Goal: Task Accomplishment & Management: Manage account settings

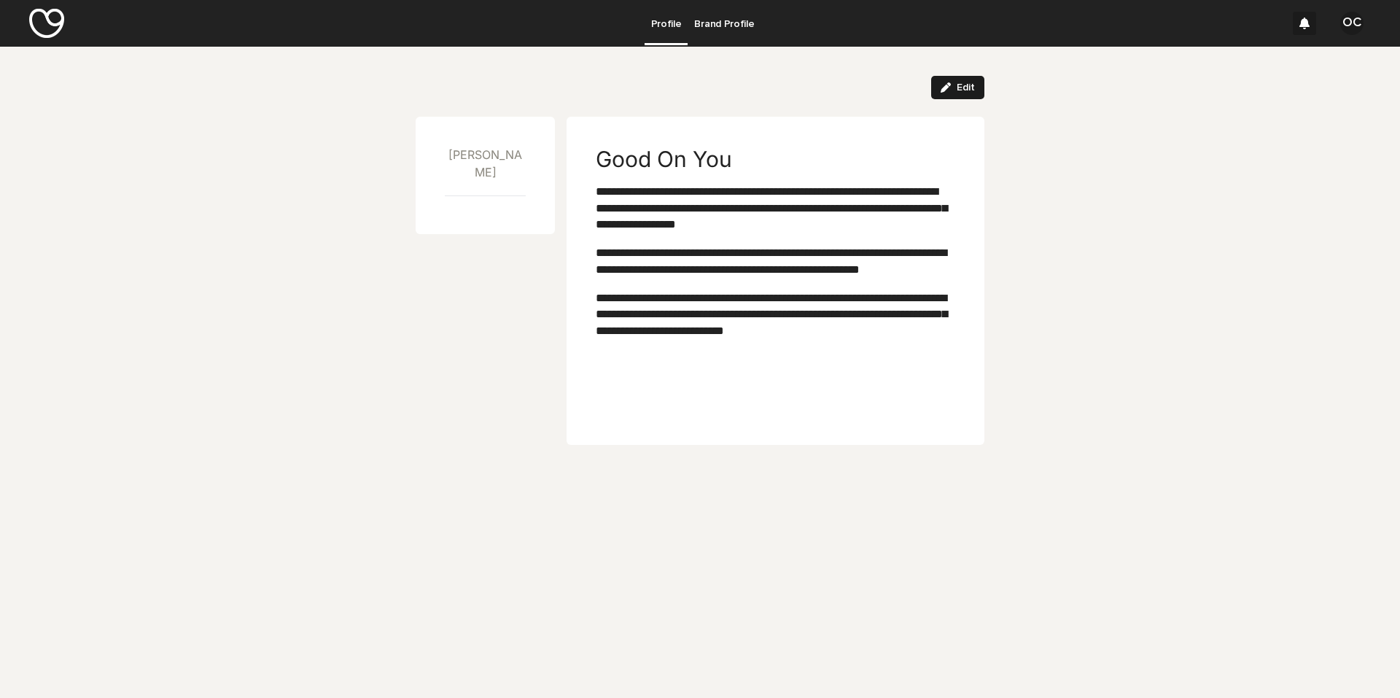
click at [913, 81] on button "Edit" at bounding box center [957, 87] width 53 height 23
click at [739, 278] on p "**********" at bounding box center [773, 261] width 354 height 33
click at [749, 304] on div "**********" at bounding box center [773, 261] width 354 height 179
click at [893, 94] on button "Cancel" at bounding box center [885, 87] width 70 height 23
click at [694, 31] on link "Brand Profile" at bounding box center [724, 22] width 73 height 45
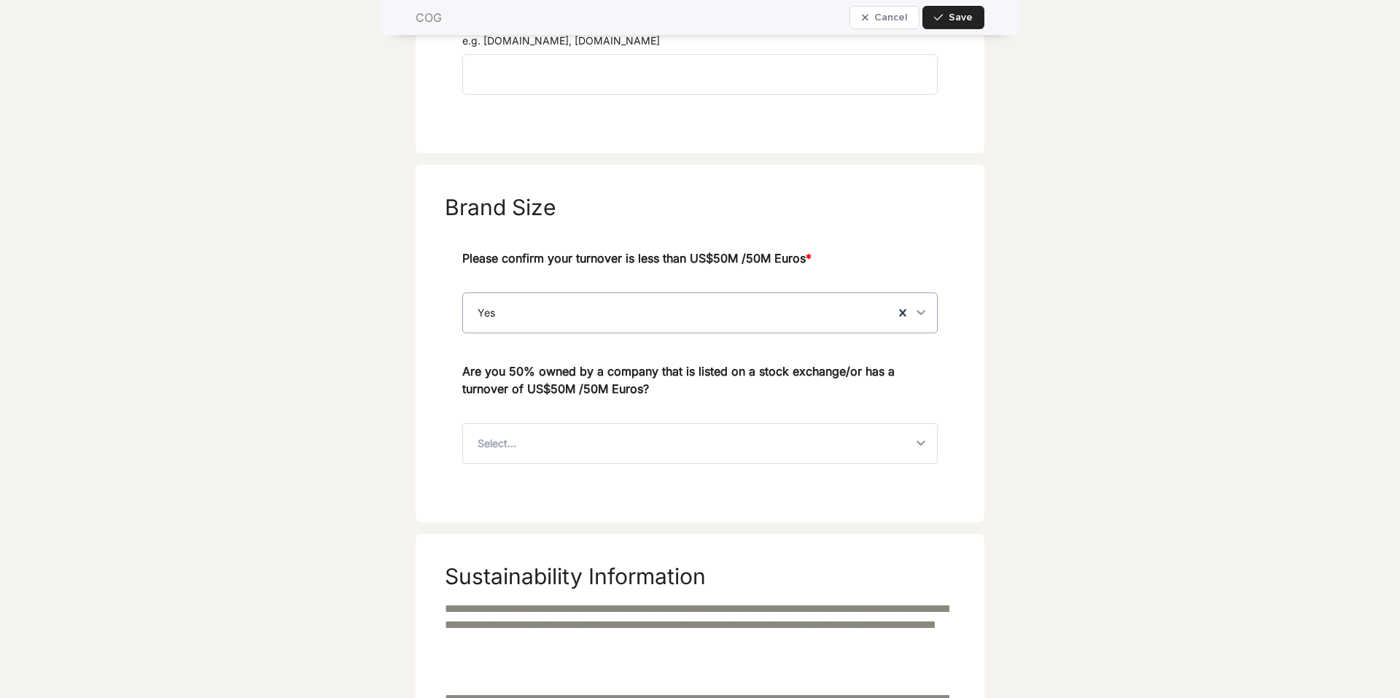
scroll to position [948, 0]
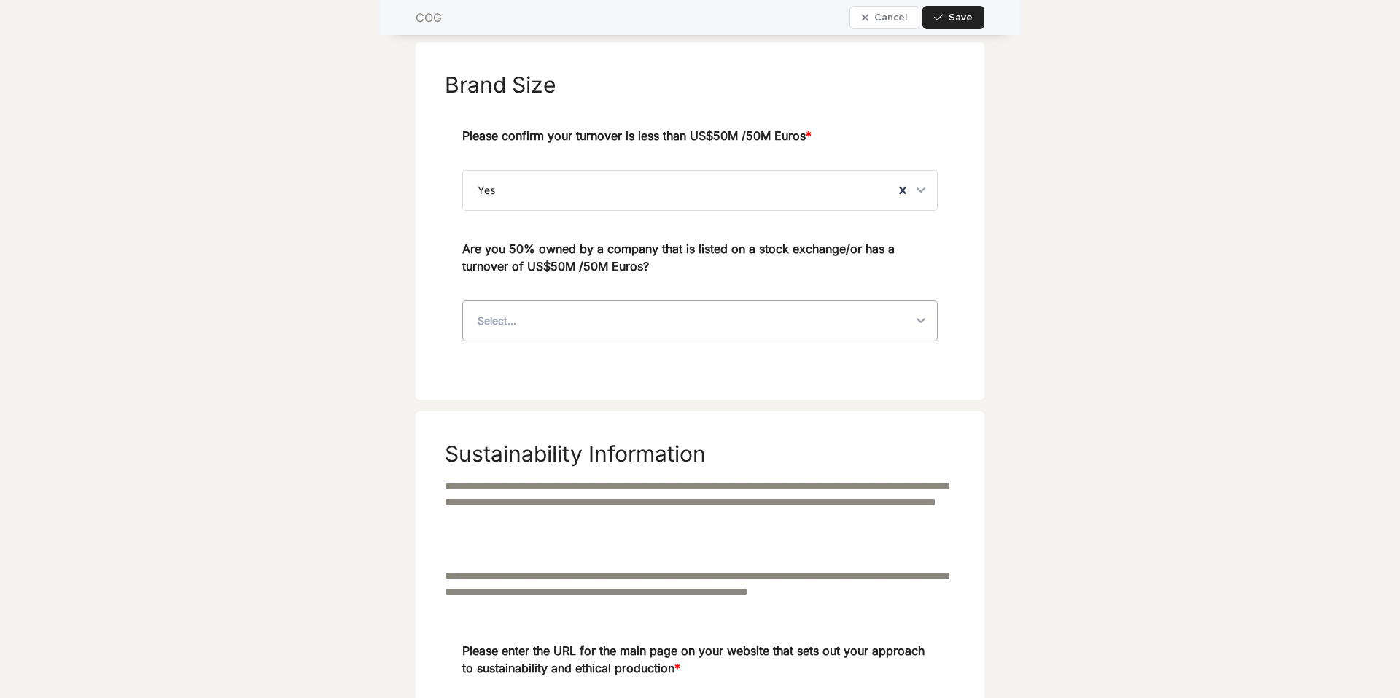
click at [647, 322] on div "Select..." at bounding box center [687, 320] width 449 height 39
click at [586, 377] on div "No" at bounding box center [695, 381] width 474 height 26
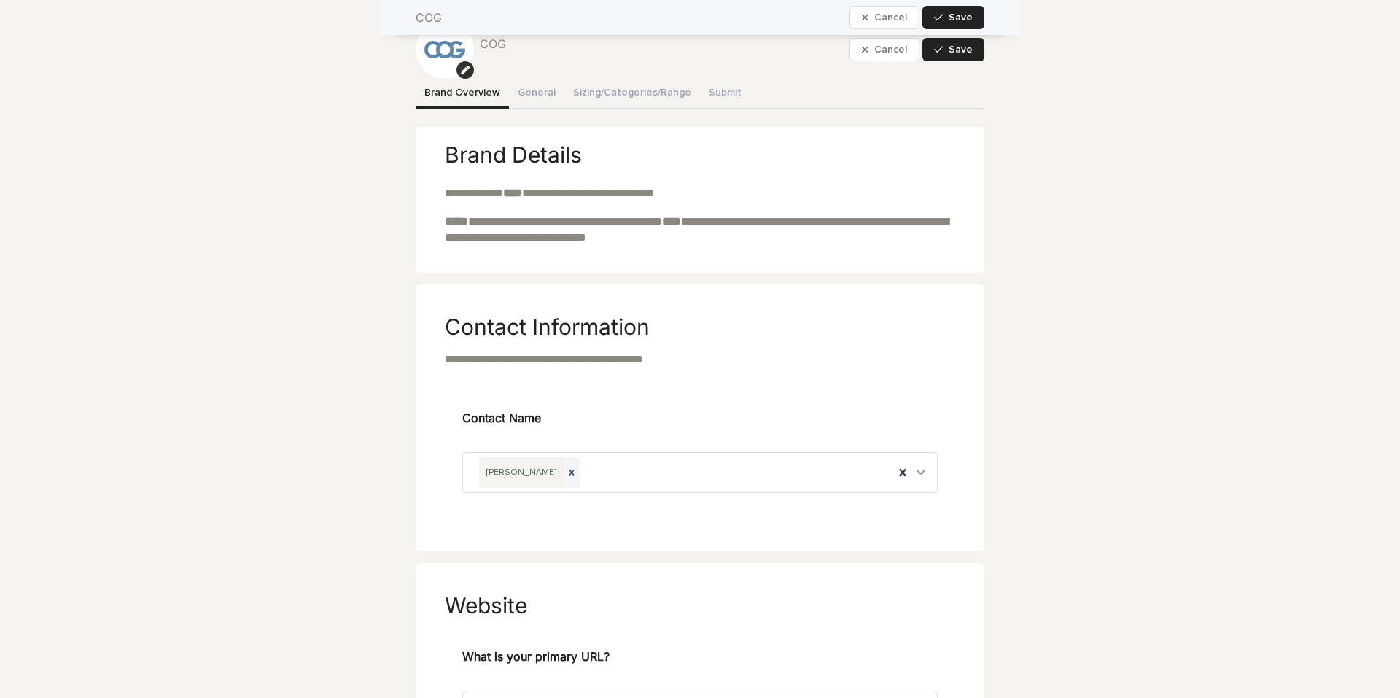
scroll to position [0, 0]
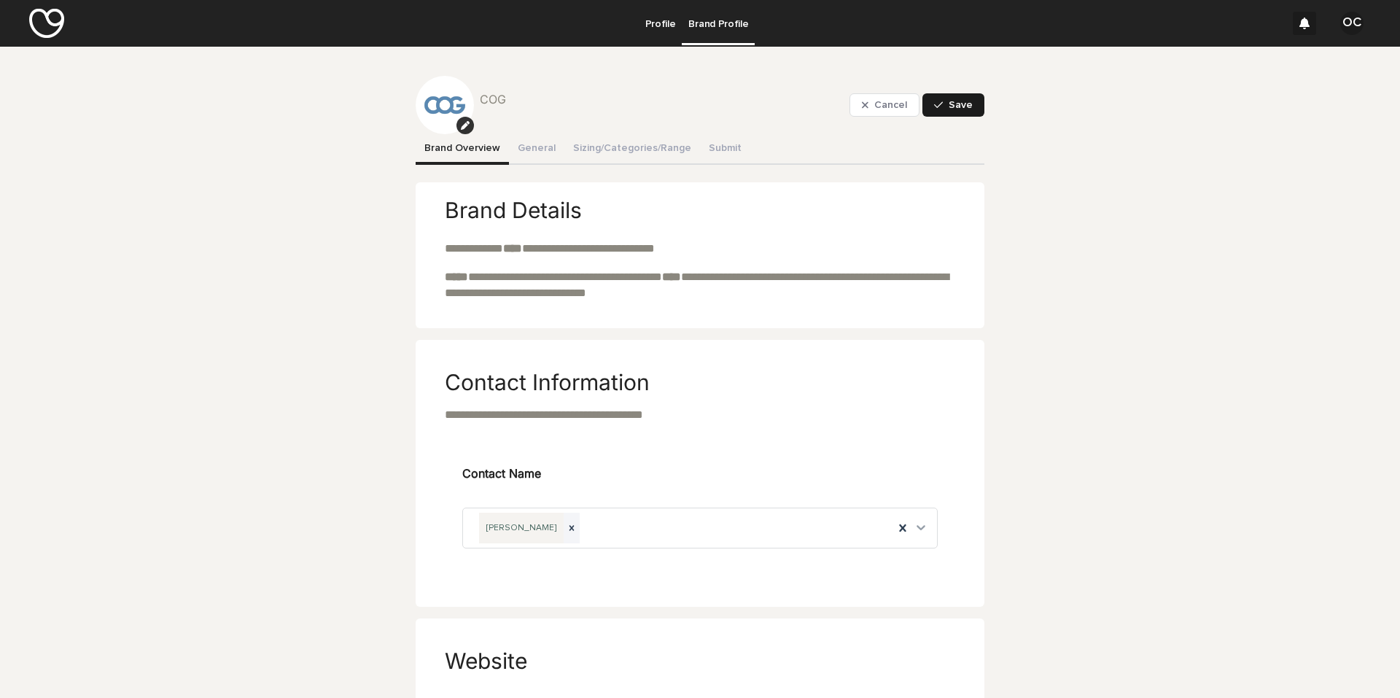
click at [913, 112] on button "Save" at bounding box center [954, 104] width 62 height 23
click at [464, 125] on icon "button" at bounding box center [465, 125] width 9 height 9
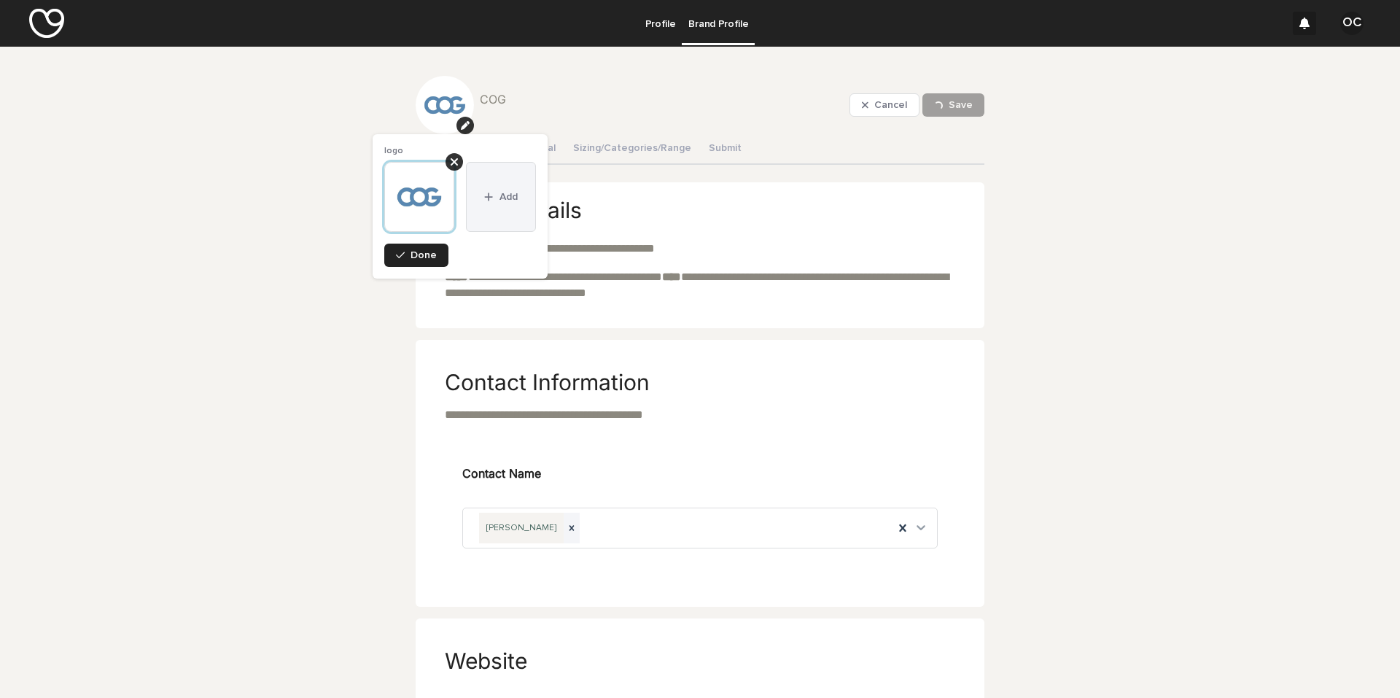
click at [500, 203] on button "Add" at bounding box center [501, 197] width 70 height 70
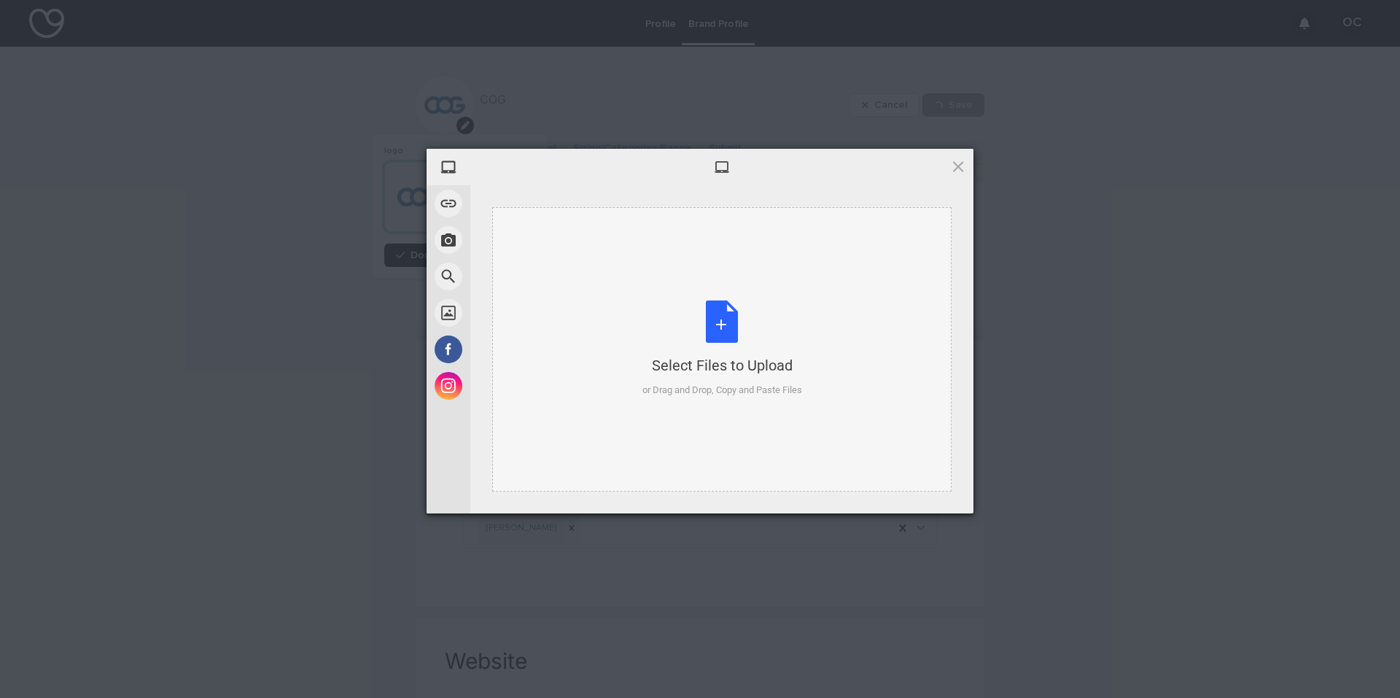
click at [733, 332] on div "Select Files to Upload or Drag and Drop, Copy and Paste Files" at bounding box center [723, 349] width 160 height 97
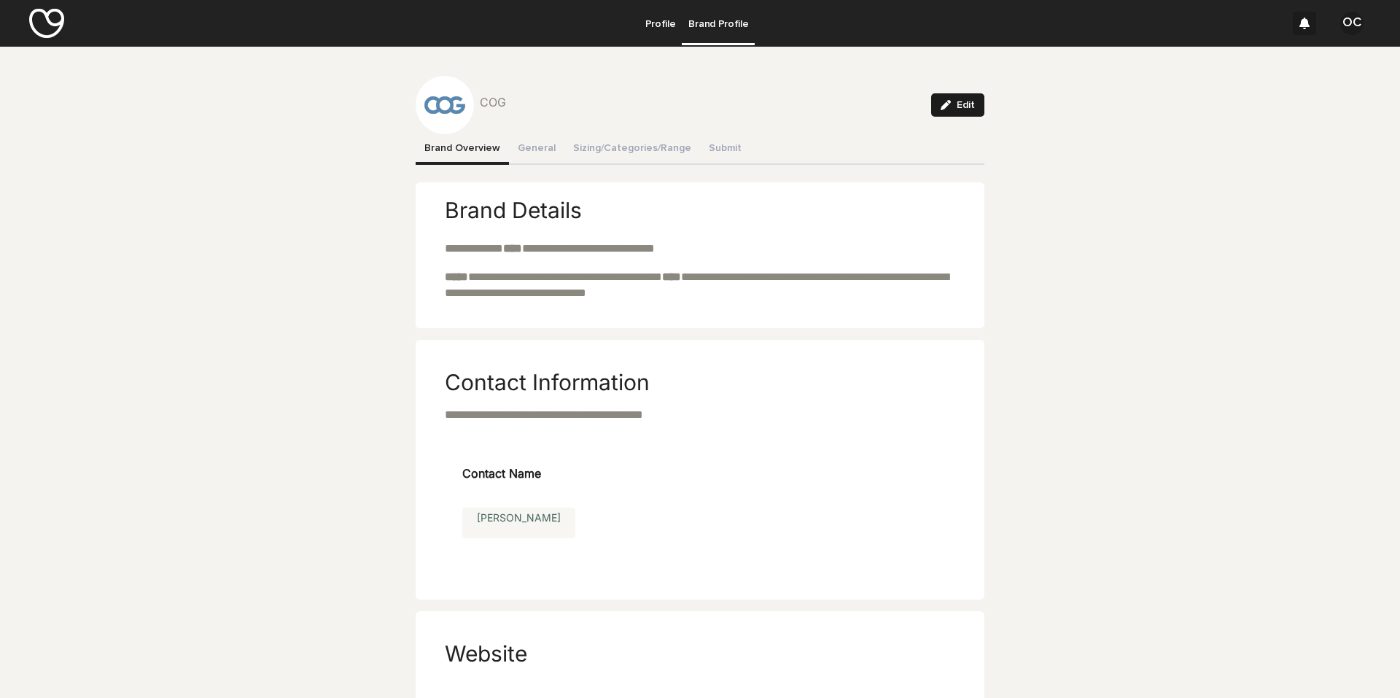
click at [913, 111] on button "Edit" at bounding box center [957, 104] width 53 height 23
click at [536, 148] on button "General" at bounding box center [536, 149] width 55 height 31
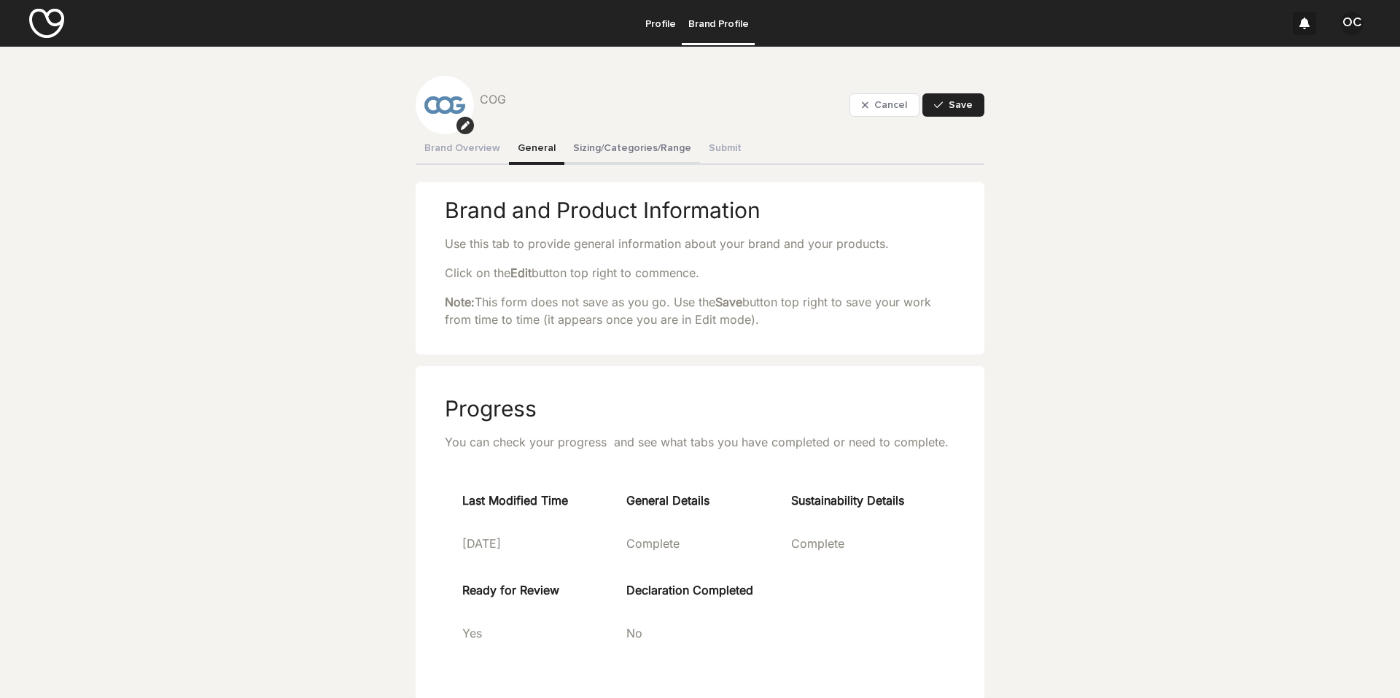
click at [607, 149] on button "Sizing/Categories/Range" at bounding box center [633, 149] width 136 height 31
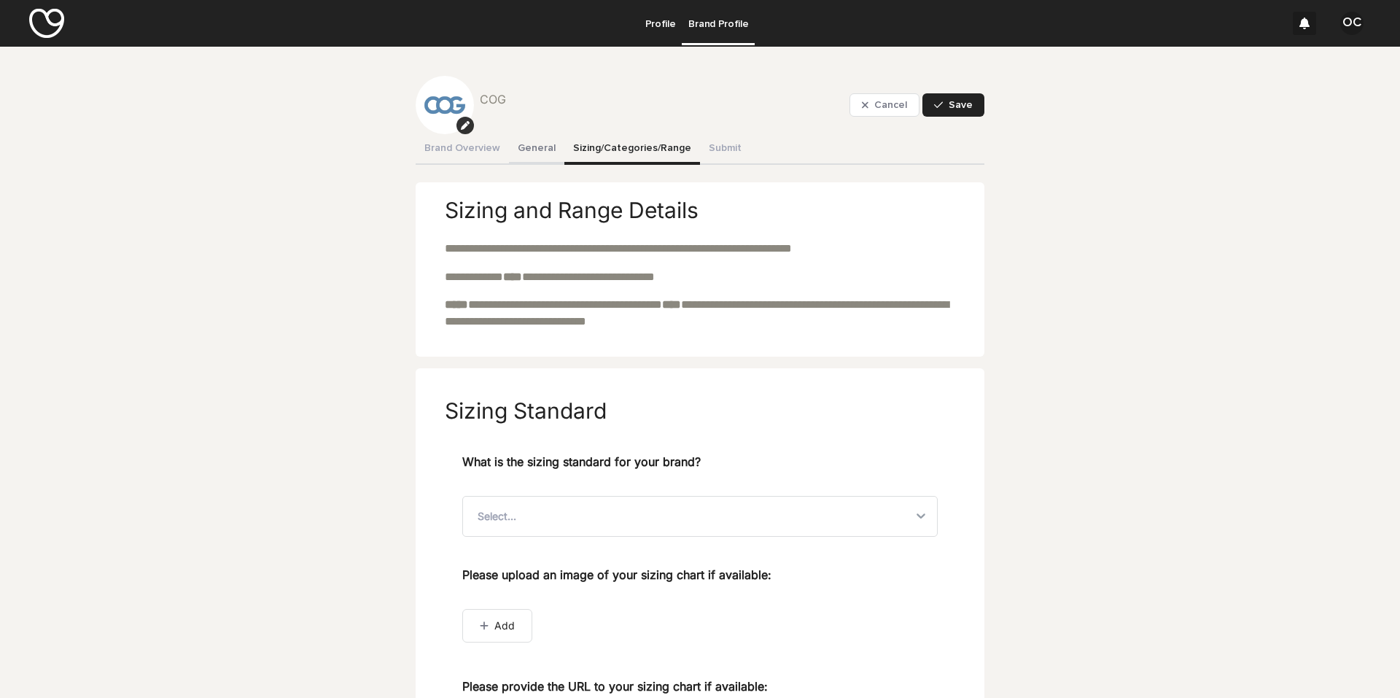
click at [516, 144] on button "General" at bounding box center [536, 149] width 55 height 31
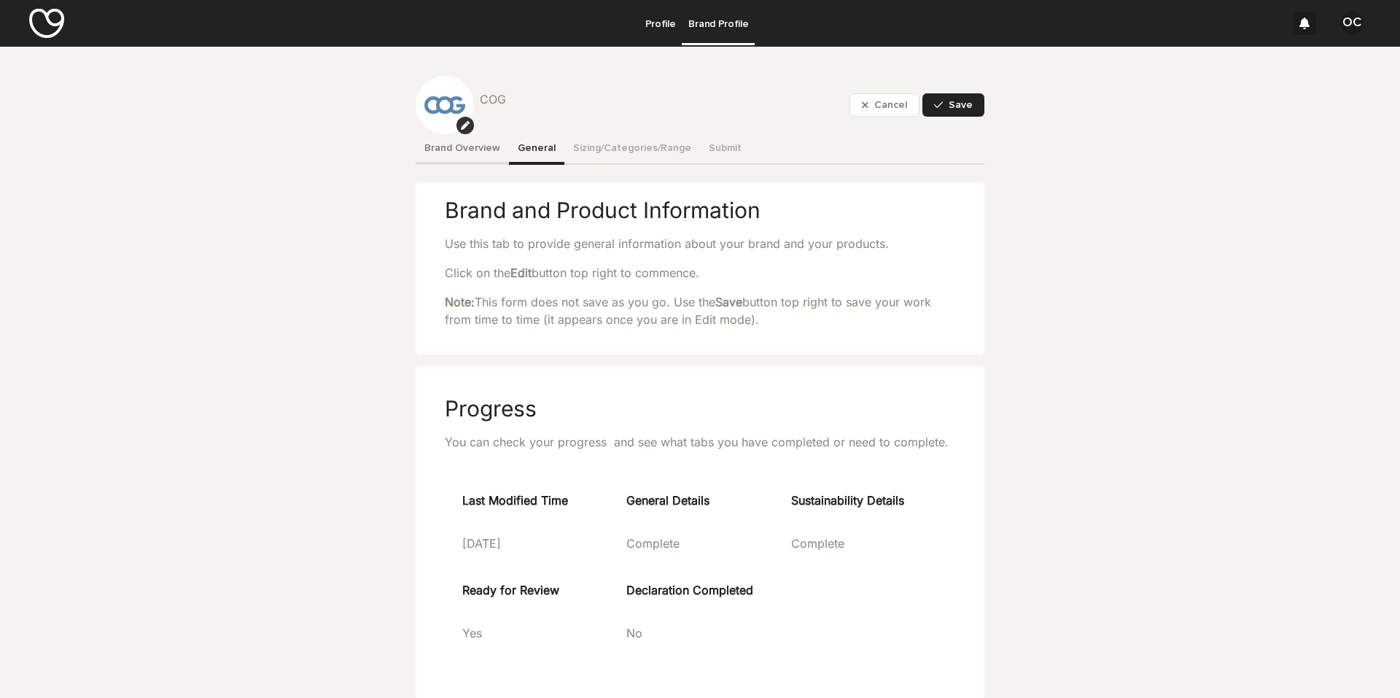
click at [443, 144] on button "Brand Overview" at bounding box center [462, 149] width 93 height 31
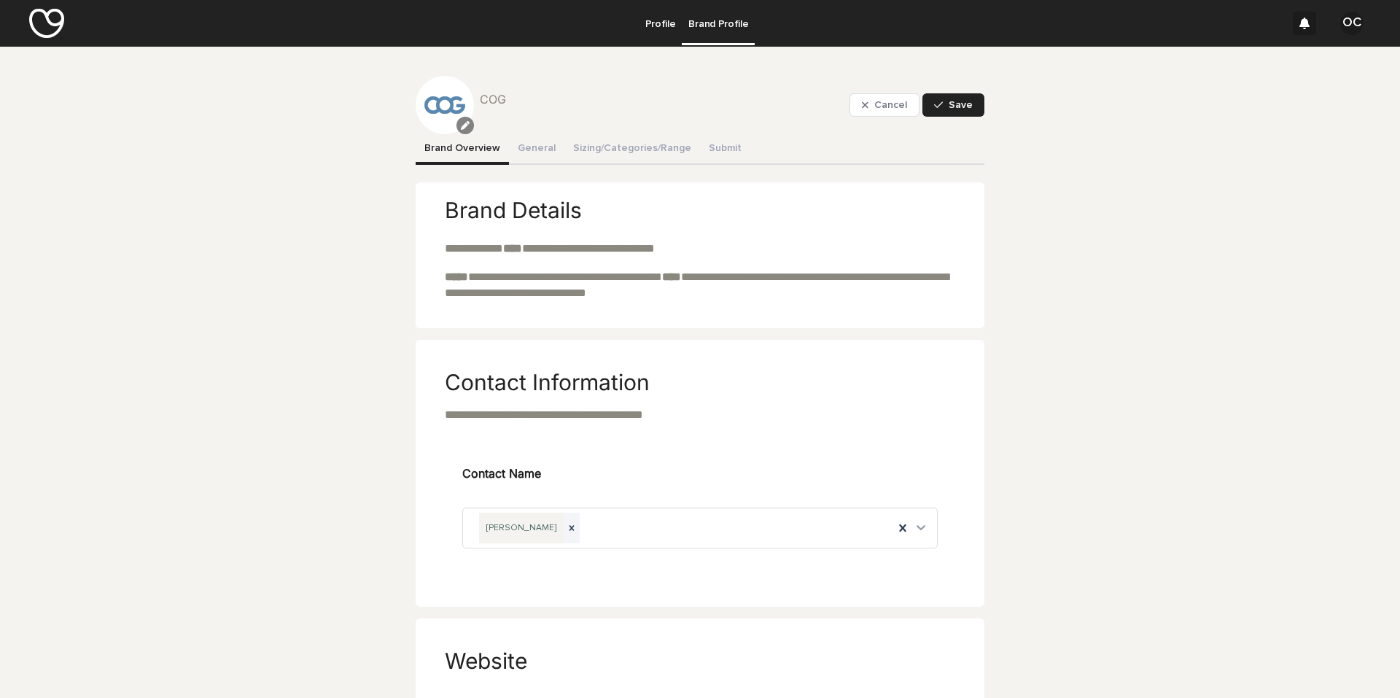
click at [461, 123] on icon "button" at bounding box center [465, 125] width 9 height 9
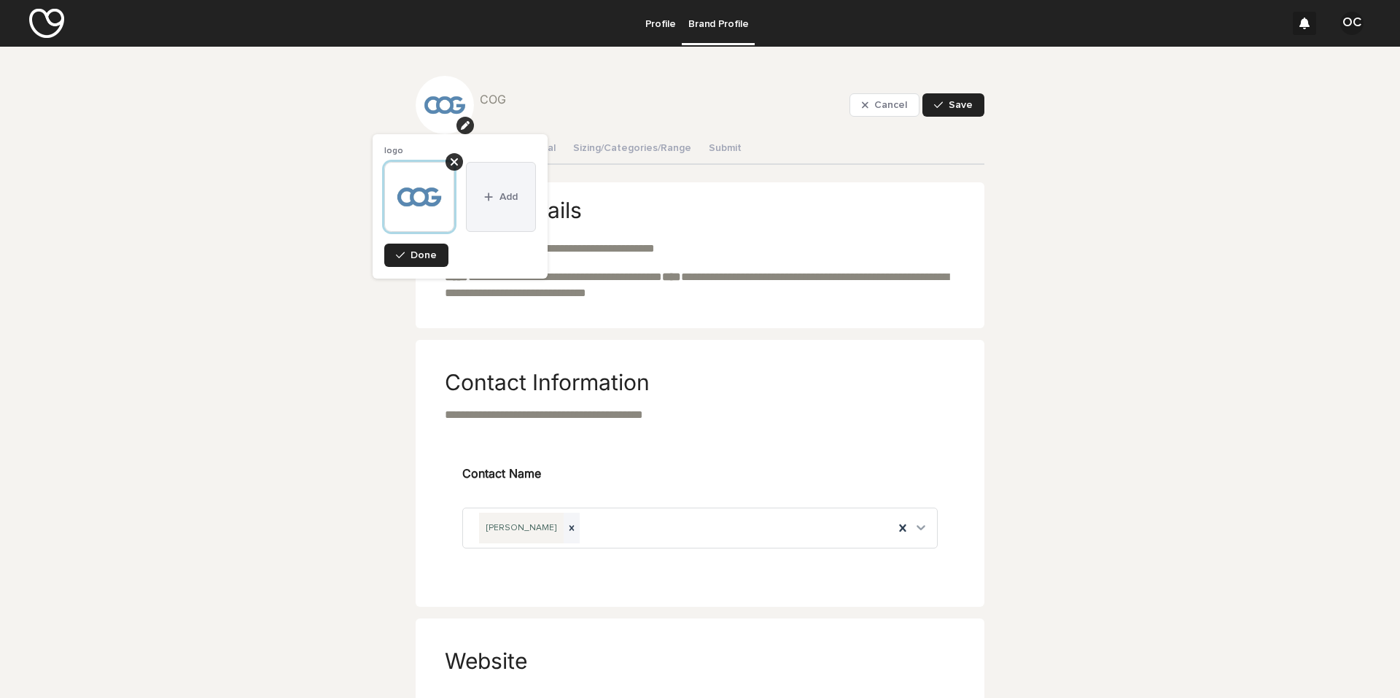
click at [495, 196] on div "button" at bounding box center [491, 197] width 15 height 10
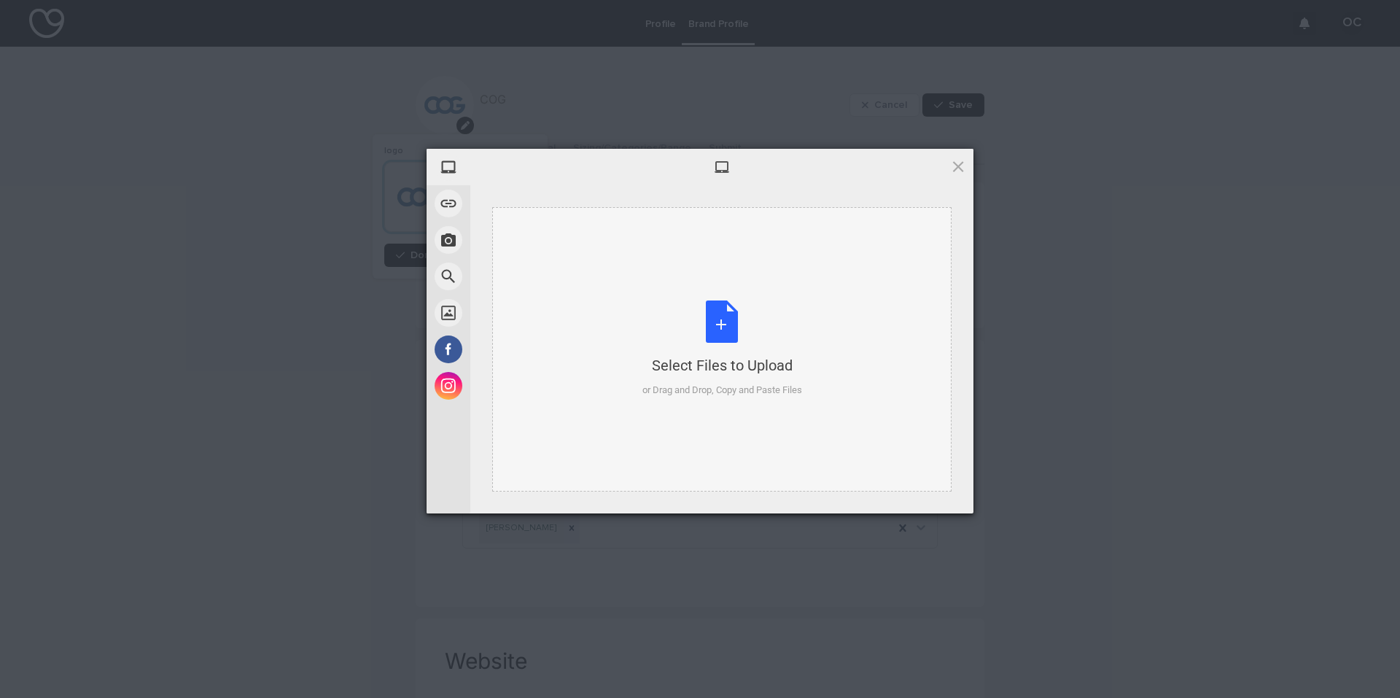
click at [721, 311] on div "Select Files to Upload or Drag and Drop, Copy and Paste Files" at bounding box center [723, 349] width 160 height 97
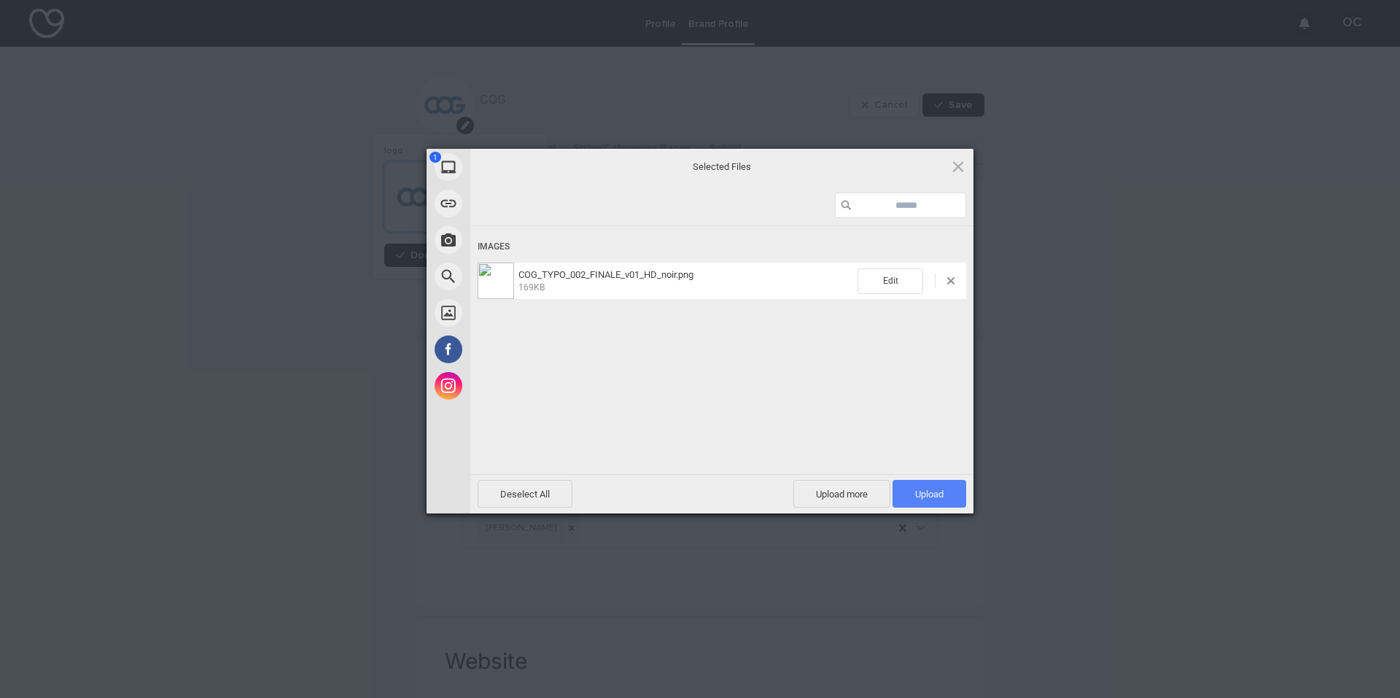
click at [913, 497] on span "Upload 1" at bounding box center [929, 494] width 28 height 11
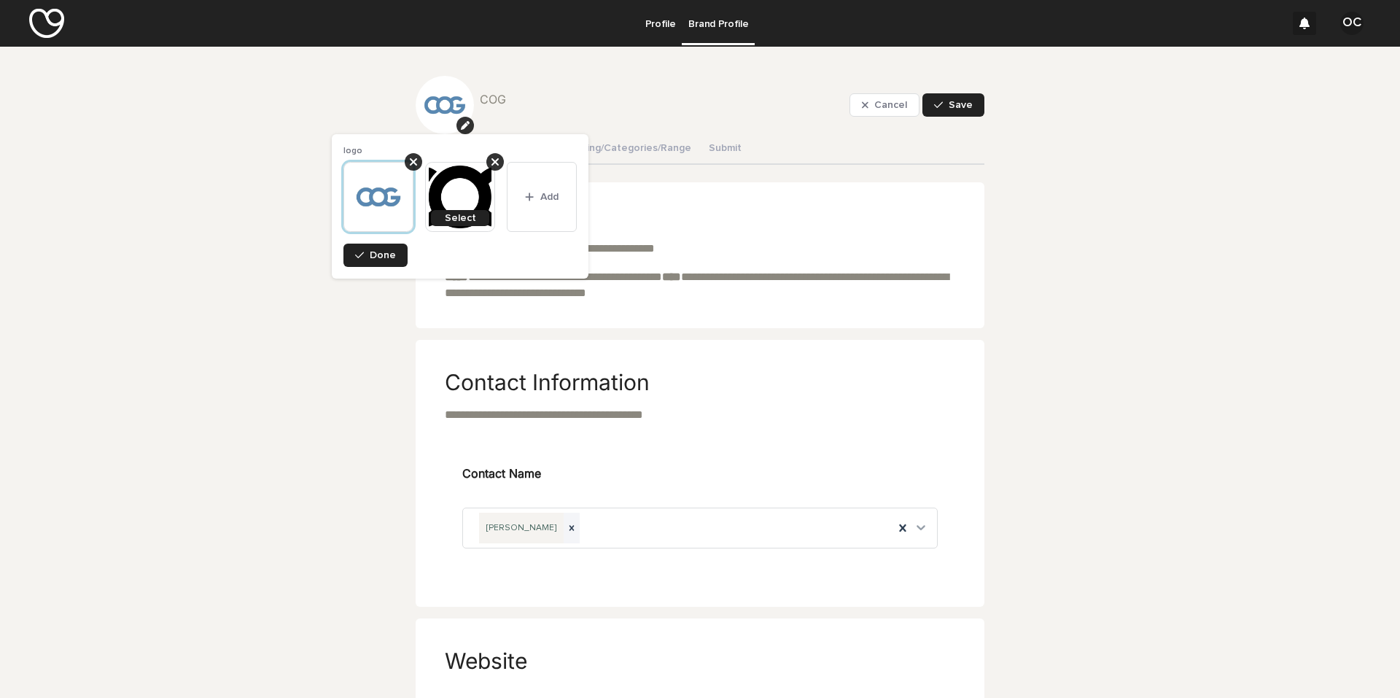
click at [454, 198] on img at bounding box center [460, 197] width 70 height 70
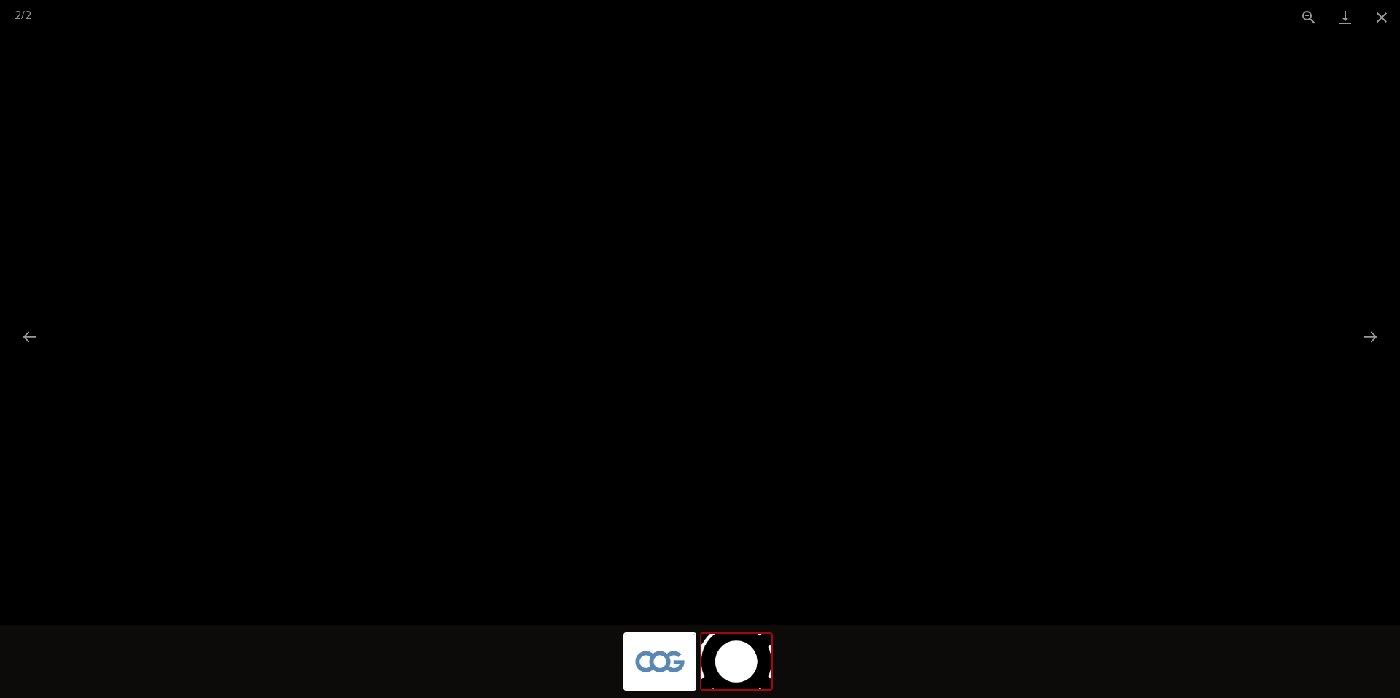
click at [749, 596] on img at bounding box center [737, 661] width 70 height 55
click at [672, 596] on img at bounding box center [660, 661] width 70 height 55
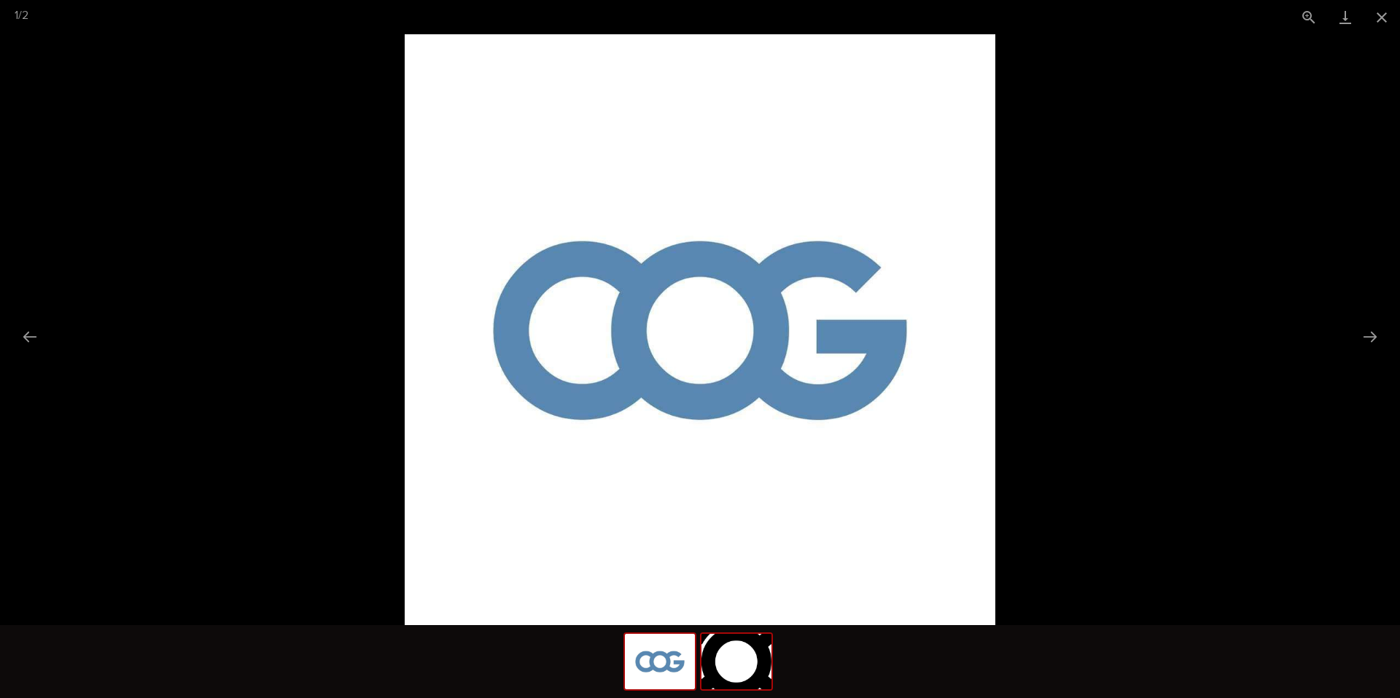
click at [759, 596] on img at bounding box center [737, 661] width 70 height 55
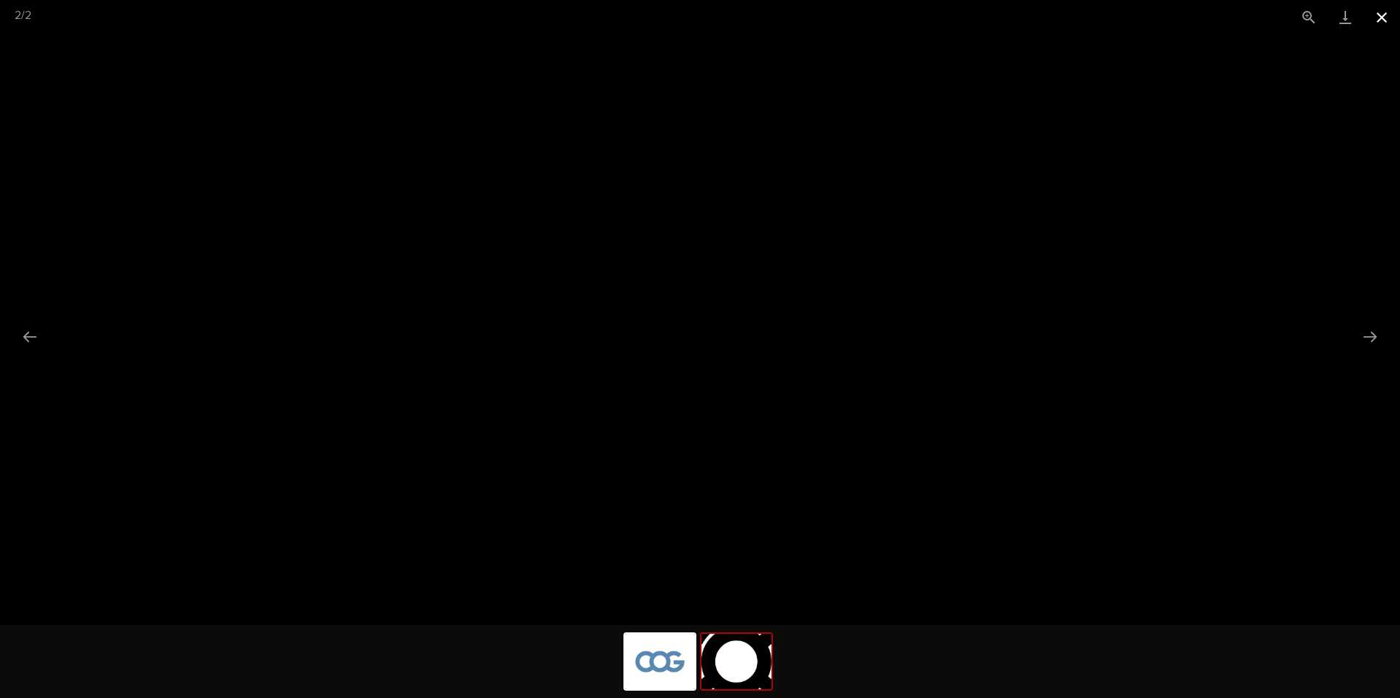
click at [913, 12] on button "Close gallery" at bounding box center [1382, 17] width 36 height 34
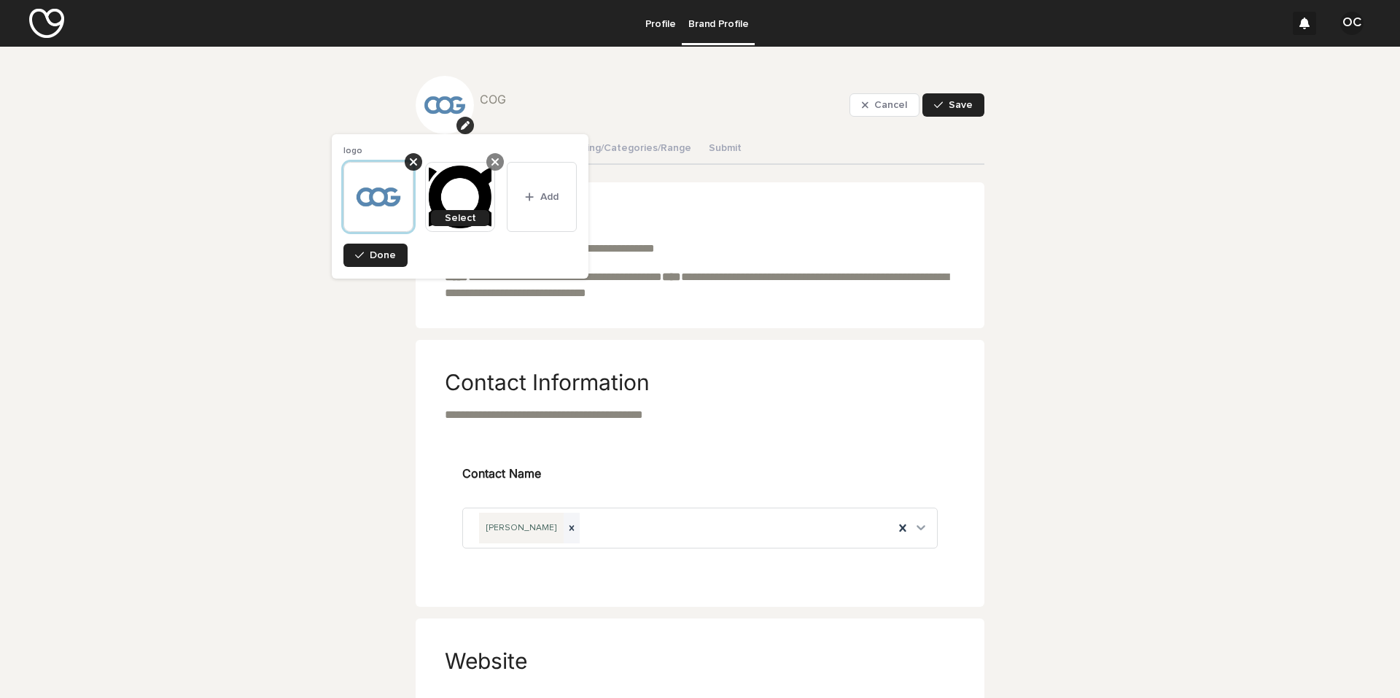
click at [496, 164] on icon at bounding box center [495, 162] width 7 height 12
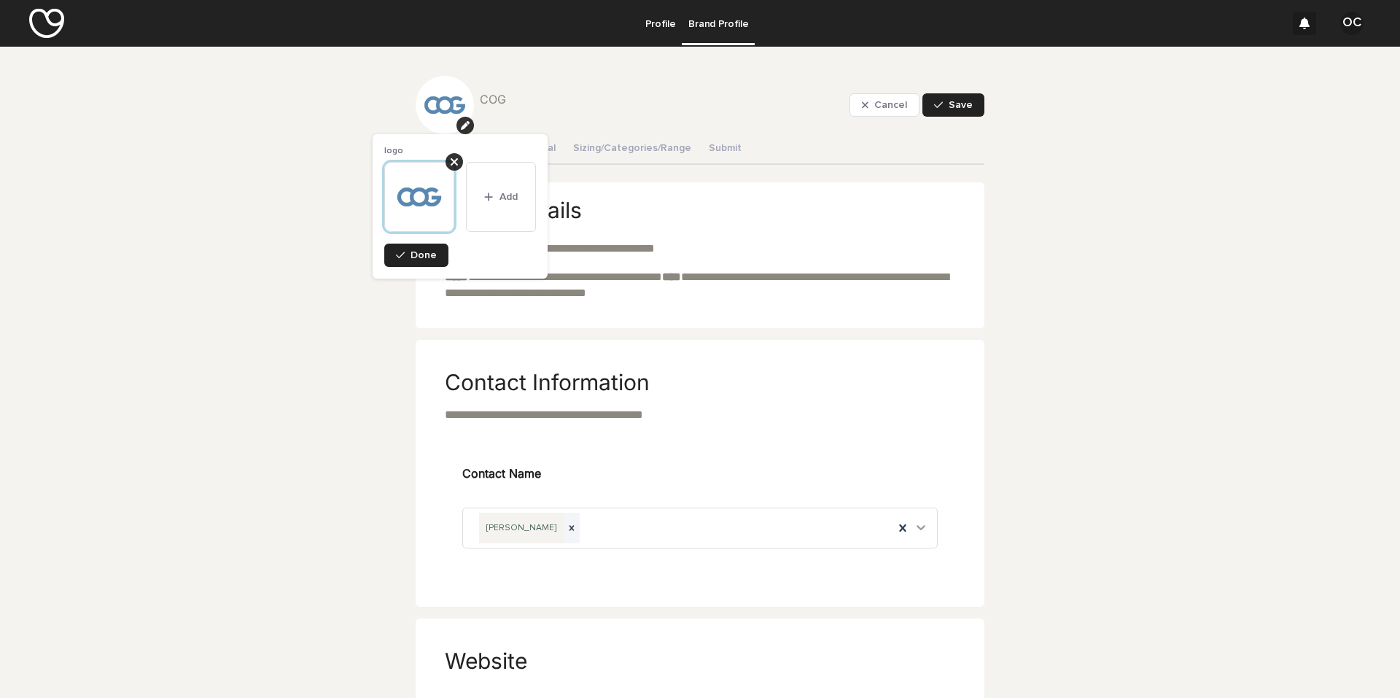
click at [447, 200] on img at bounding box center [419, 197] width 70 height 70
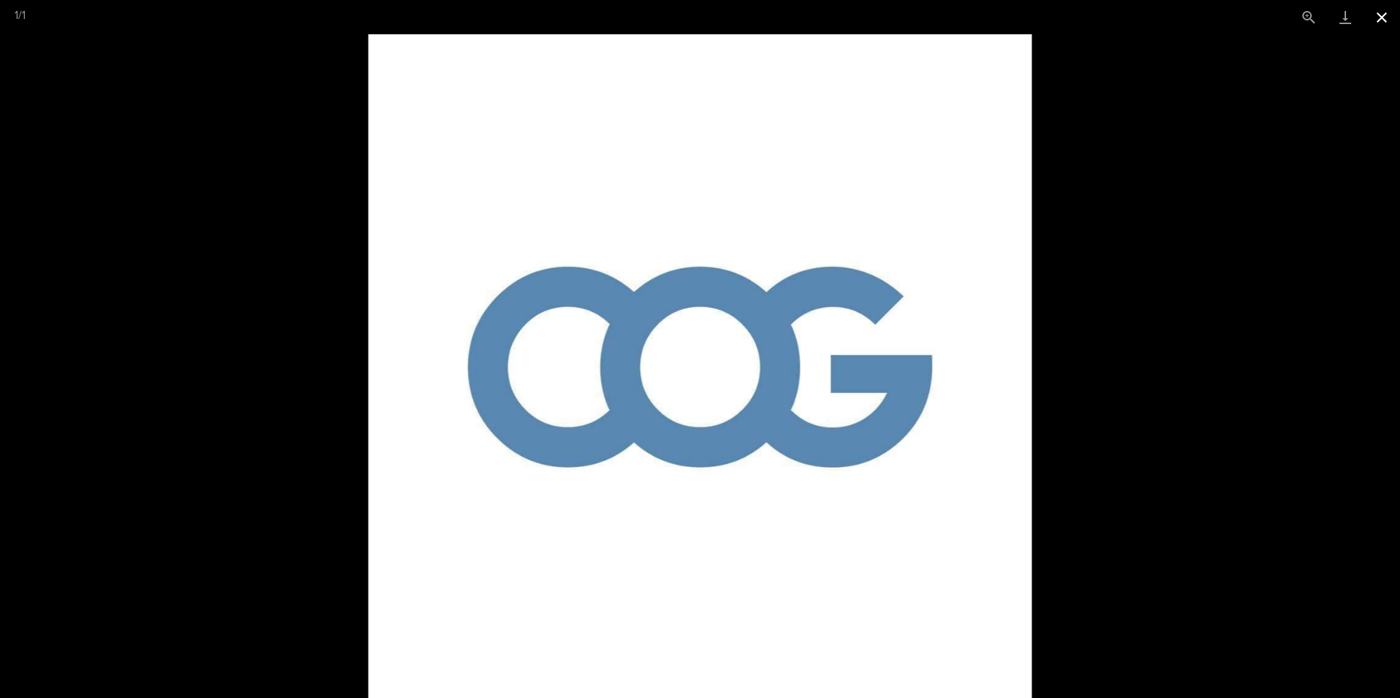
click at [913, 15] on button "Close gallery" at bounding box center [1382, 17] width 36 height 34
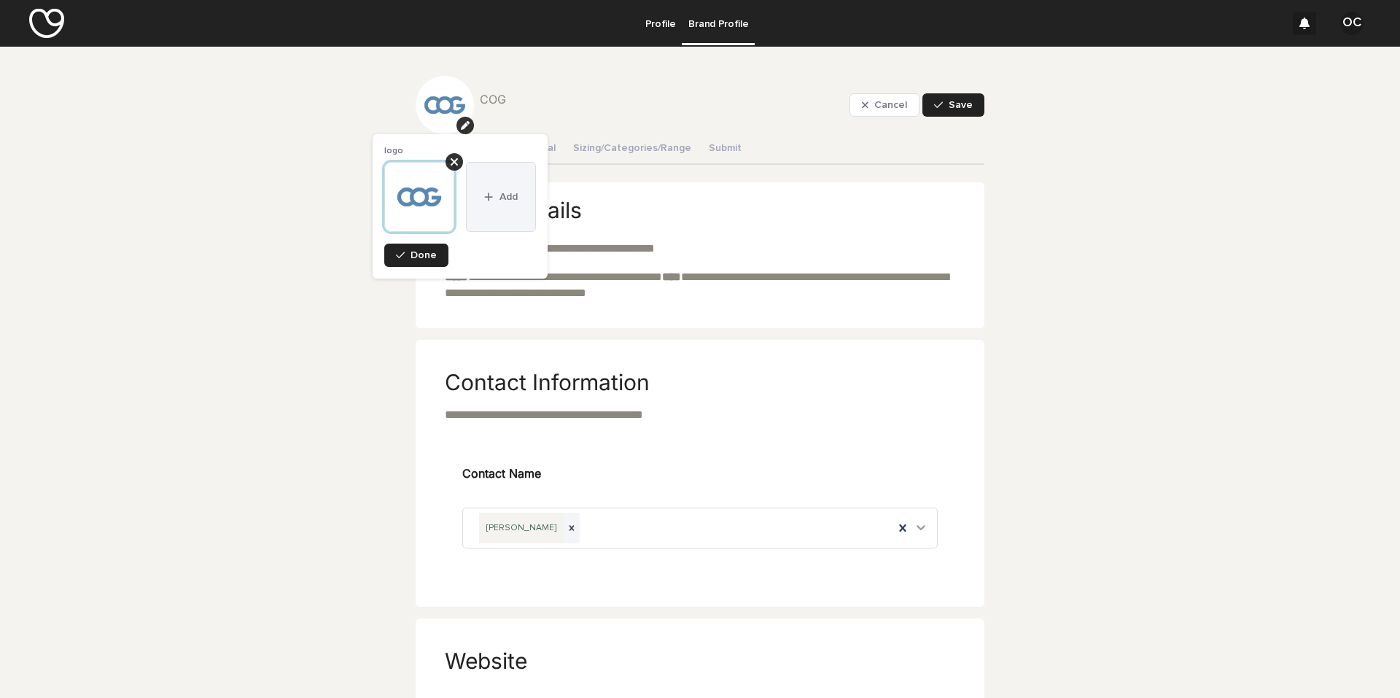
click at [496, 190] on button "Add" at bounding box center [501, 197] width 70 height 70
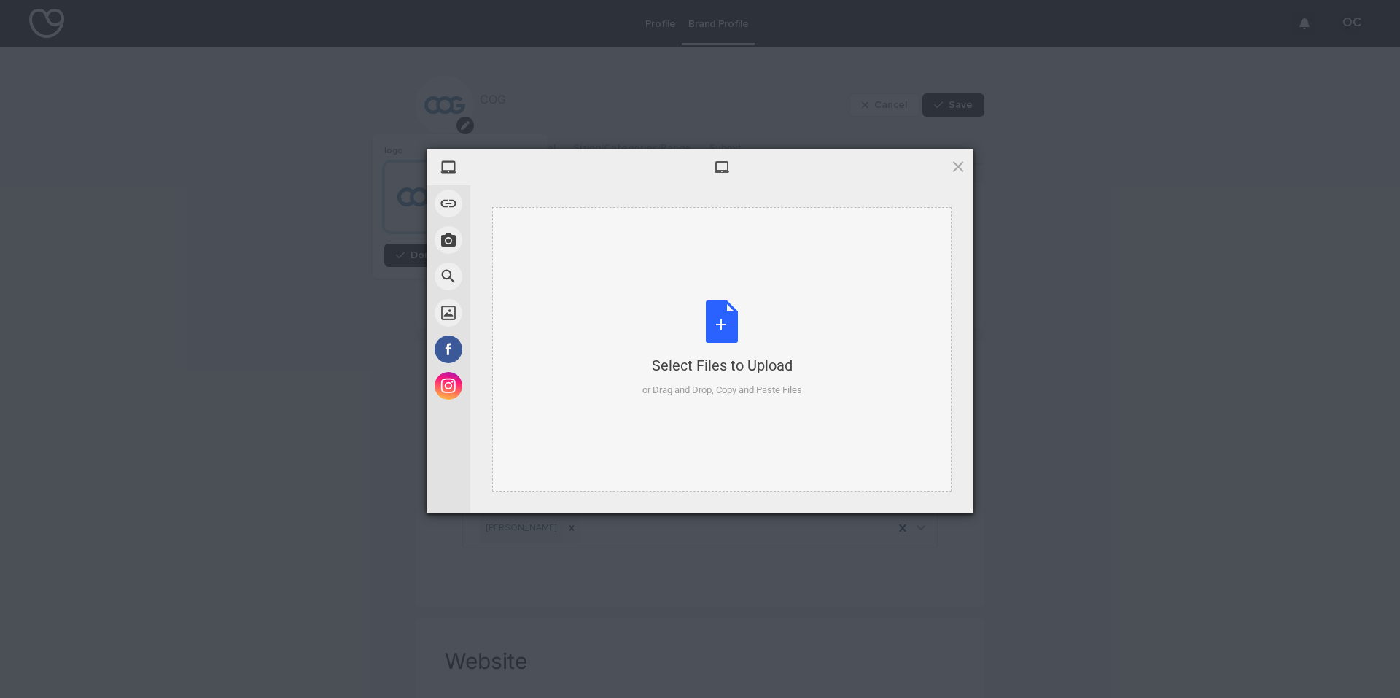
click at [722, 323] on div "Select Files to Upload or Drag and Drop, Copy and Paste Files" at bounding box center [723, 349] width 160 height 97
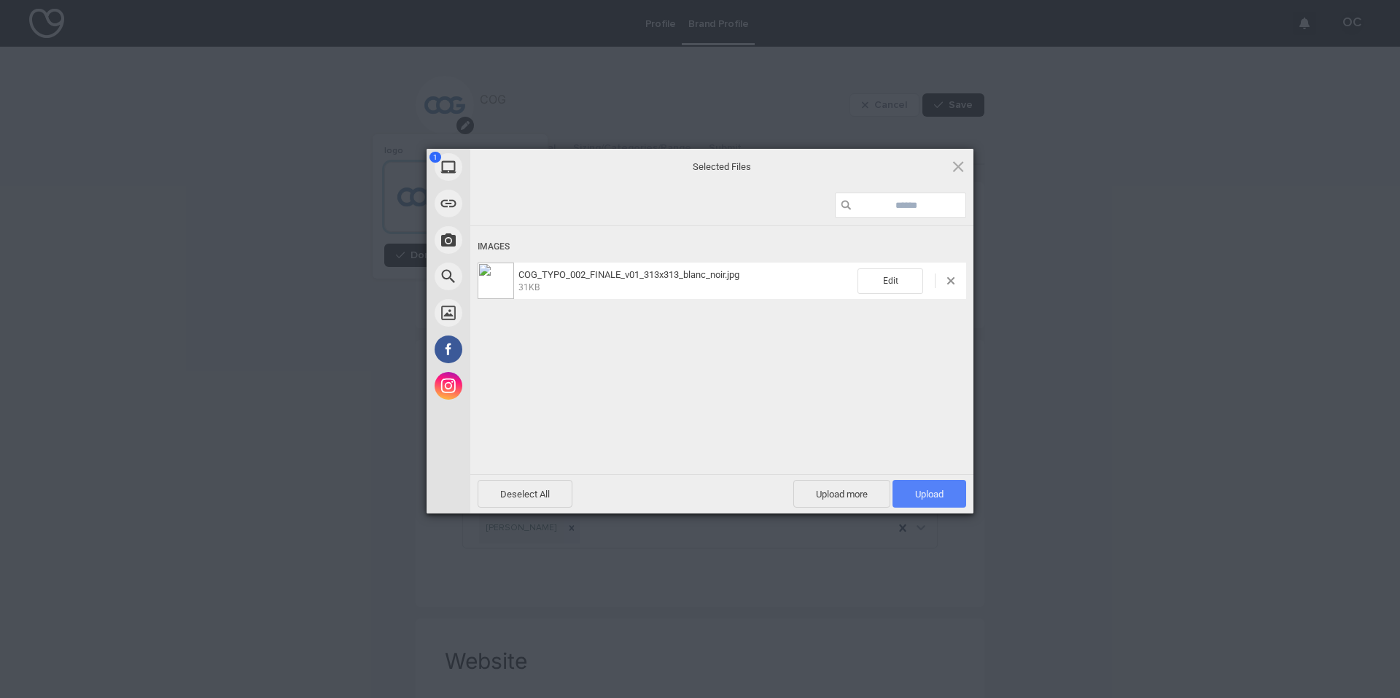
click at [913, 503] on span "Upload 1" at bounding box center [930, 494] width 74 height 28
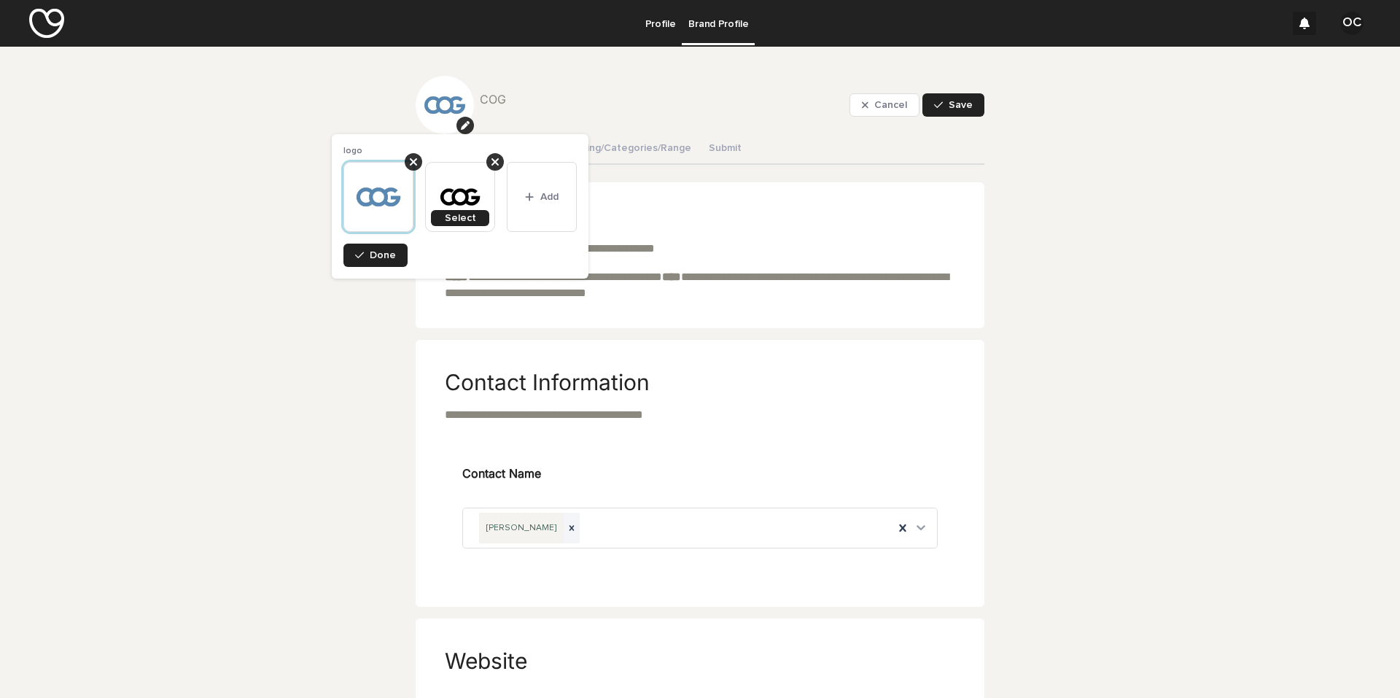
click at [453, 185] on img at bounding box center [460, 197] width 70 height 70
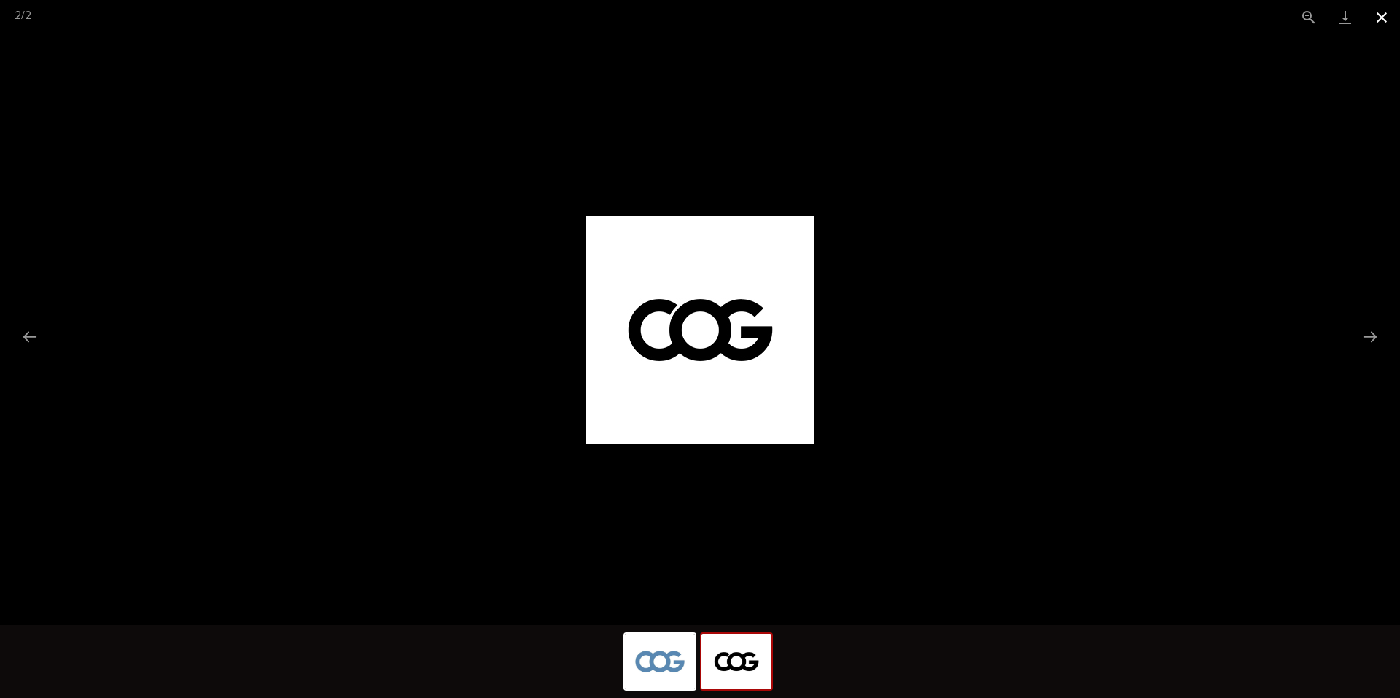
click at [913, 21] on button "Close gallery" at bounding box center [1382, 17] width 36 height 34
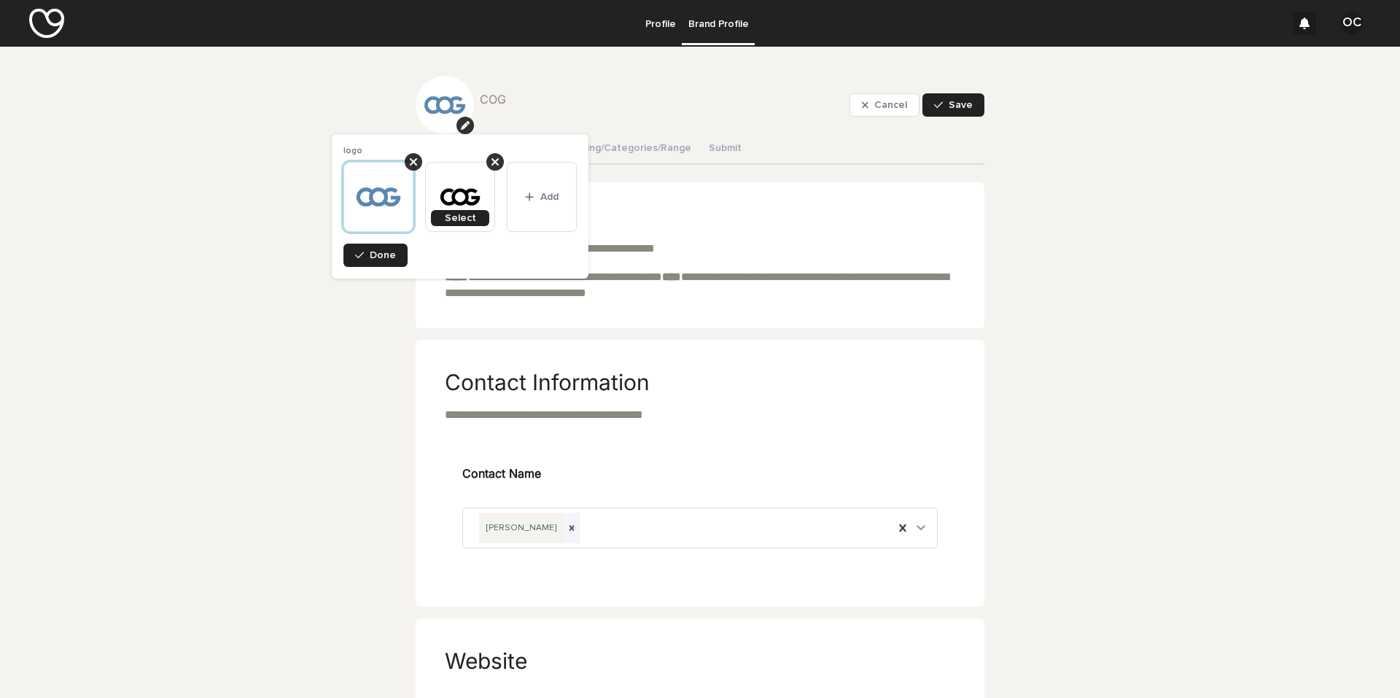
click at [372, 209] on img at bounding box center [379, 197] width 70 height 70
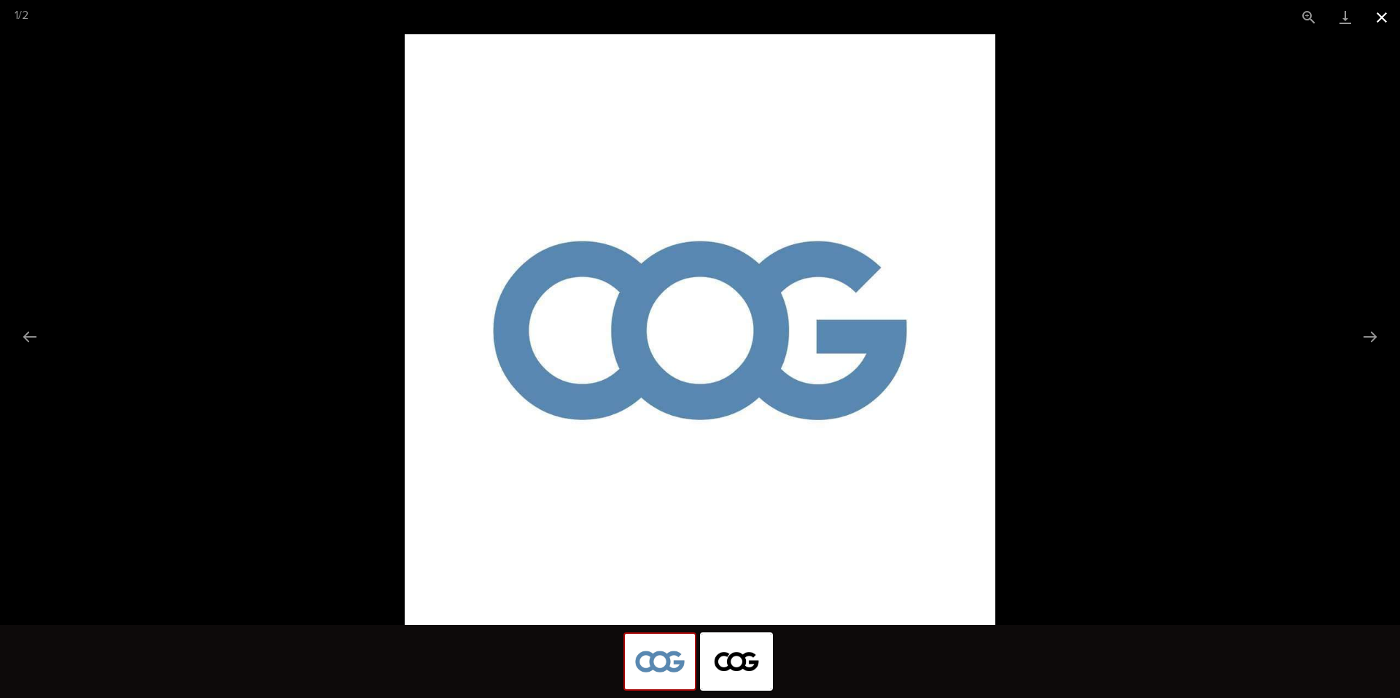
click at [913, 16] on button "Close gallery" at bounding box center [1382, 17] width 36 height 34
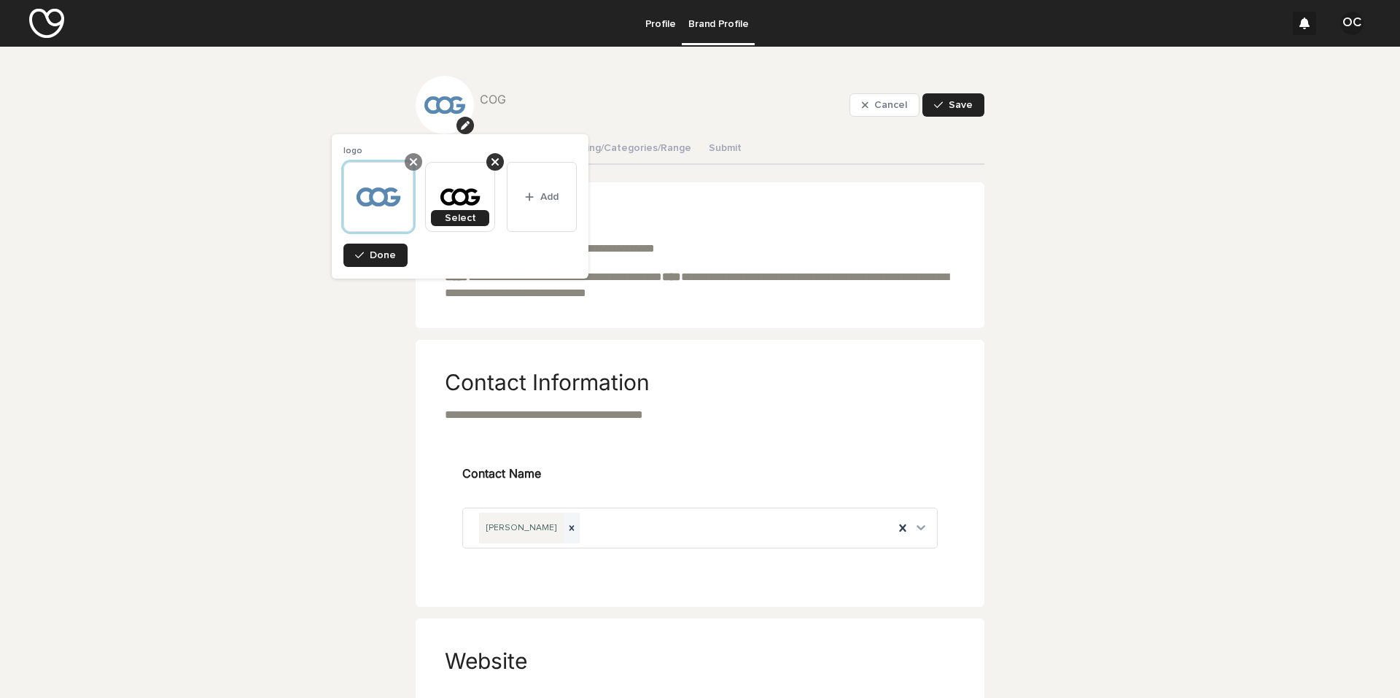
click at [416, 163] on icon at bounding box center [413, 161] width 7 height 7
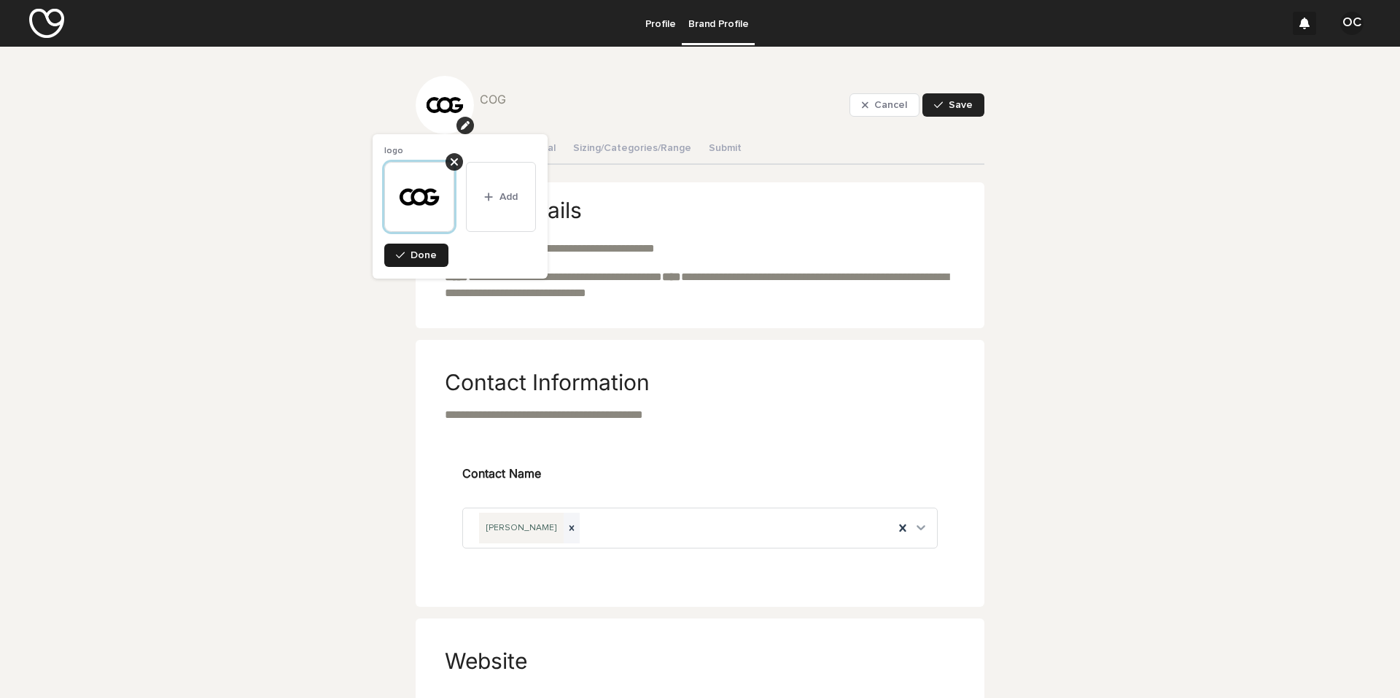
click at [416, 259] on span "Done" at bounding box center [424, 255] width 26 height 10
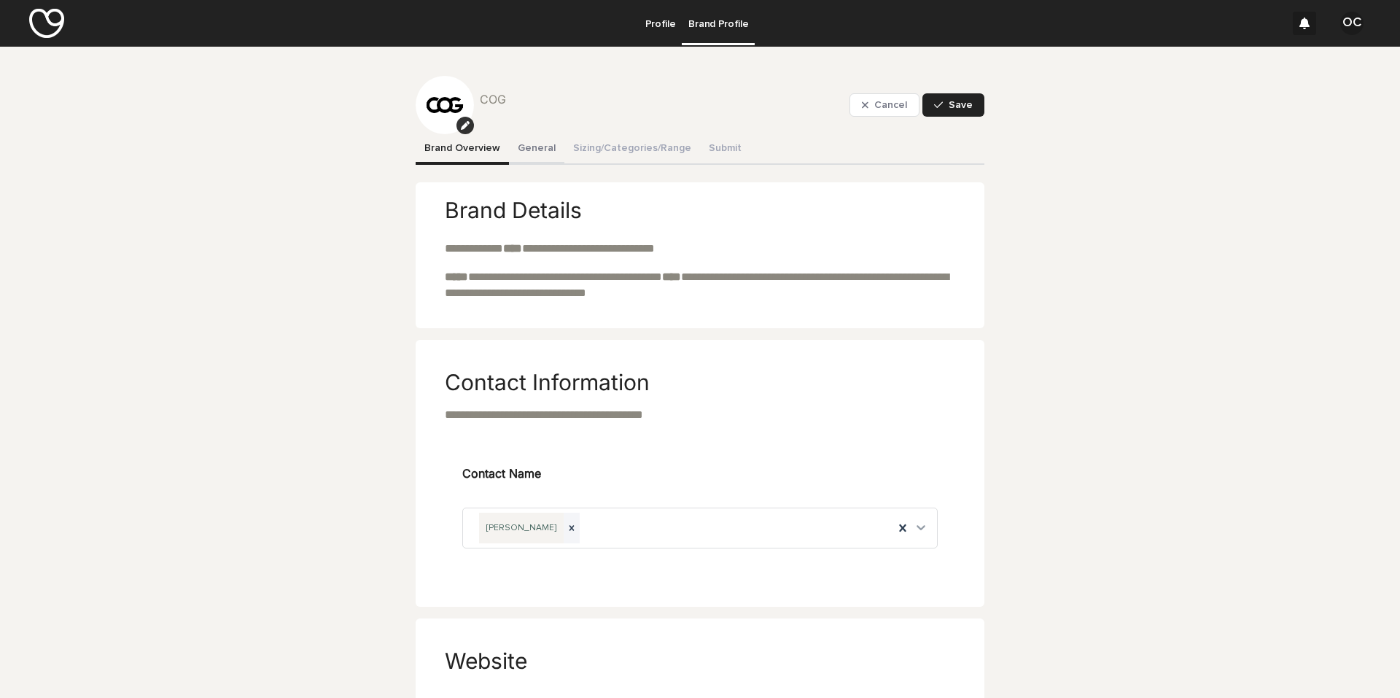
click at [510, 151] on button "General" at bounding box center [536, 149] width 55 height 31
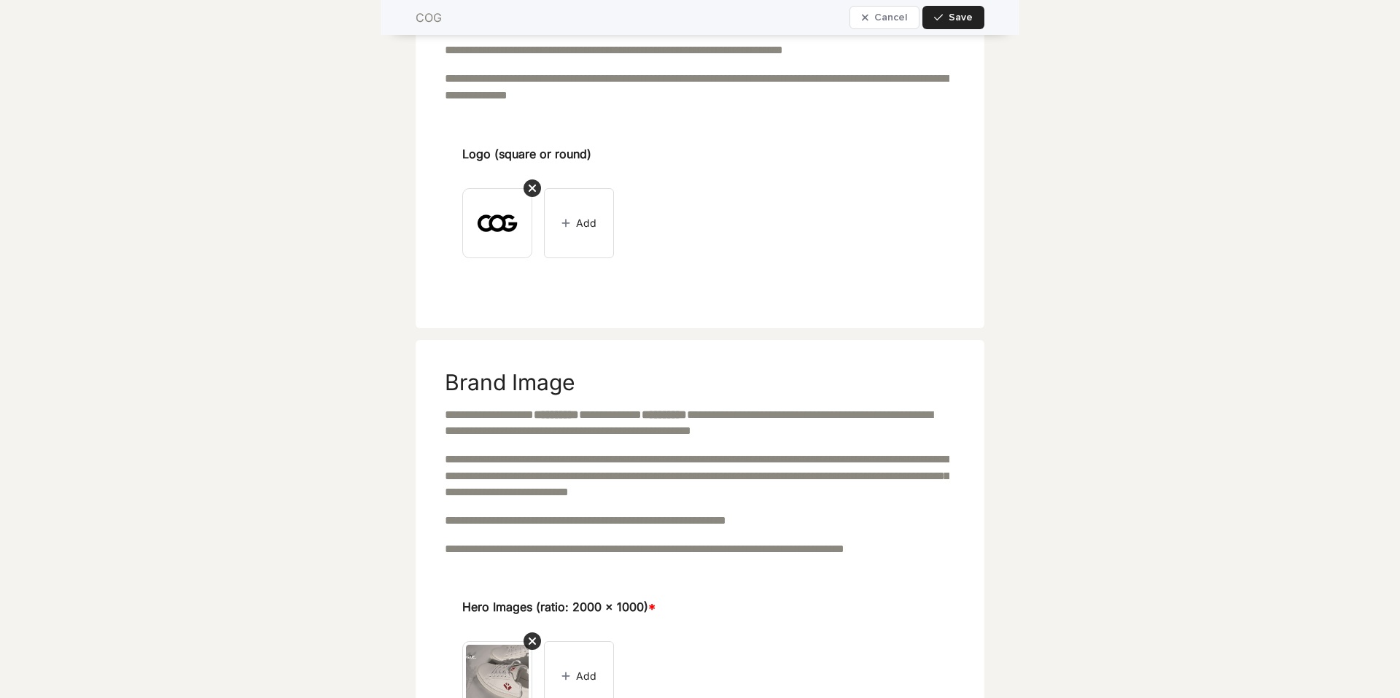
scroll to position [1459, 0]
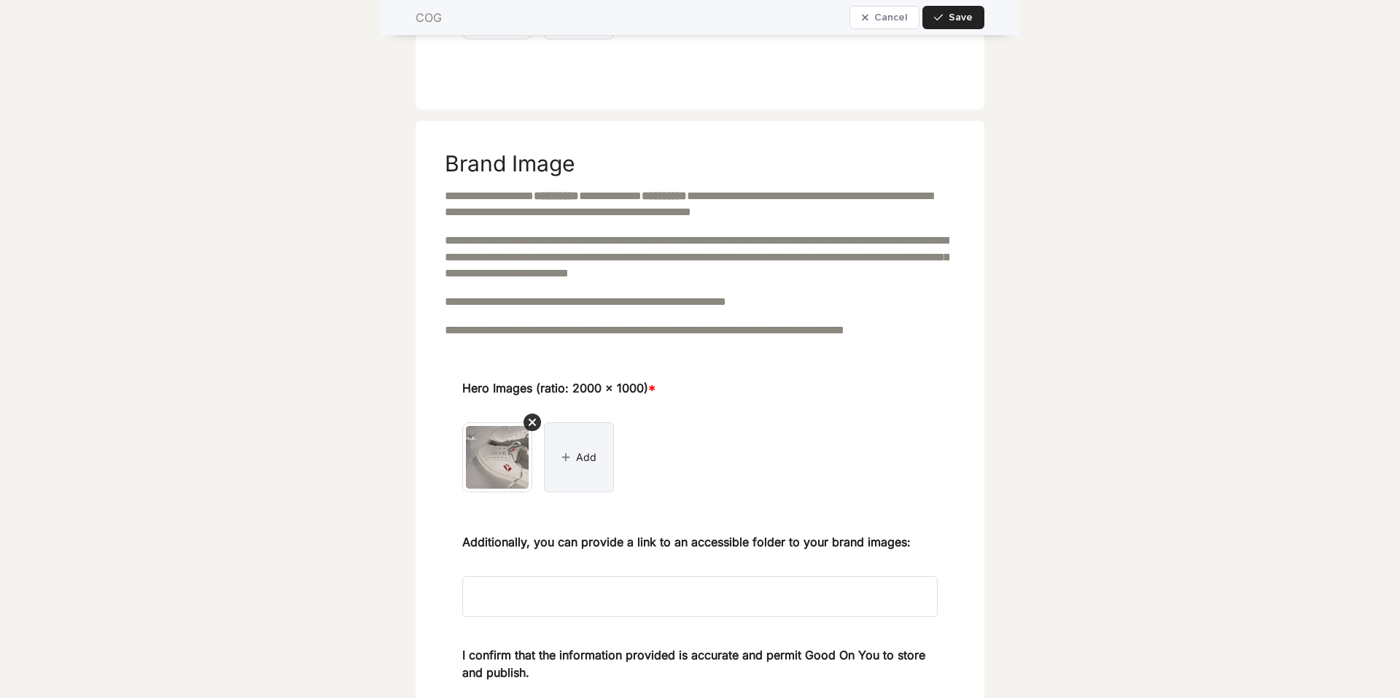
click at [569, 462] on div "button" at bounding box center [569, 457] width 15 height 10
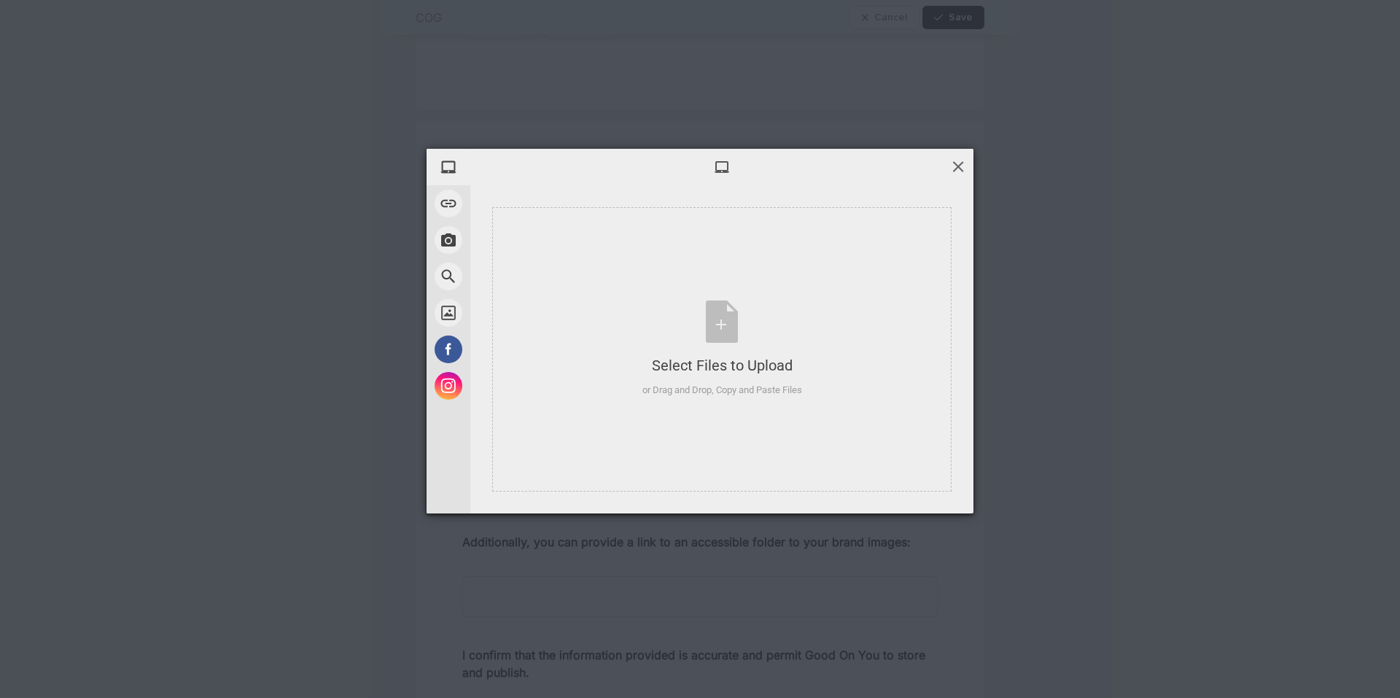
click at [913, 168] on span at bounding box center [958, 166] width 16 height 16
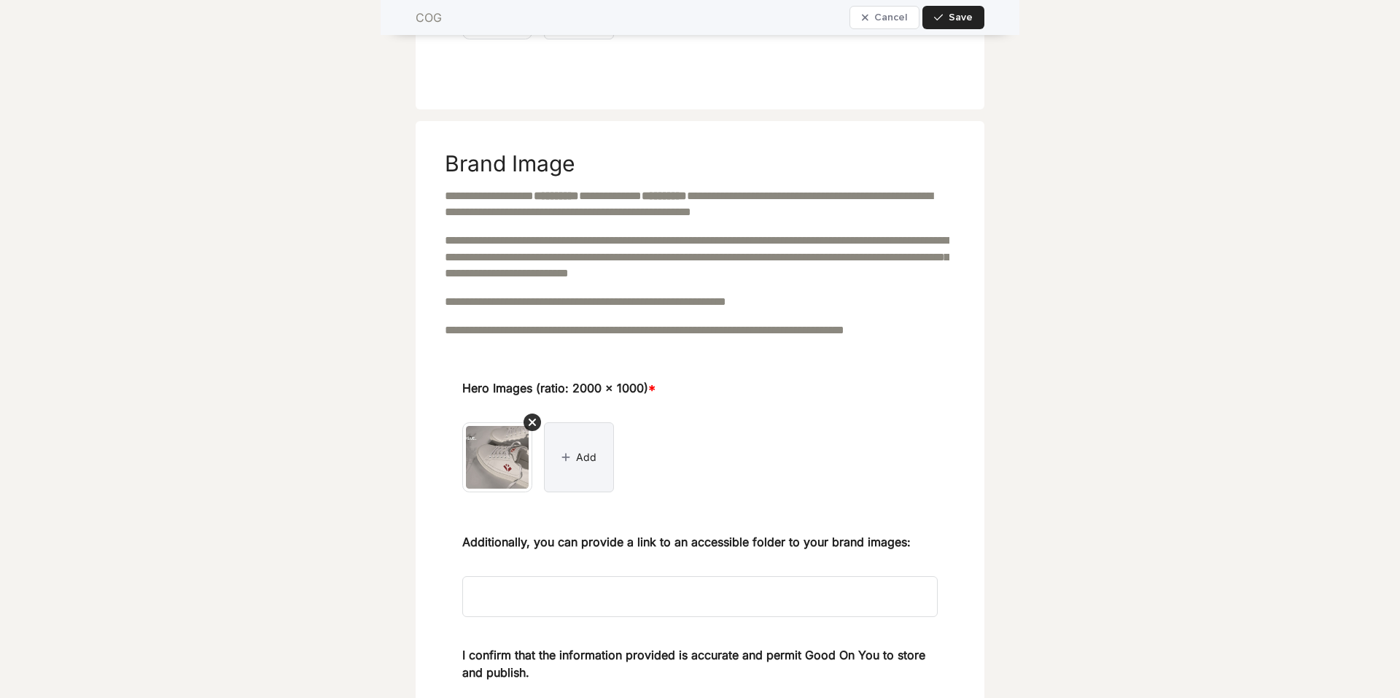
click at [579, 465] on span "Add" at bounding box center [586, 457] width 20 height 15
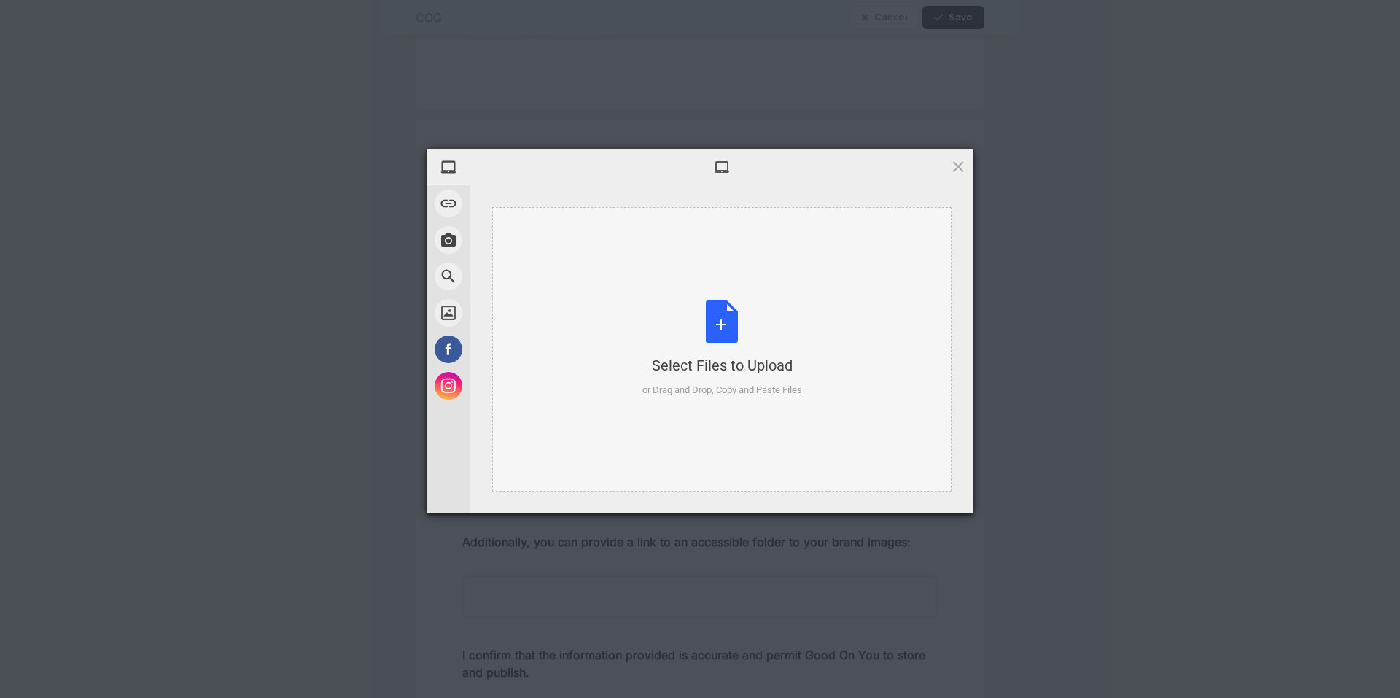
click at [699, 344] on div "Select Files to Upload or Drag and Drop, Copy and Paste Files" at bounding box center [723, 349] width 160 height 97
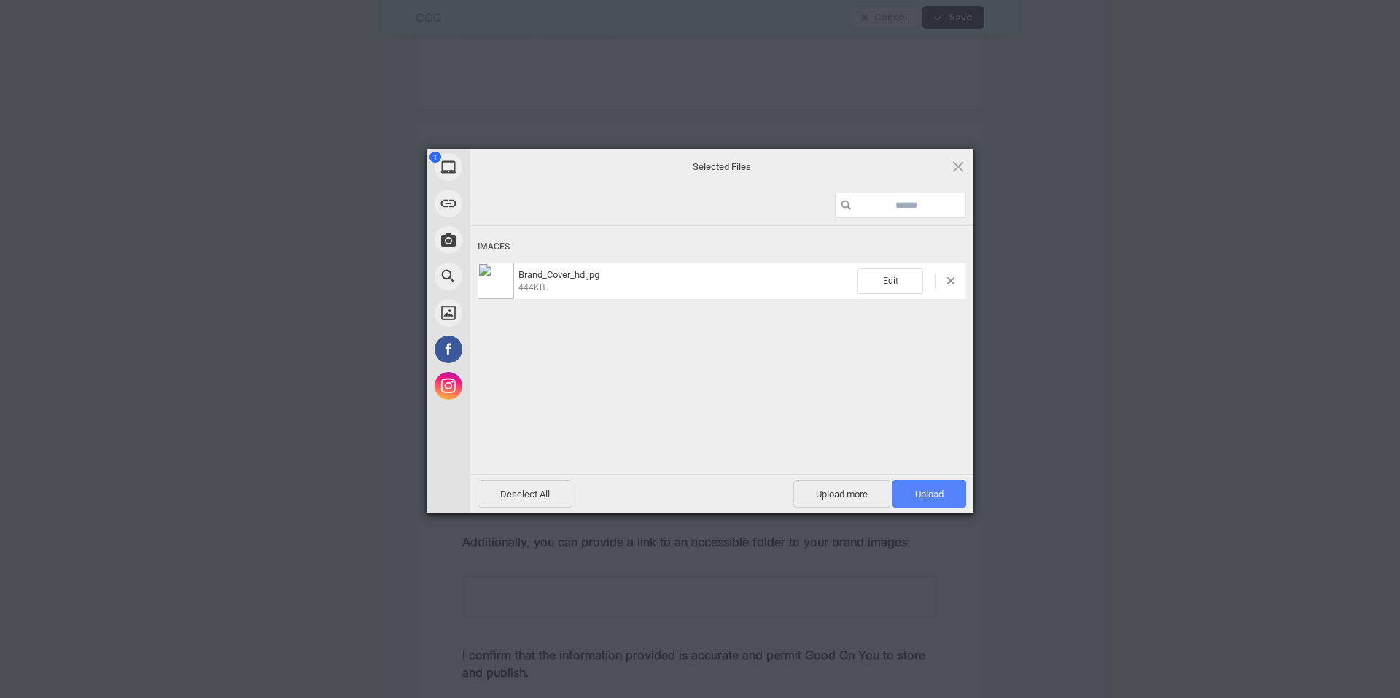
click at [913, 495] on span "Upload 1" at bounding box center [929, 494] width 28 height 11
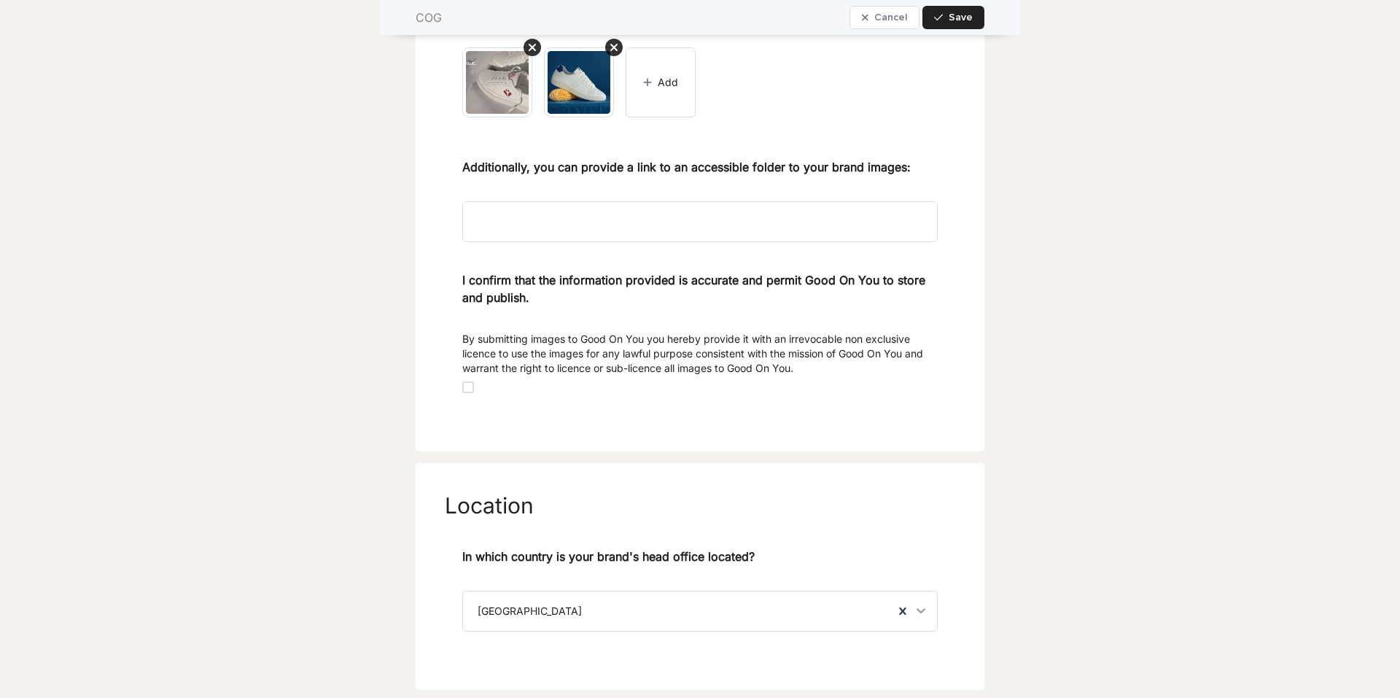
scroll to position [1678, 0]
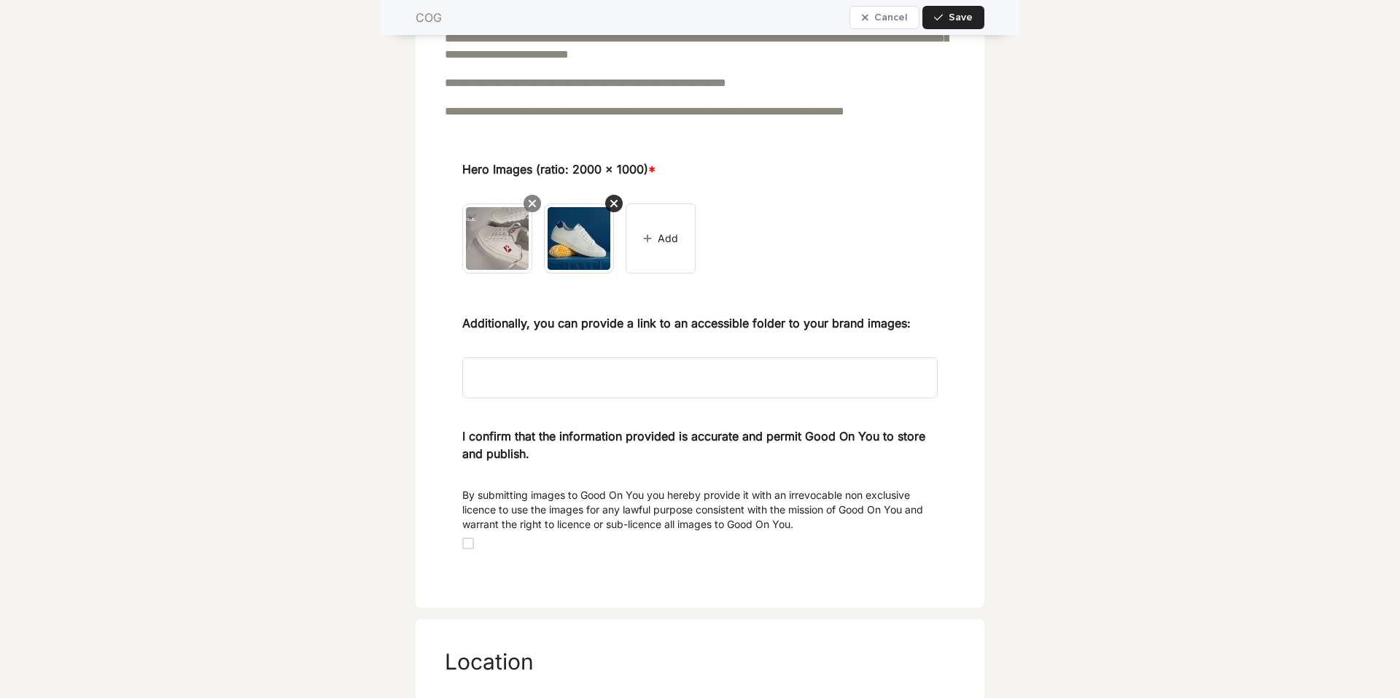
click at [530, 207] on icon at bounding box center [532, 203] width 7 height 7
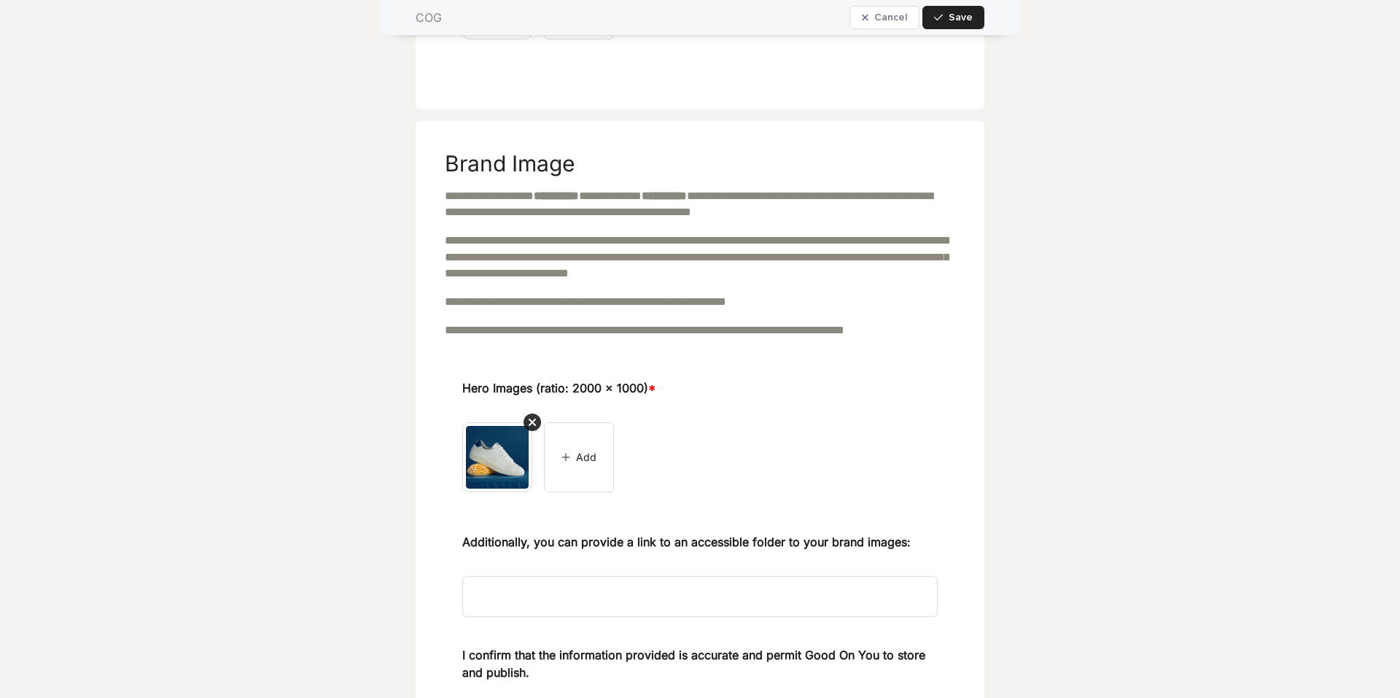
scroll to position [1751, 0]
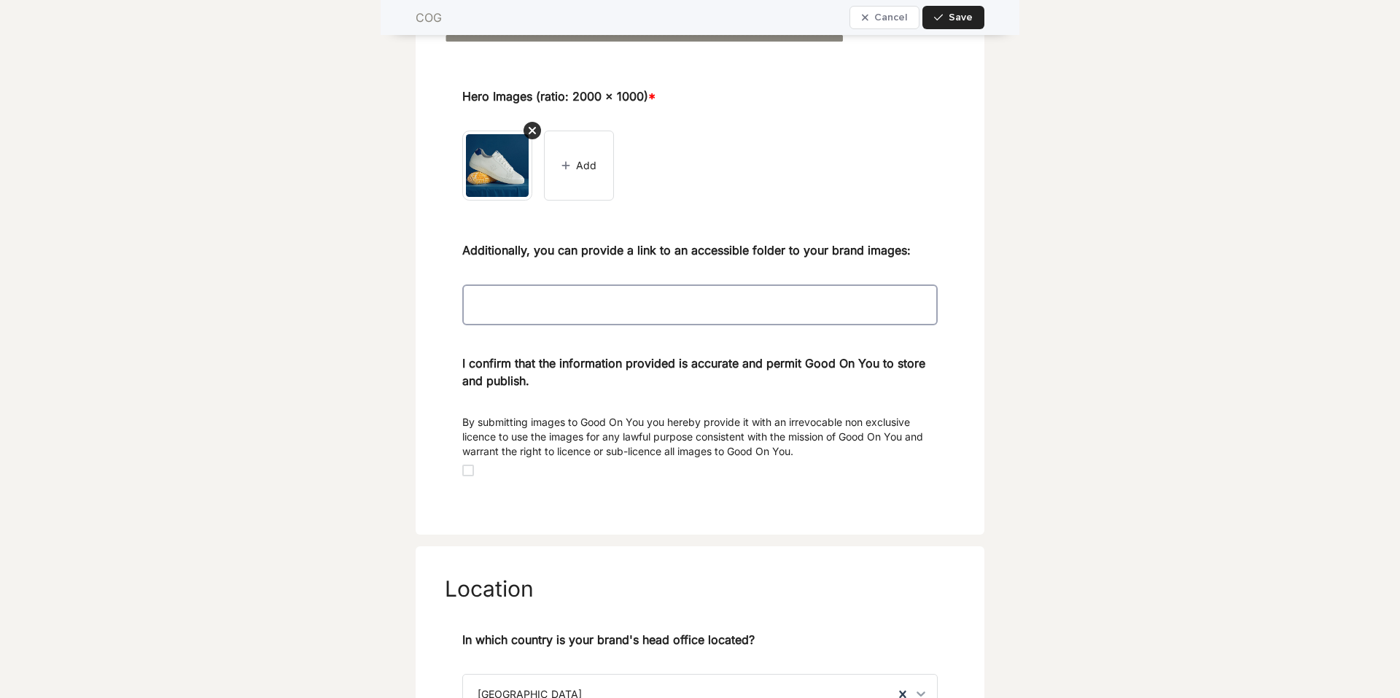
click at [589, 322] on input at bounding box center [700, 304] width 476 height 41
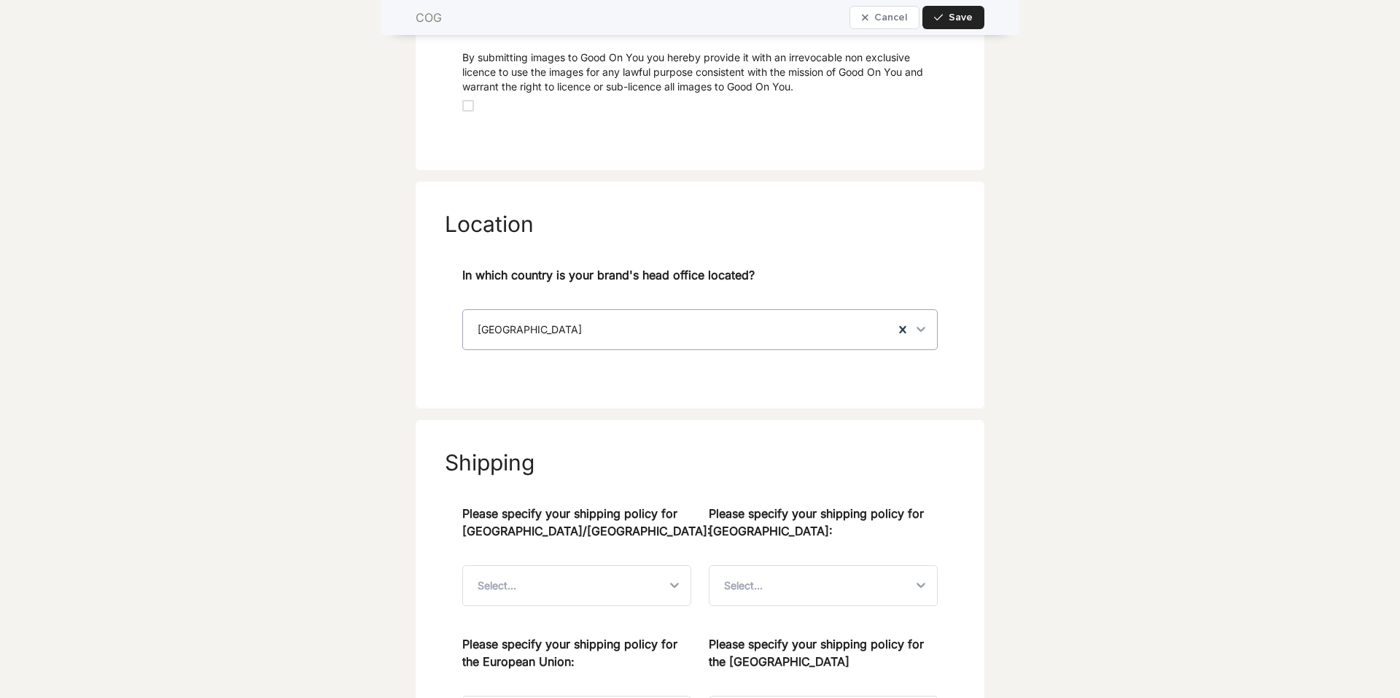
scroll to position [2334, 0]
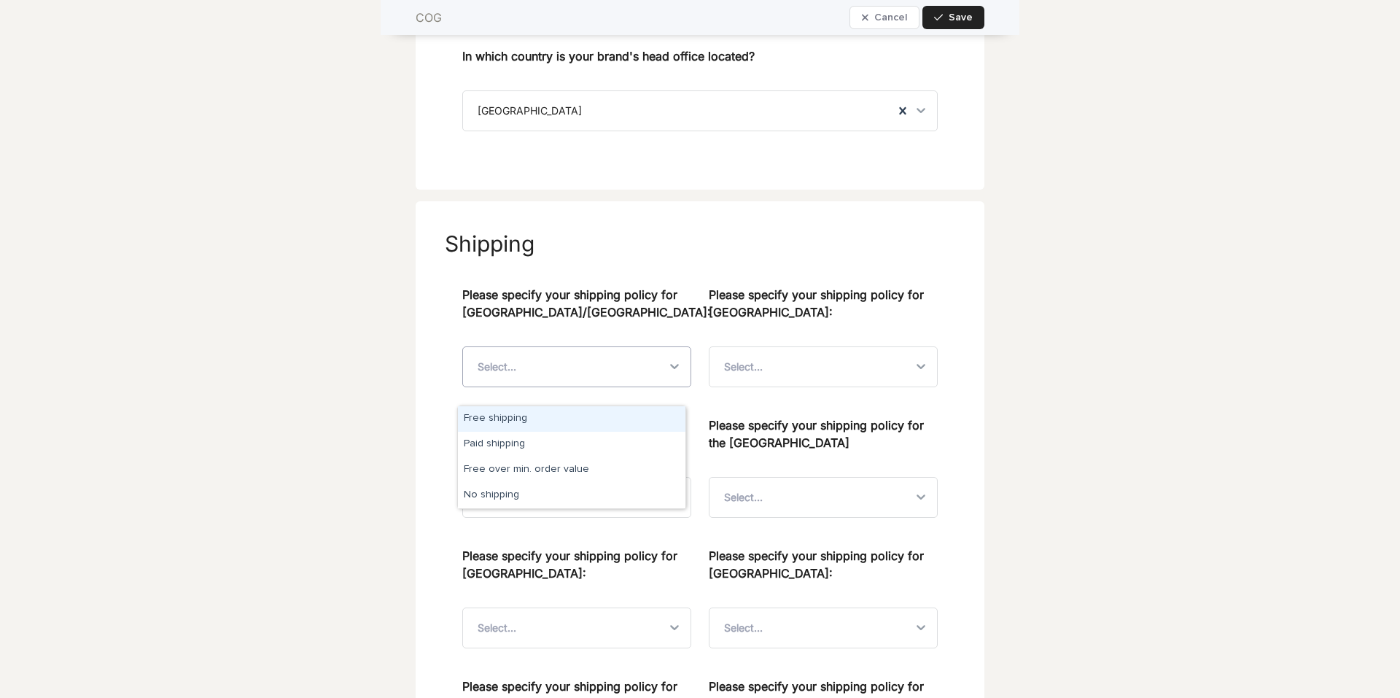
click at [652, 387] on div "Select..." at bounding box center [564, 366] width 202 height 39
click at [602, 445] on div "Paid shipping" at bounding box center [572, 445] width 228 height 26
click at [745, 374] on div "Select..." at bounding box center [743, 367] width 39 height 15
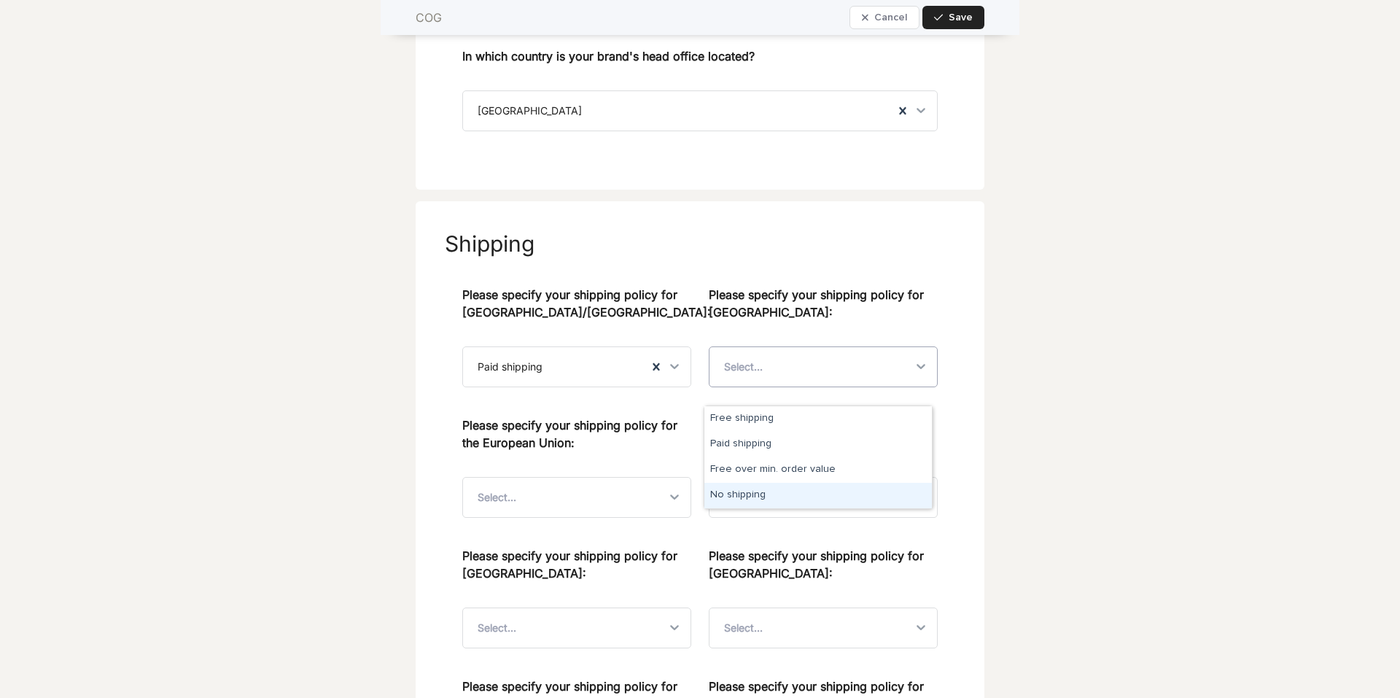
click at [759, 496] on div "No shipping" at bounding box center [819, 496] width 228 height 26
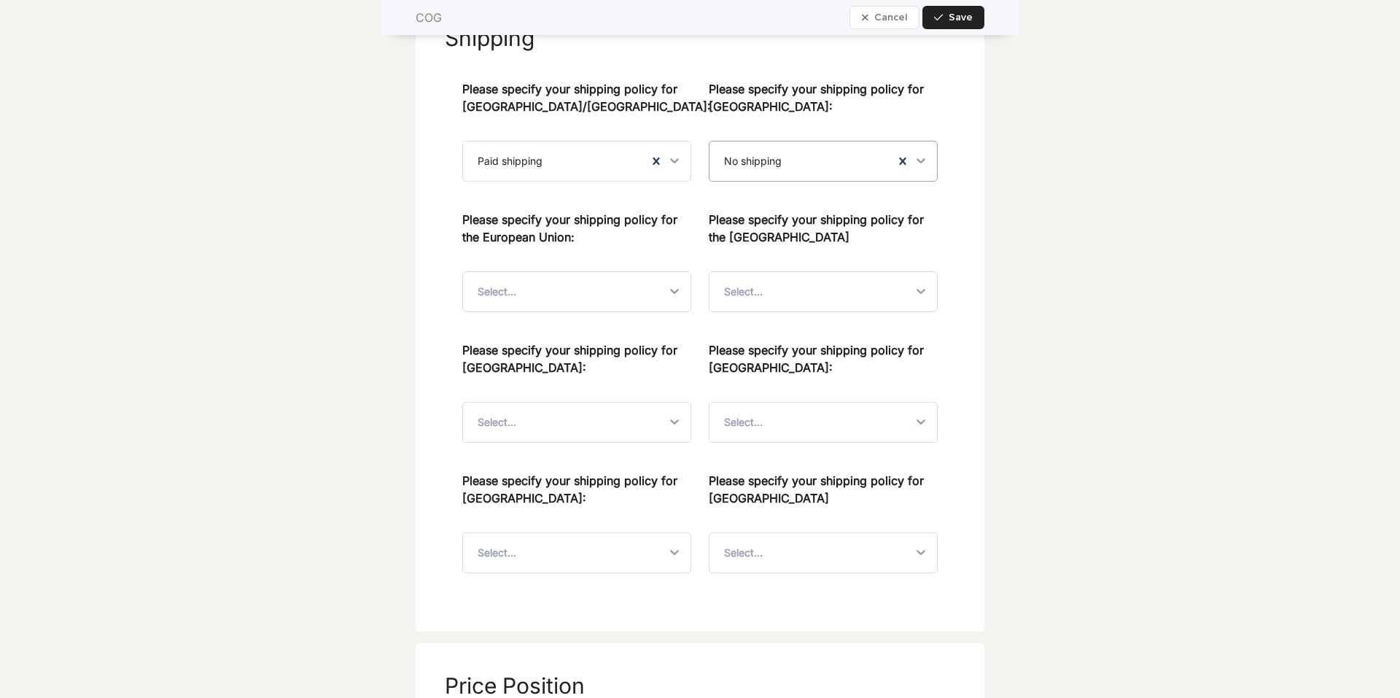
scroll to position [2626, 0]
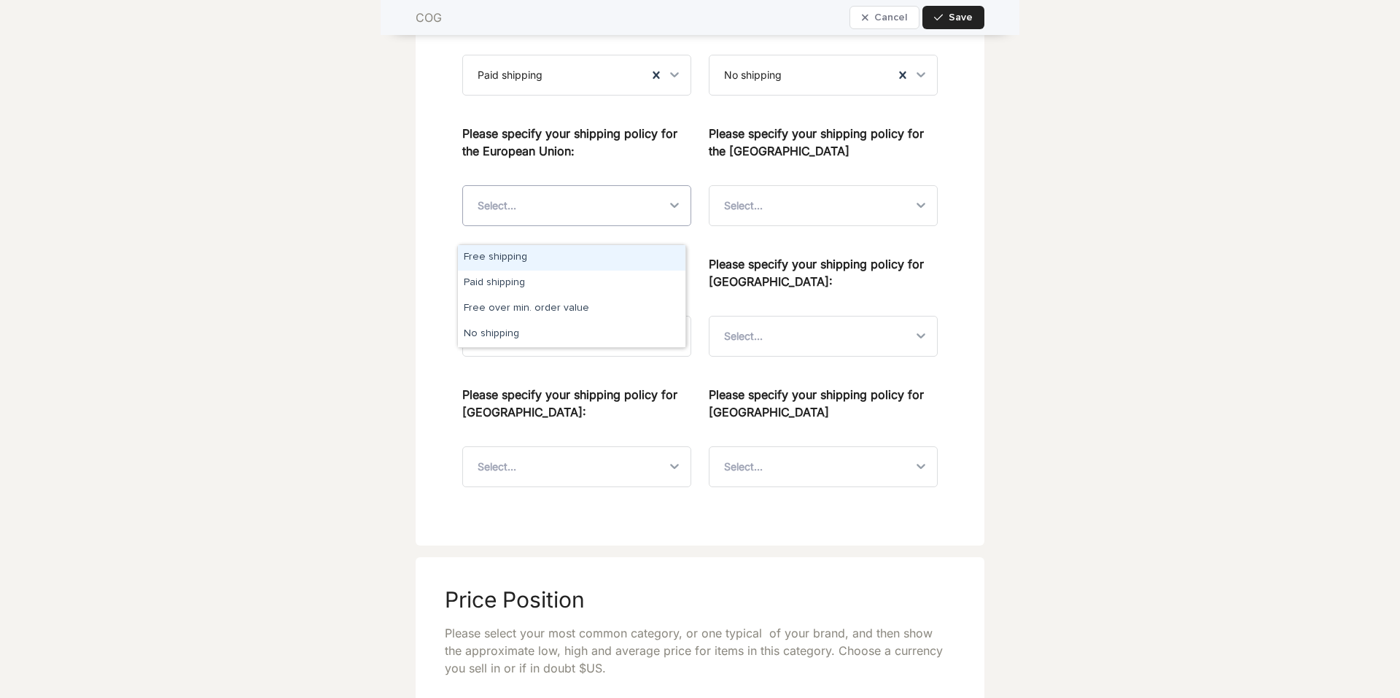
click at [621, 225] on div "Select..." at bounding box center [564, 205] width 202 height 39
click at [580, 282] on div "Paid shipping" at bounding box center [572, 284] width 228 height 26
click at [773, 217] on div "Select..." at bounding box center [811, 205] width 202 height 39
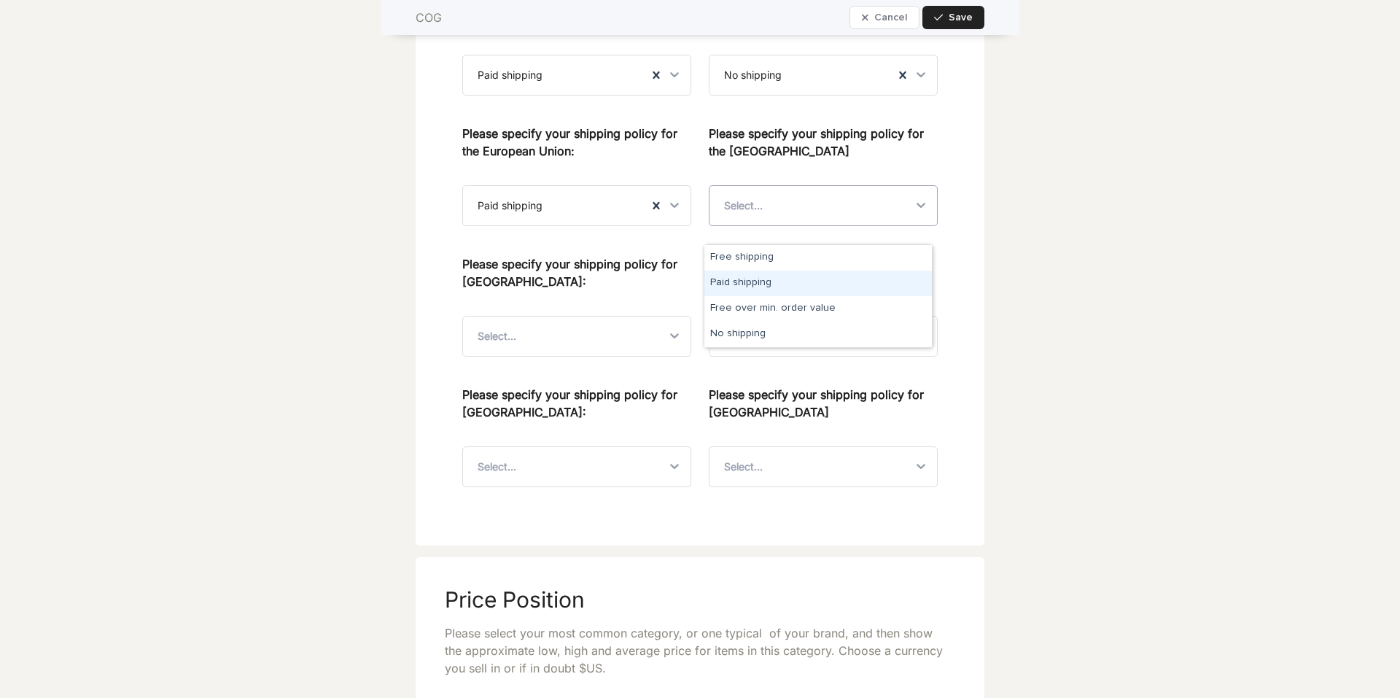
click at [761, 284] on div "Paid shipping" at bounding box center [819, 284] width 228 height 26
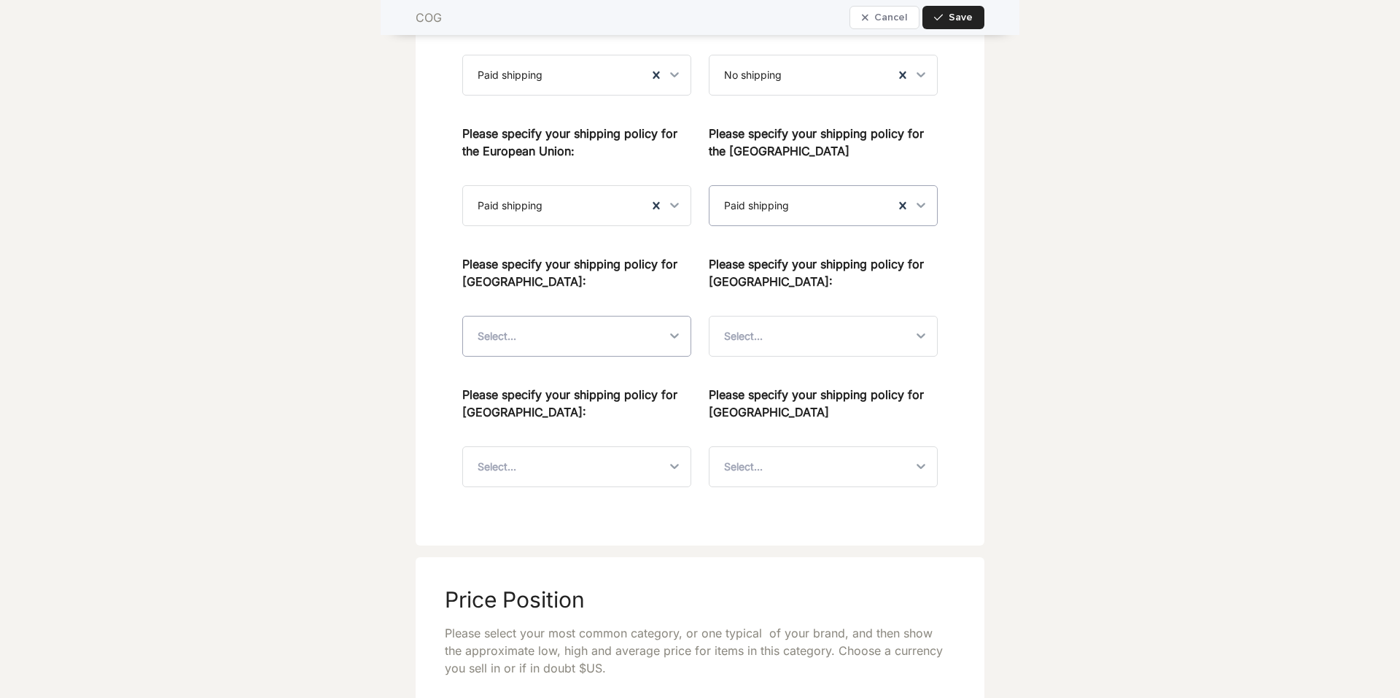
click at [559, 352] on div "Select..." at bounding box center [564, 336] width 202 height 39
click at [546, 421] on div "Paid shipping" at bounding box center [572, 414] width 228 height 26
click at [764, 352] on input "text" at bounding box center [764, 336] width 1 height 31
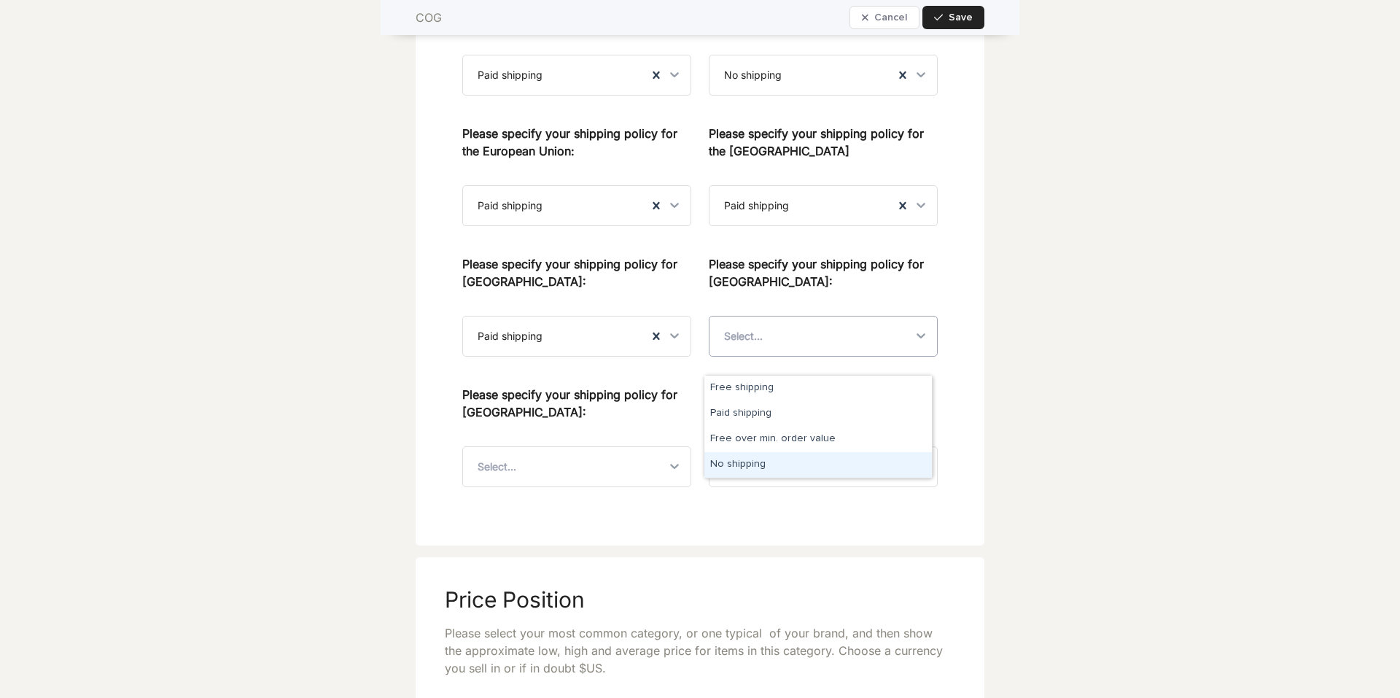
drag, startPoint x: 704, startPoint y: 457, endPoint x: 740, endPoint y: 461, distance: 36.7
click at [740, 461] on div "No shipping" at bounding box center [819, 465] width 228 height 26
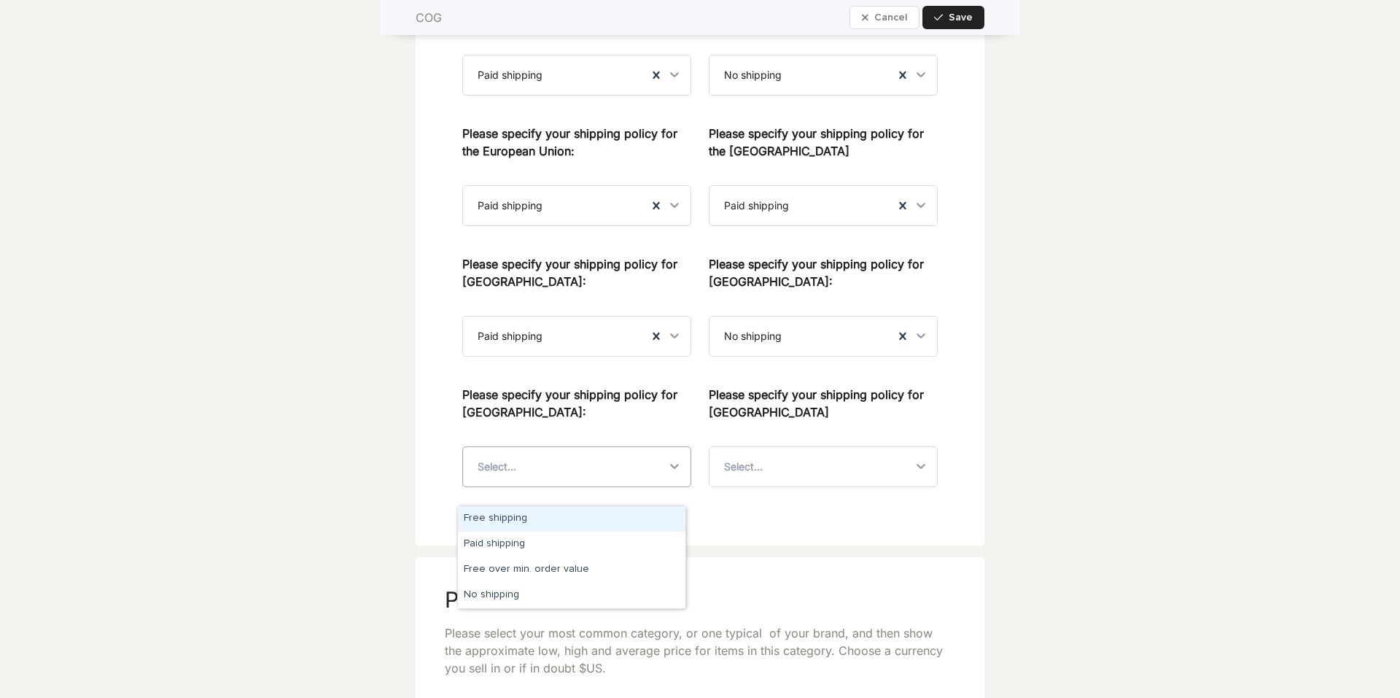
click at [545, 481] on div "Select..." at bounding box center [564, 466] width 202 height 39
click at [511, 547] on div "Paid shipping" at bounding box center [572, 545] width 228 height 26
click at [724, 474] on div "Select..." at bounding box center [743, 467] width 39 height 15
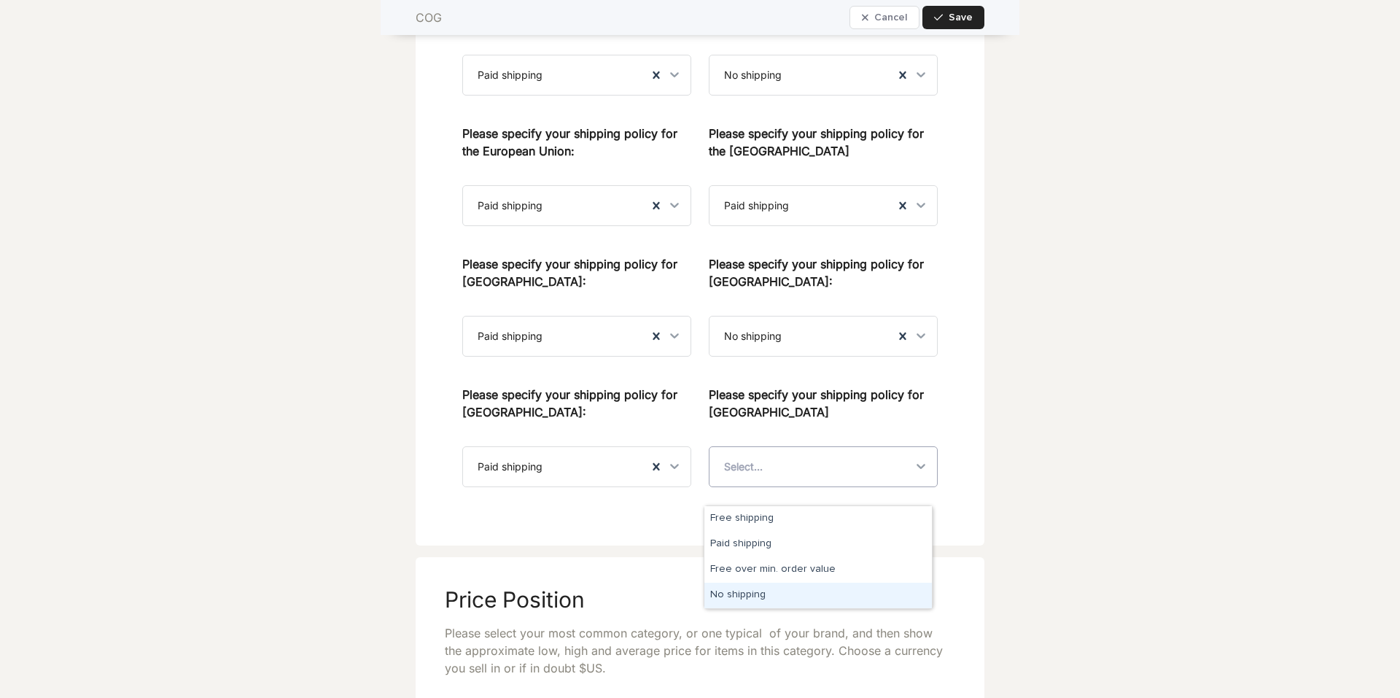
click at [741, 596] on div "No shipping" at bounding box center [819, 596] width 228 height 26
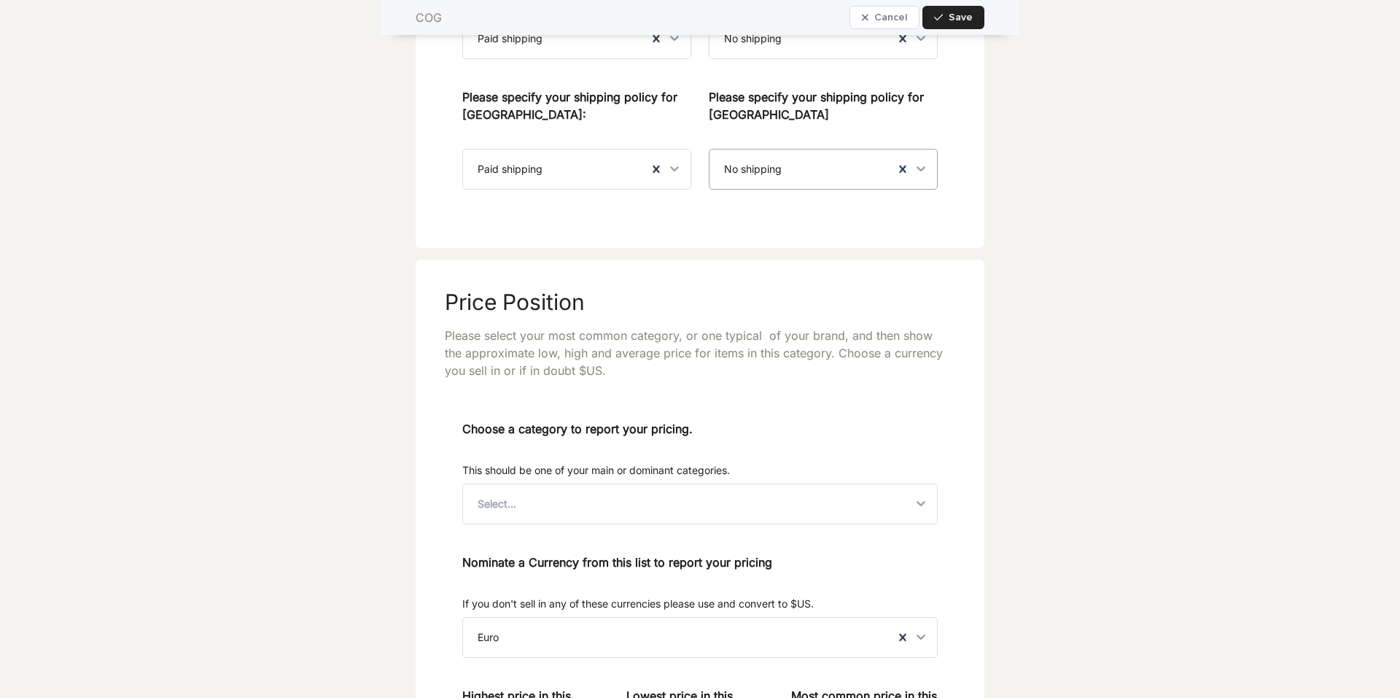
scroll to position [3063, 0]
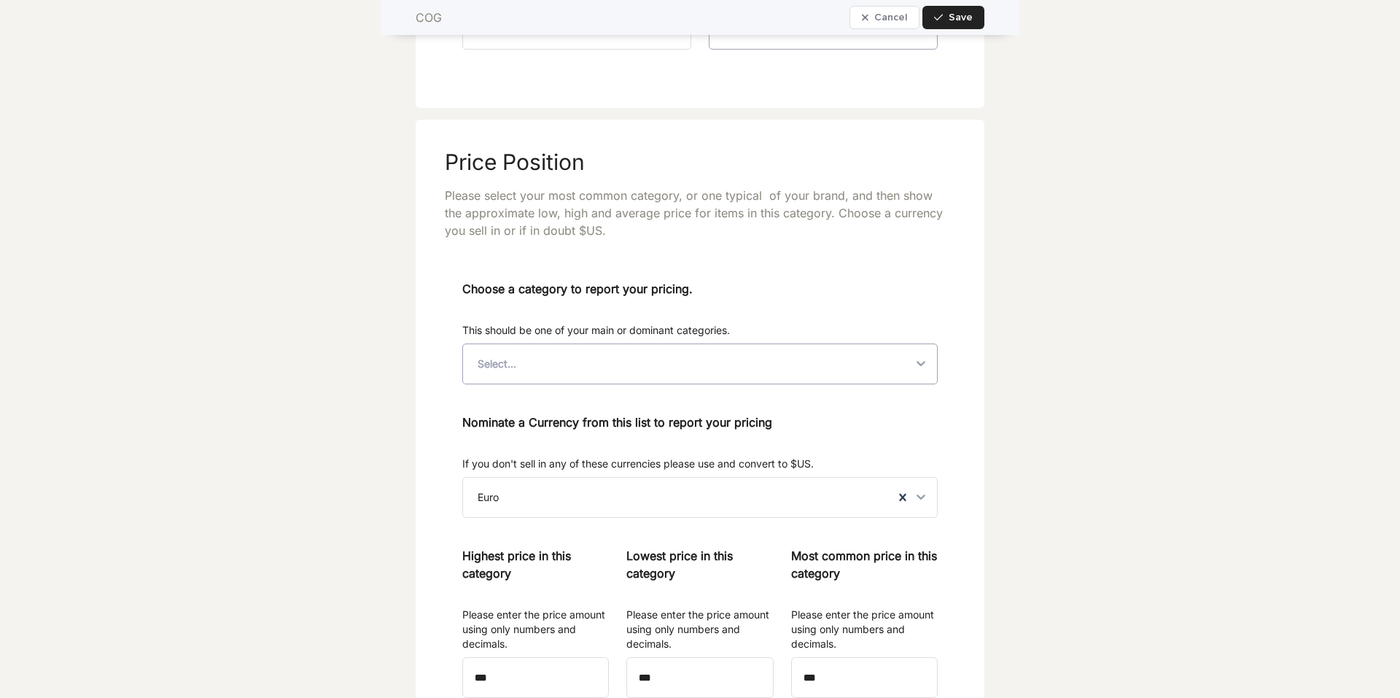
click at [557, 384] on div "Select..." at bounding box center [687, 363] width 449 height 39
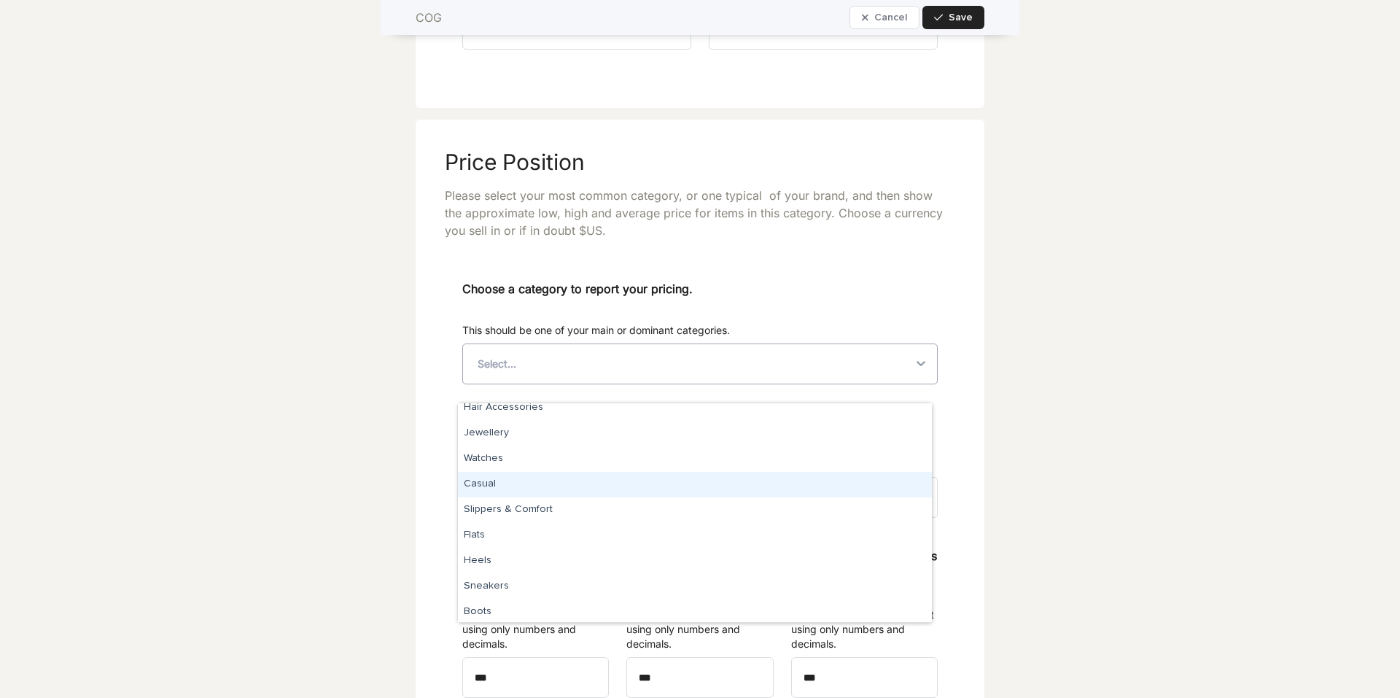
scroll to position [1058, 0]
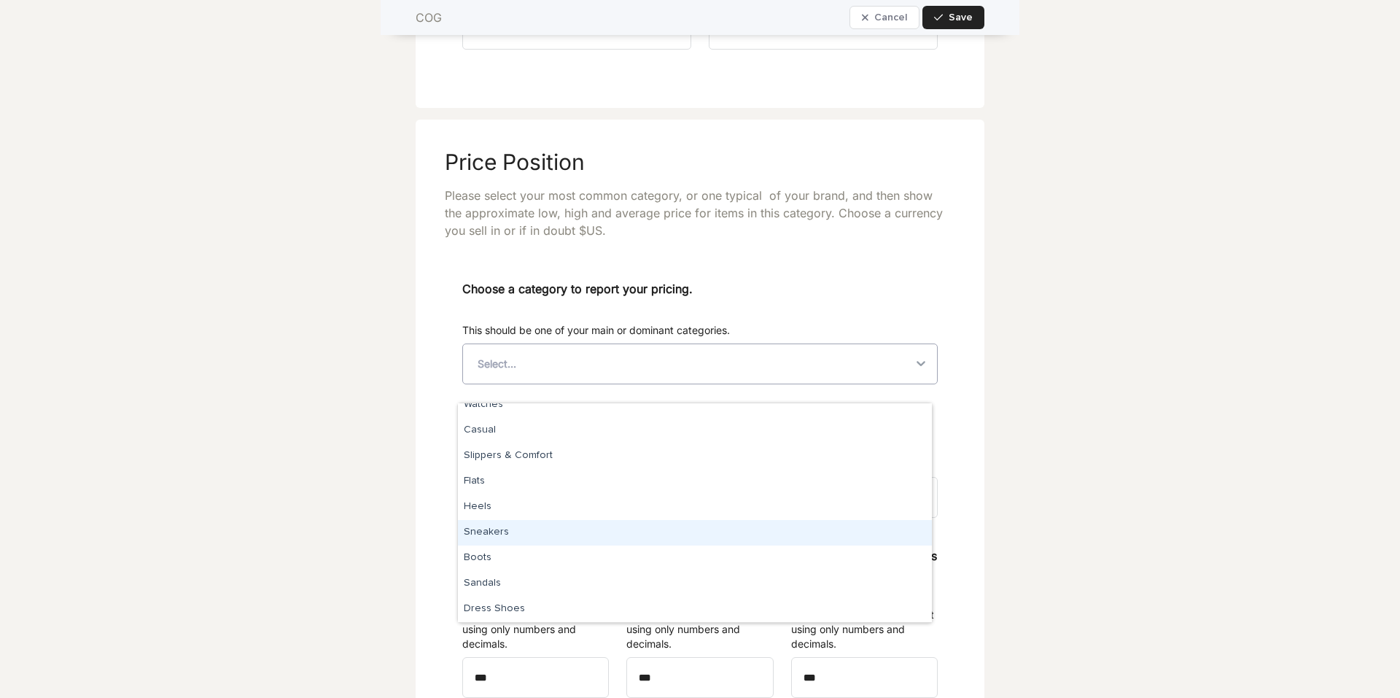
click at [541, 532] on div "Sneakers" at bounding box center [695, 533] width 474 height 26
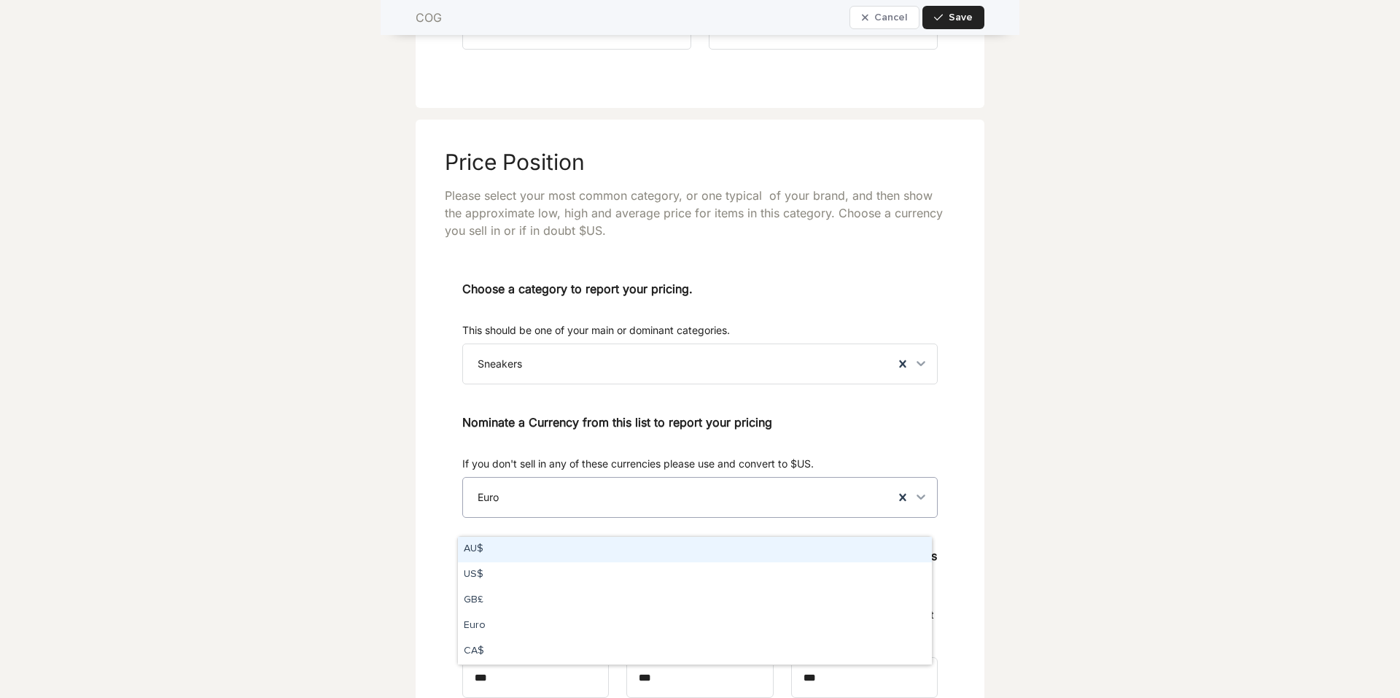
click at [626, 516] on div "Euro" at bounding box center [678, 497] width 431 height 39
click at [638, 471] on p "If you don't sell in any of these currencies please use and convert to $US." at bounding box center [700, 464] width 476 height 15
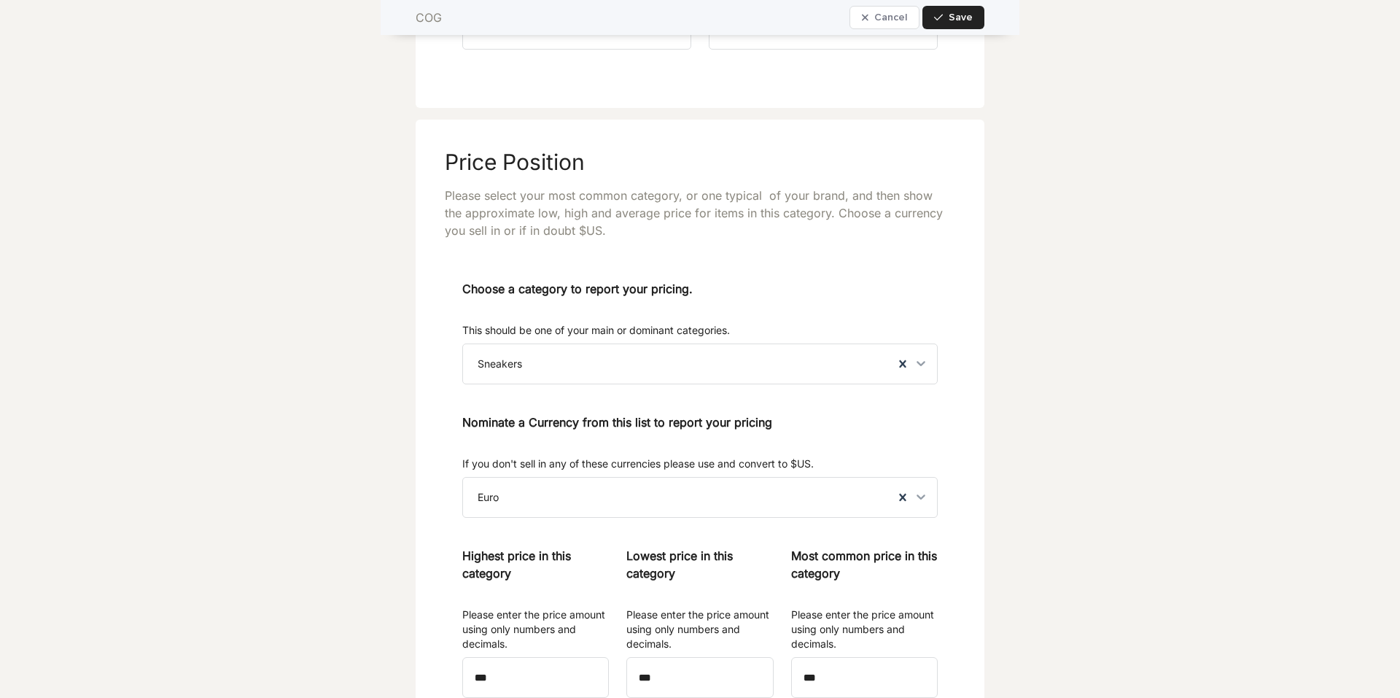
scroll to position [3282, 0]
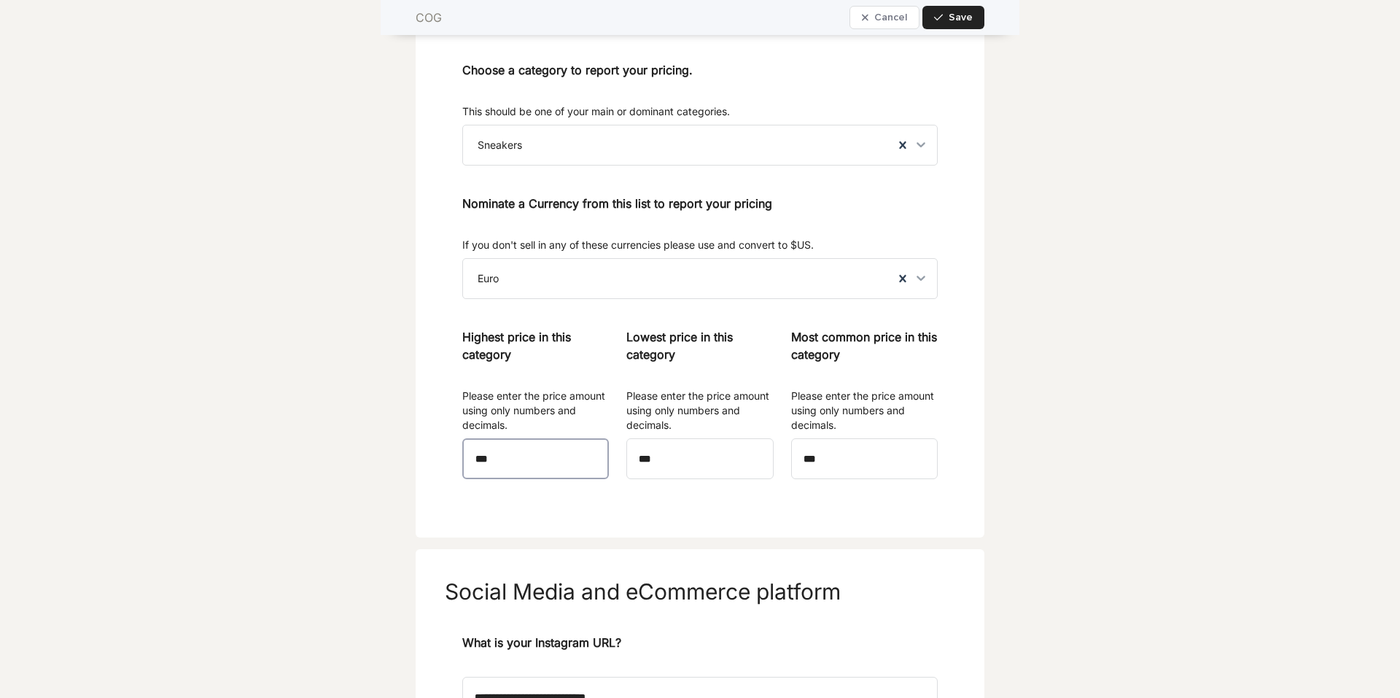
drag, startPoint x: 555, startPoint y: 484, endPoint x: 431, endPoint y: 480, distance: 124.1
click at [432, 480] on section "Price Position Please select your most common category, or one typical of your …" at bounding box center [700, 219] width 569 height 637
type input "***"
drag, startPoint x: 639, startPoint y: 476, endPoint x: 561, endPoint y: 476, distance: 78.0
click at [565, 476] on div "Choose a category to report your pricing. This should be one of your main or do…" at bounding box center [700, 276] width 476 height 430
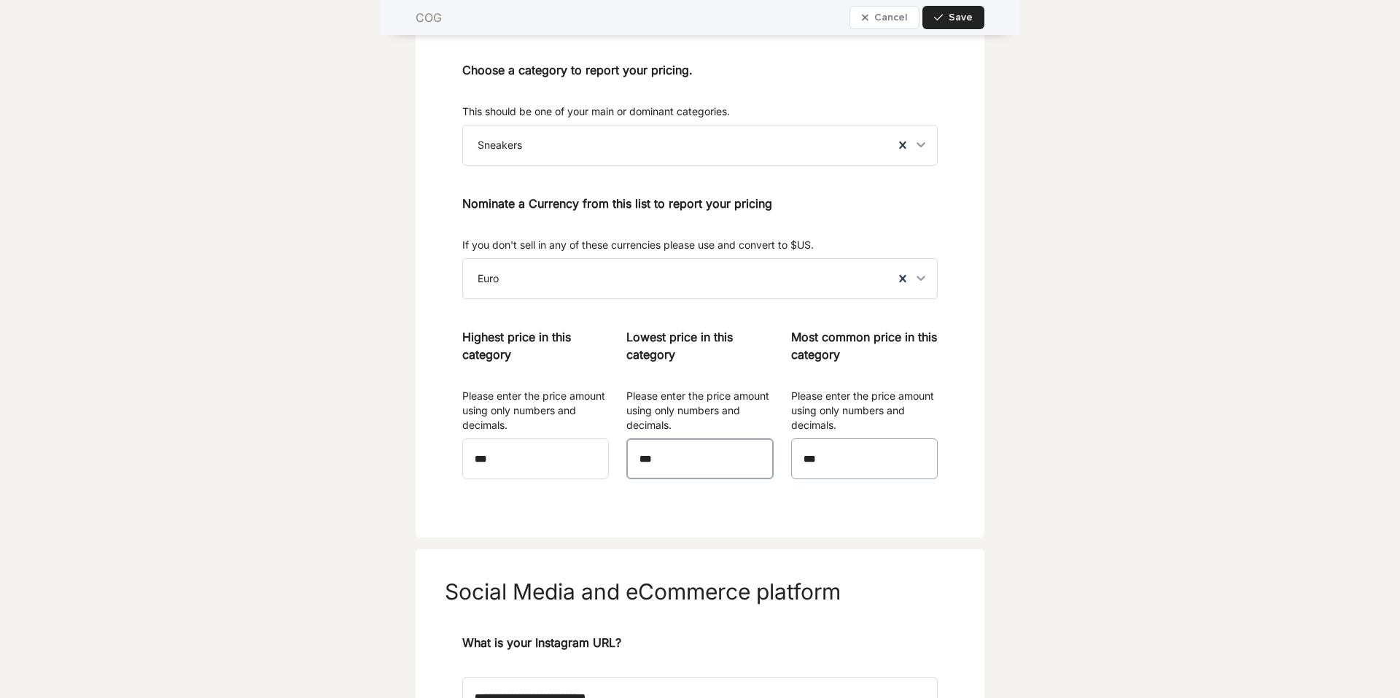
type input "***"
drag, startPoint x: 857, startPoint y: 473, endPoint x: 699, endPoint y: 474, distance: 158.3
click at [699, 474] on div "Choose a category to report your pricing. This should be one of your main or do…" at bounding box center [700, 276] width 476 height 430
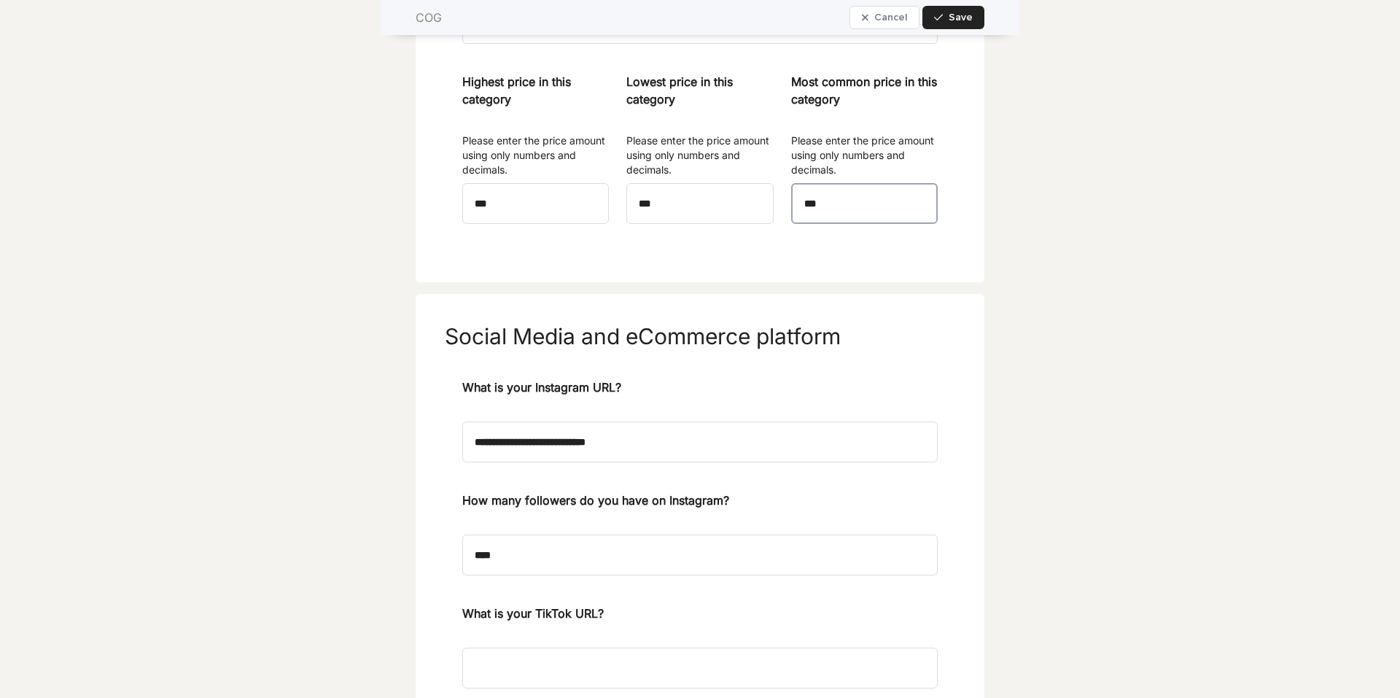
scroll to position [3647, 0]
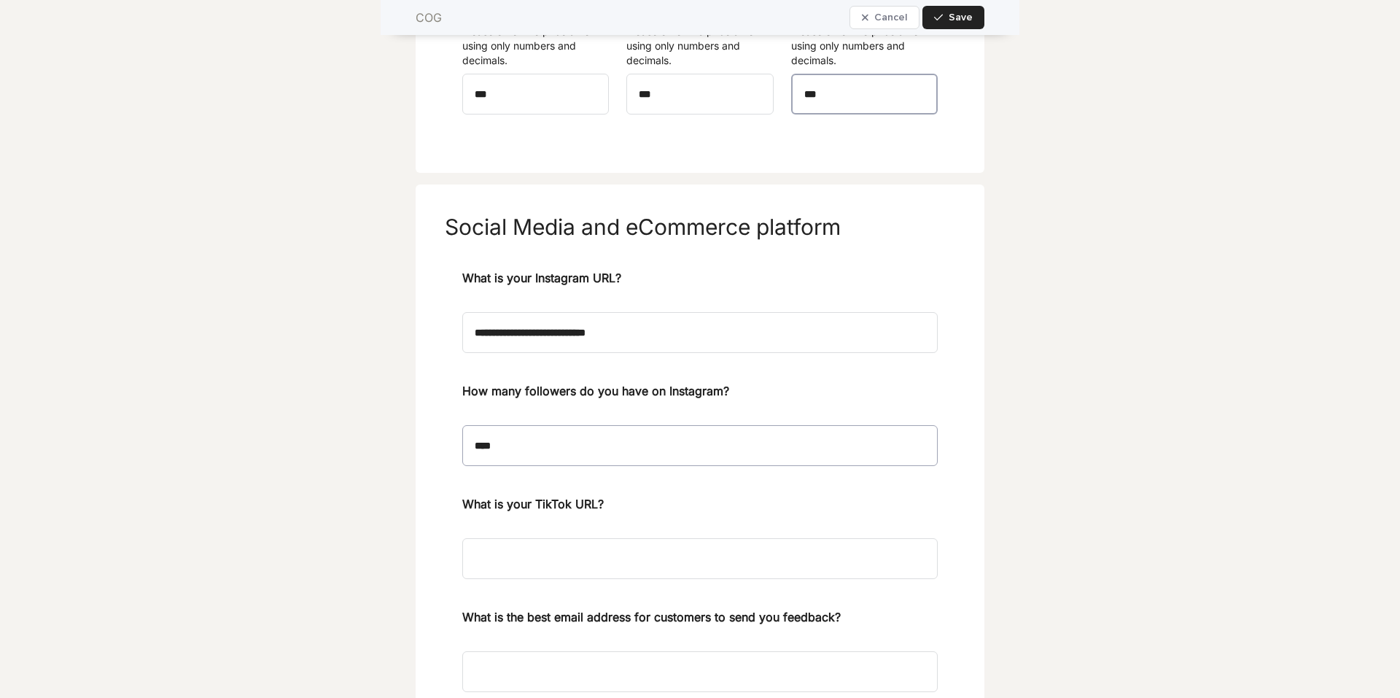
type input "***"
drag, startPoint x: 524, startPoint y: 470, endPoint x: 371, endPoint y: 457, distance: 154.5
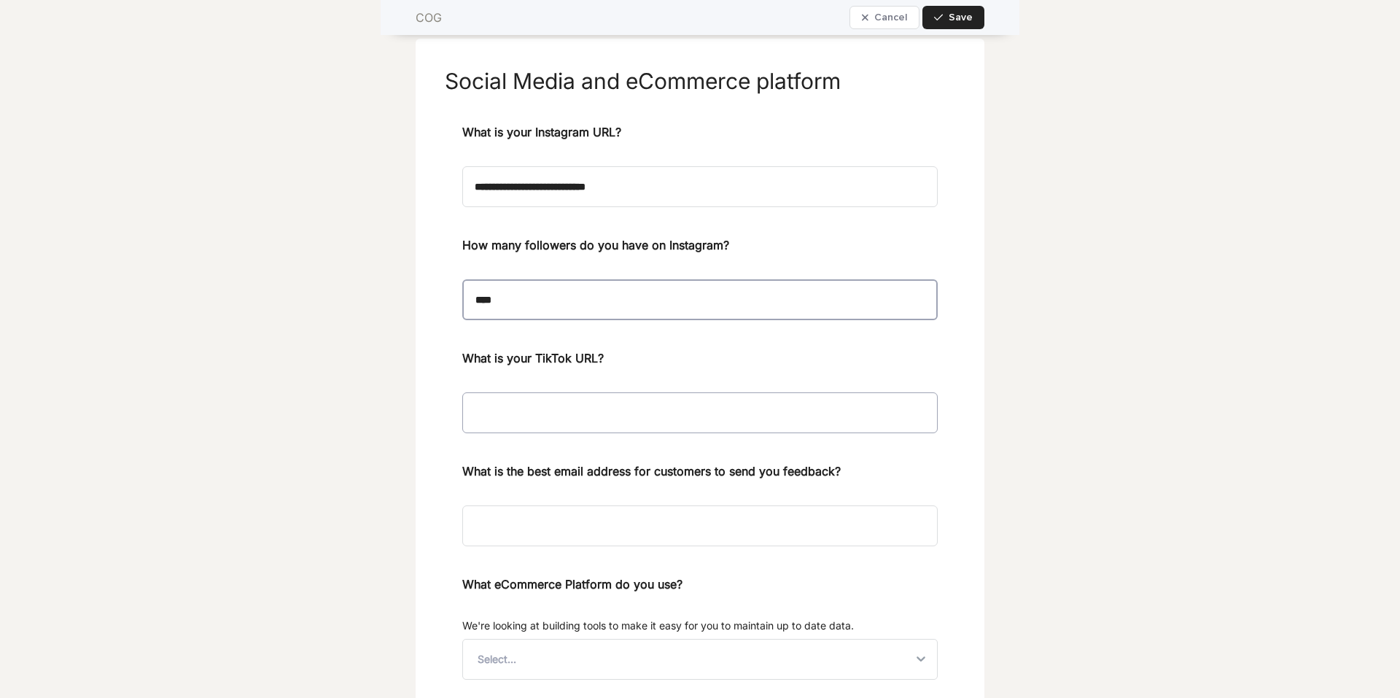
scroll to position [3939, 0]
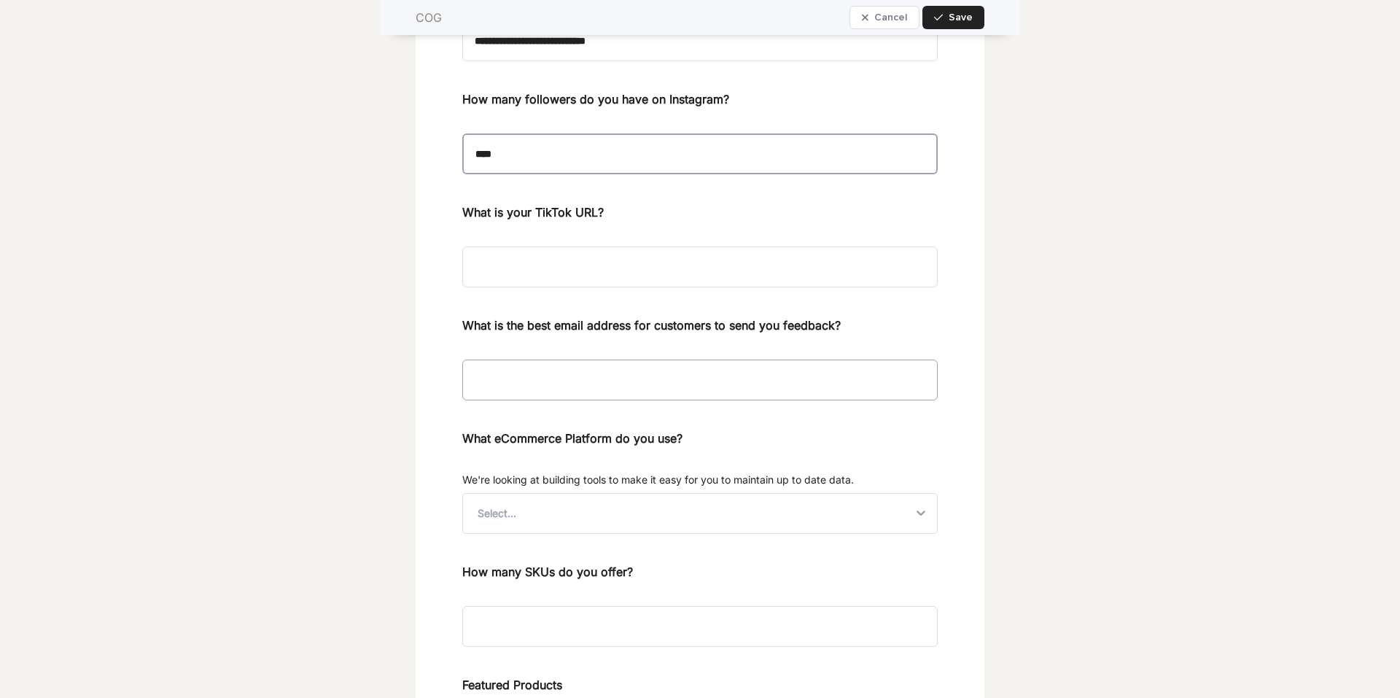
type input "****"
click at [616, 400] on input at bounding box center [700, 380] width 476 height 41
click at [606, 400] on input at bounding box center [700, 380] width 476 height 41
type input "**********"
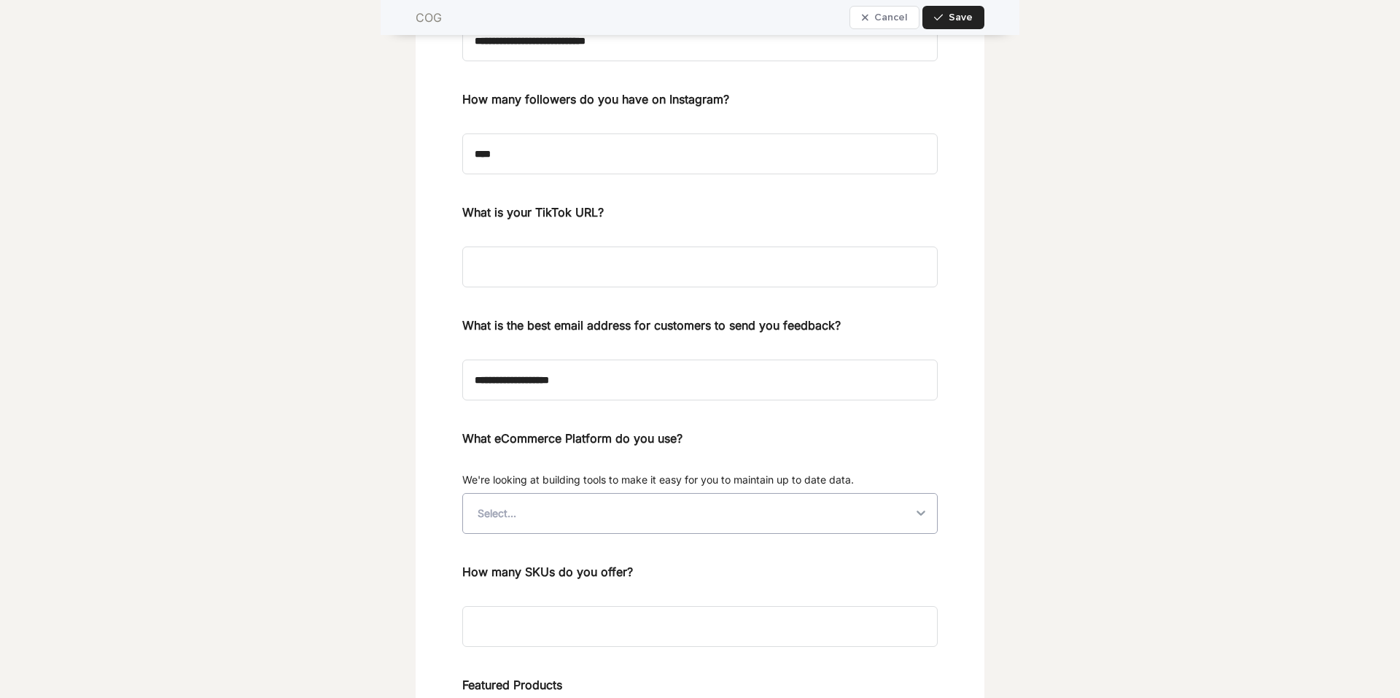
click at [691, 526] on div "Select..." at bounding box center [687, 513] width 449 height 39
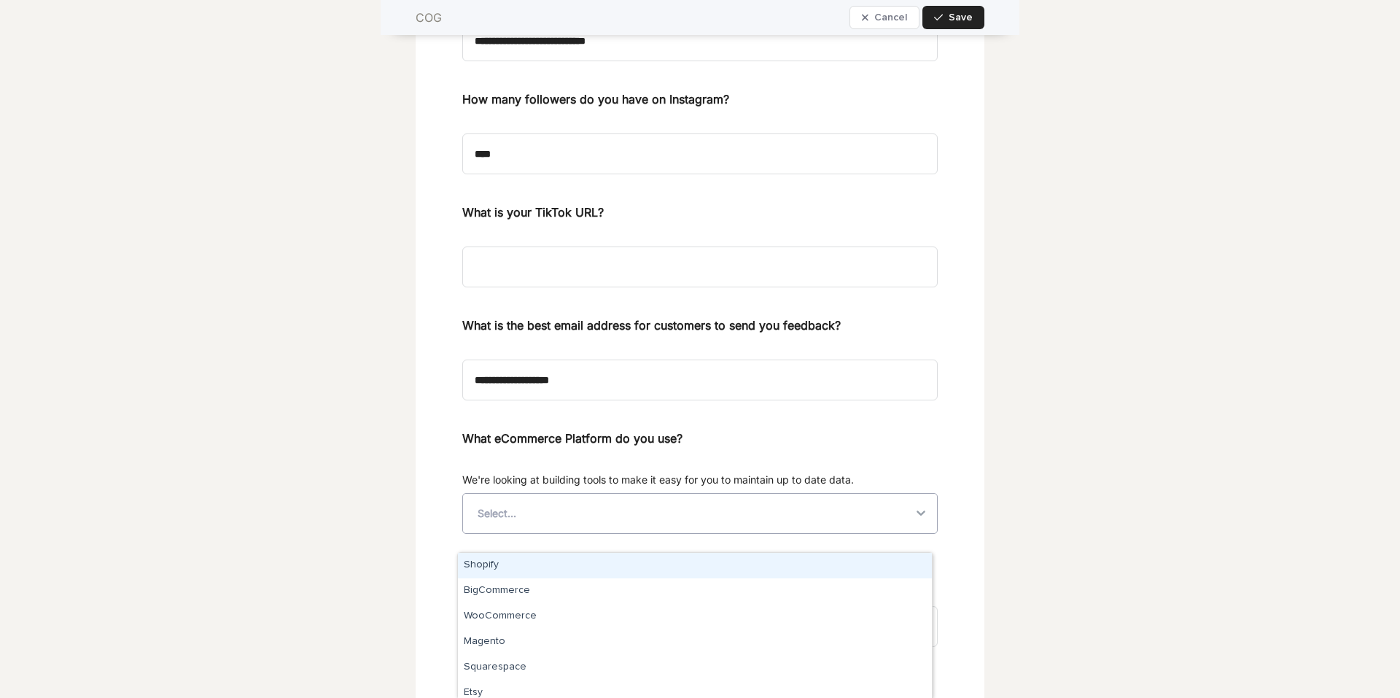
click at [645, 555] on div "Shopify" at bounding box center [695, 566] width 474 height 26
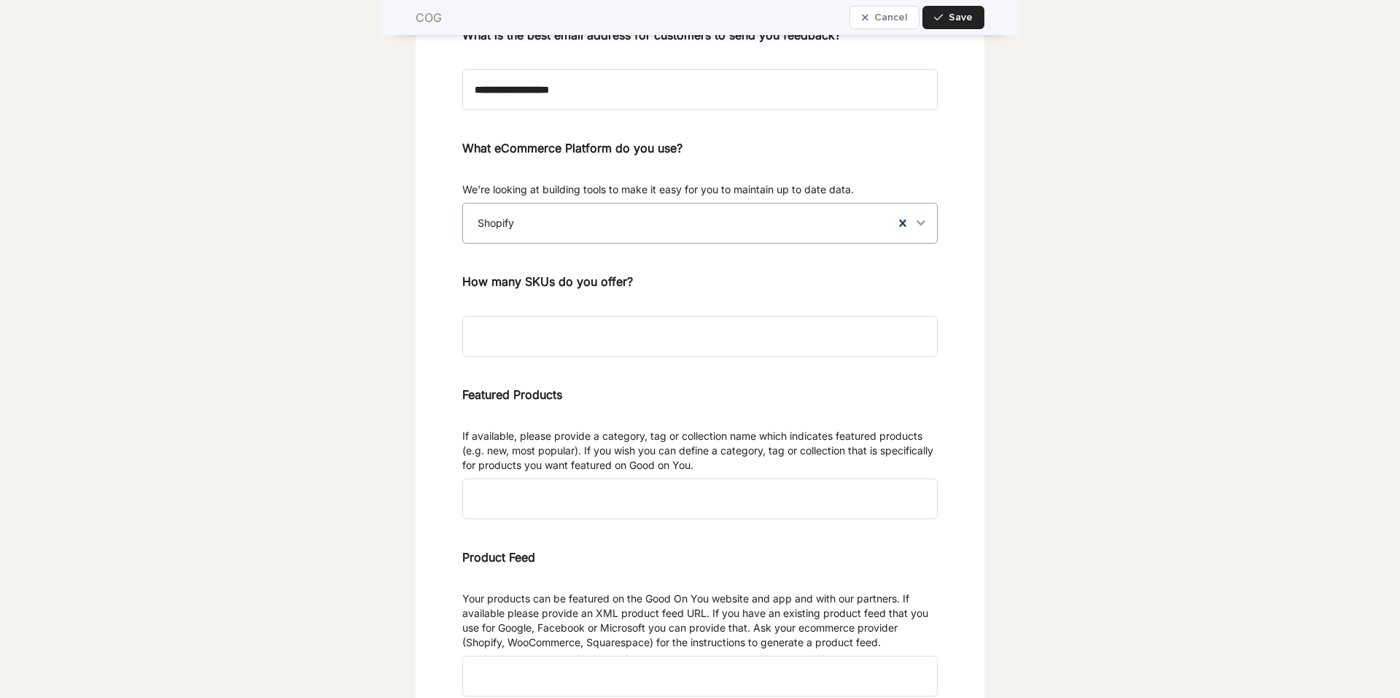
scroll to position [4230, 0]
click at [603, 355] on input at bounding box center [700, 334] width 476 height 41
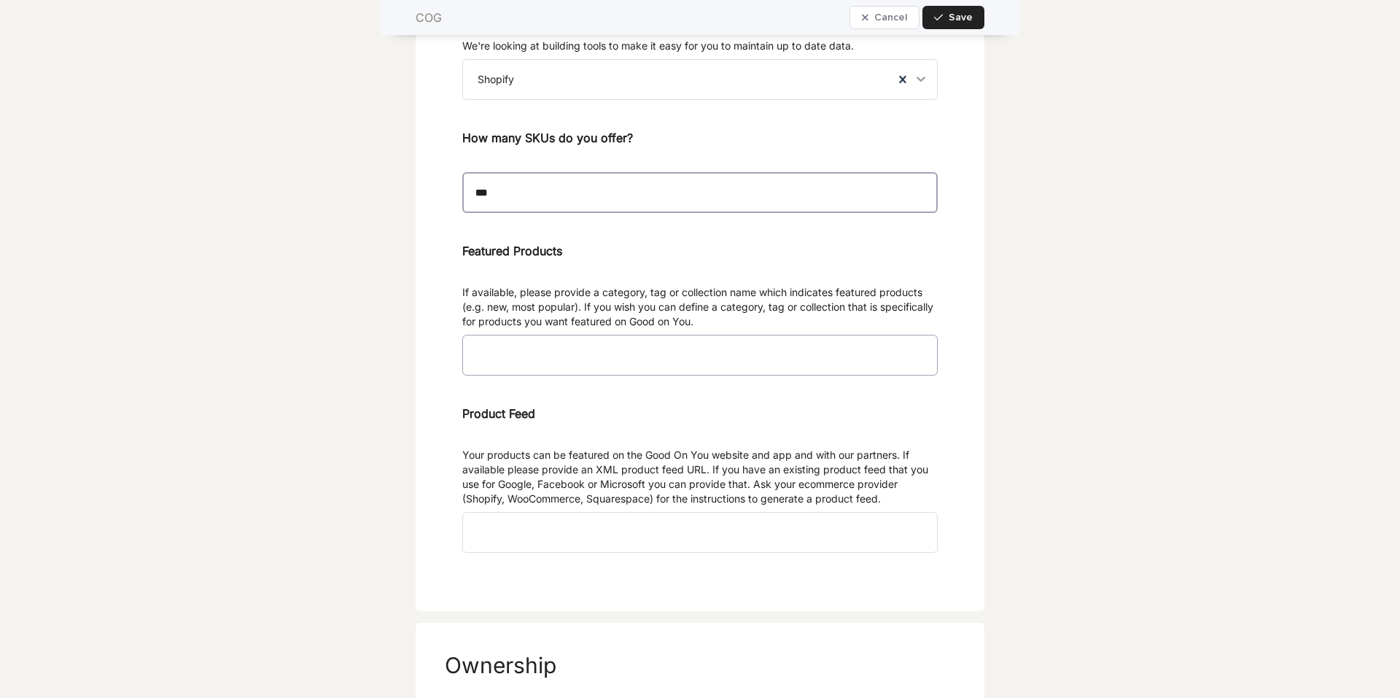
scroll to position [4376, 0]
type input "***"
click at [570, 372] on input at bounding box center [700, 351] width 476 height 41
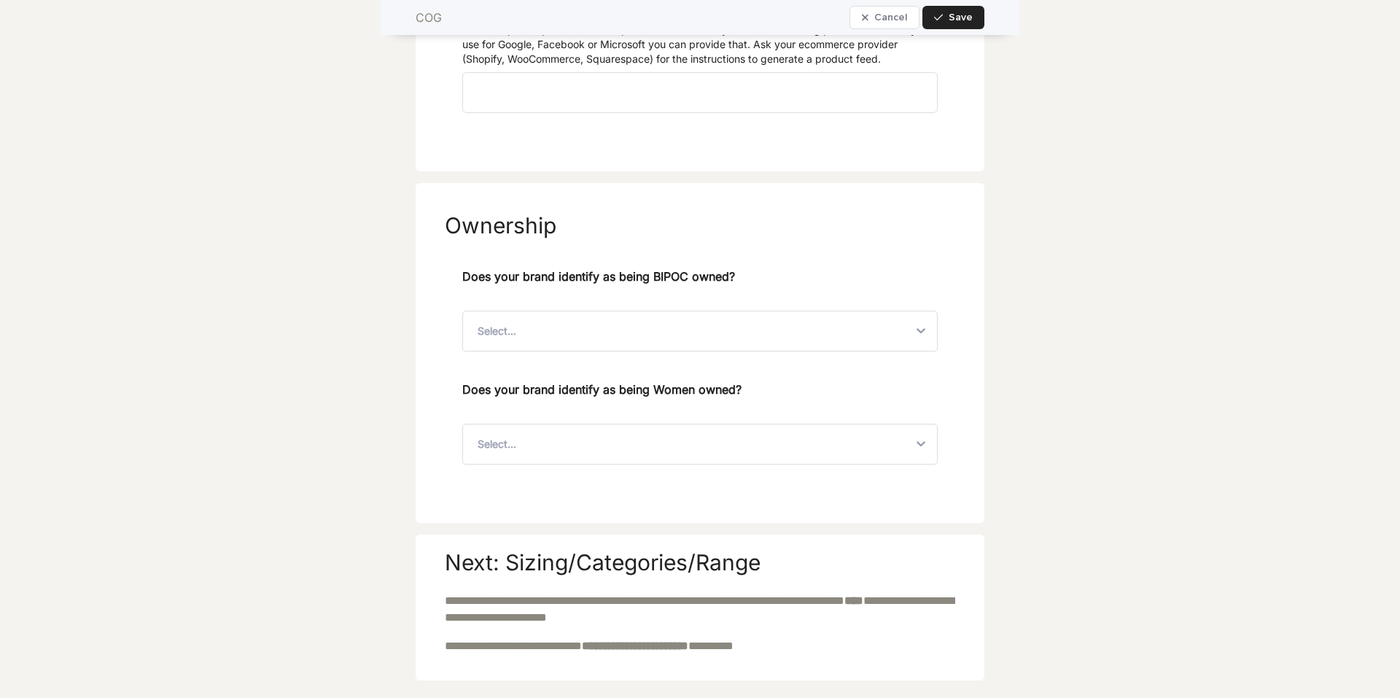
scroll to position [4814, 0]
click at [544, 349] on div "Select..." at bounding box center [687, 329] width 449 height 39
click at [543, 349] on div "Select..." at bounding box center [687, 329] width 449 height 39
drag, startPoint x: 648, startPoint y: 292, endPoint x: 681, endPoint y: 293, distance: 32.9
click at [681, 293] on span "Does your brand identify as being BIPOC owned?" at bounding box center [598, 284] width 273 height 37
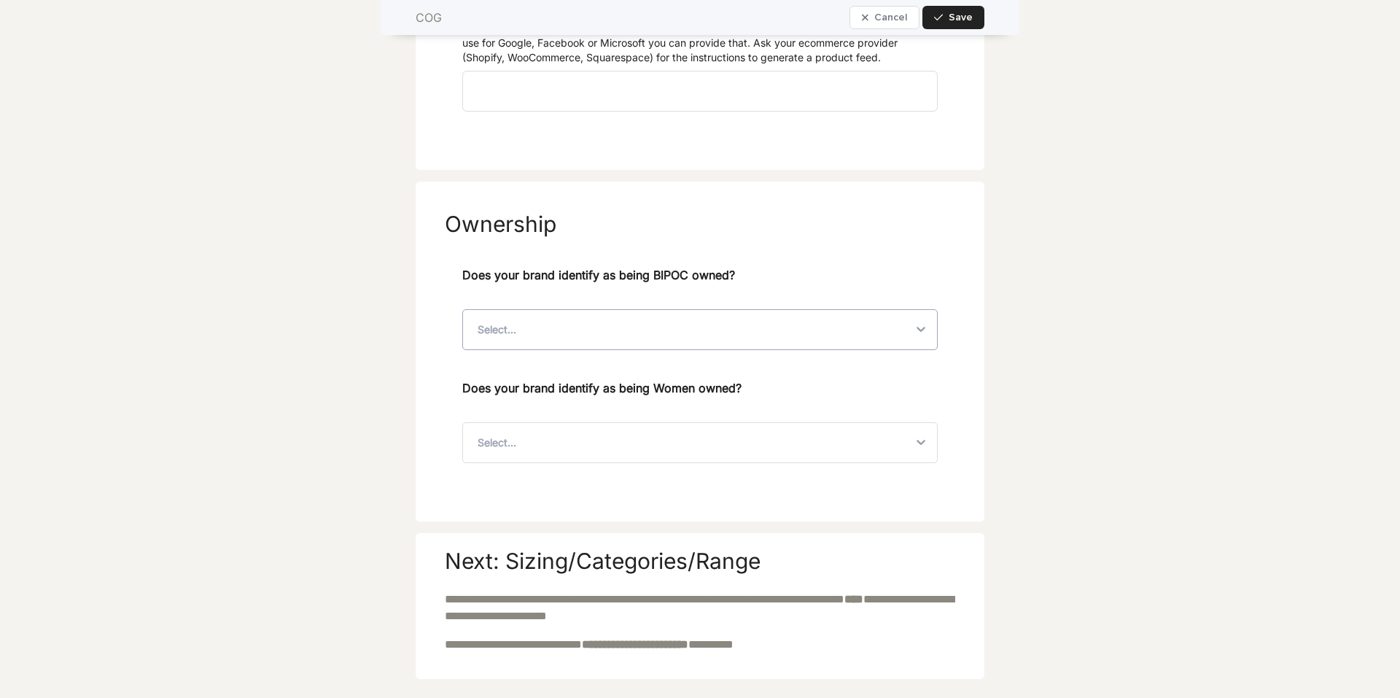
click at [602, 349] on div "Select..." at bounding box center [687, 329] width 449 height 39
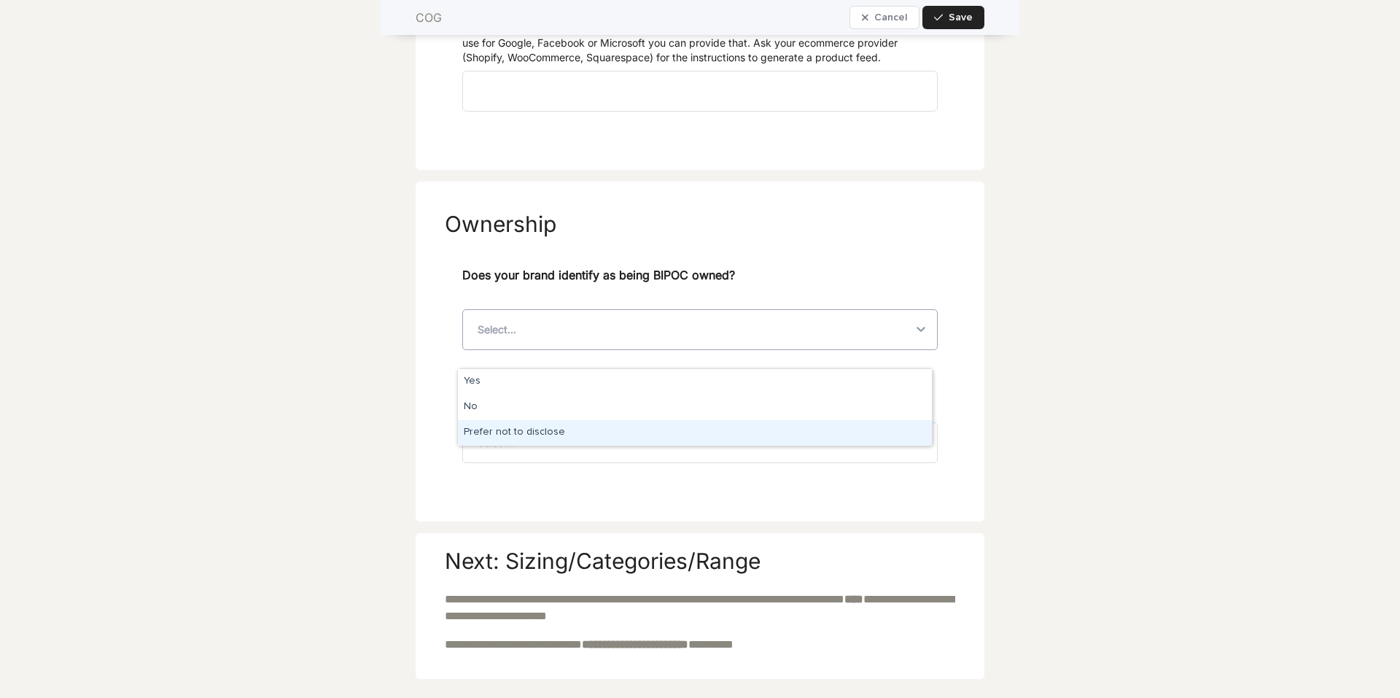
click at [524, 433] on div "Prefer not to disclose" at bounding box center [695, 433] width 474 height 26
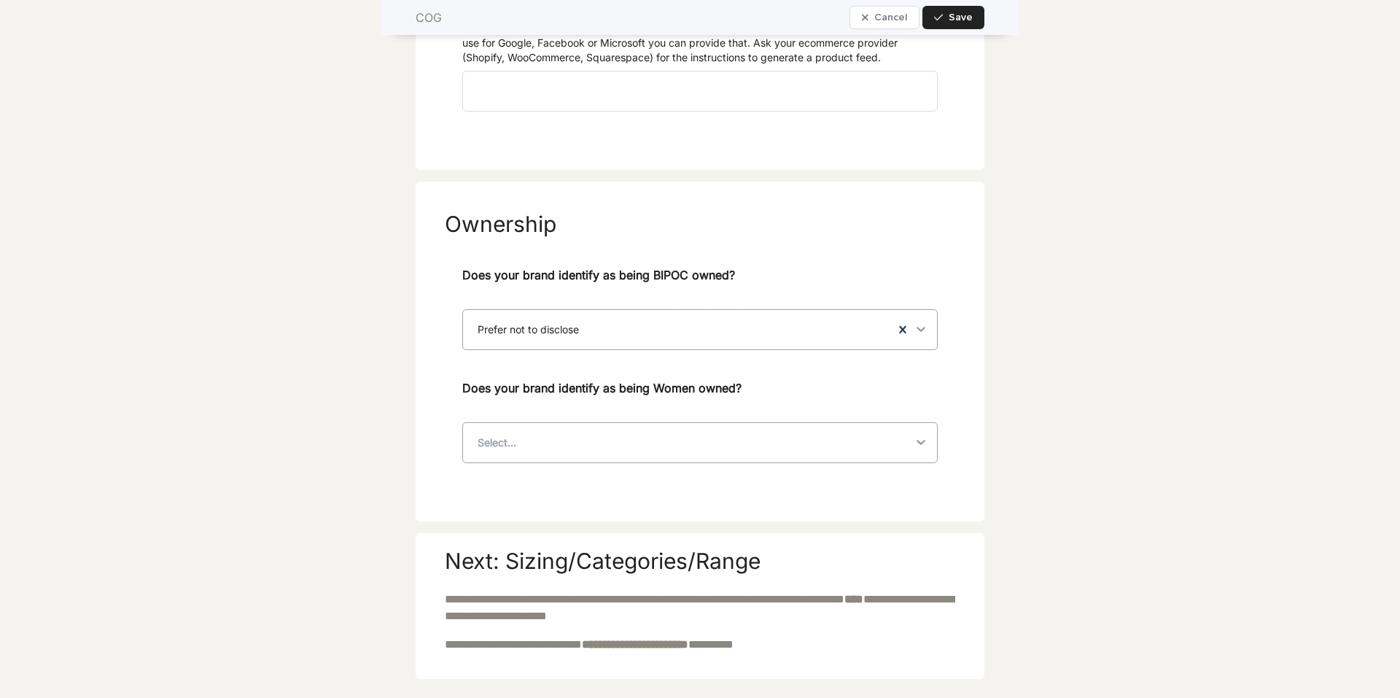
click at [503, 450] on div "Select..." at bounding box center [497, 442] width 39 height 15
click at [498, 521] on div "No" at bounding box center [695, 521] width 474 height 26
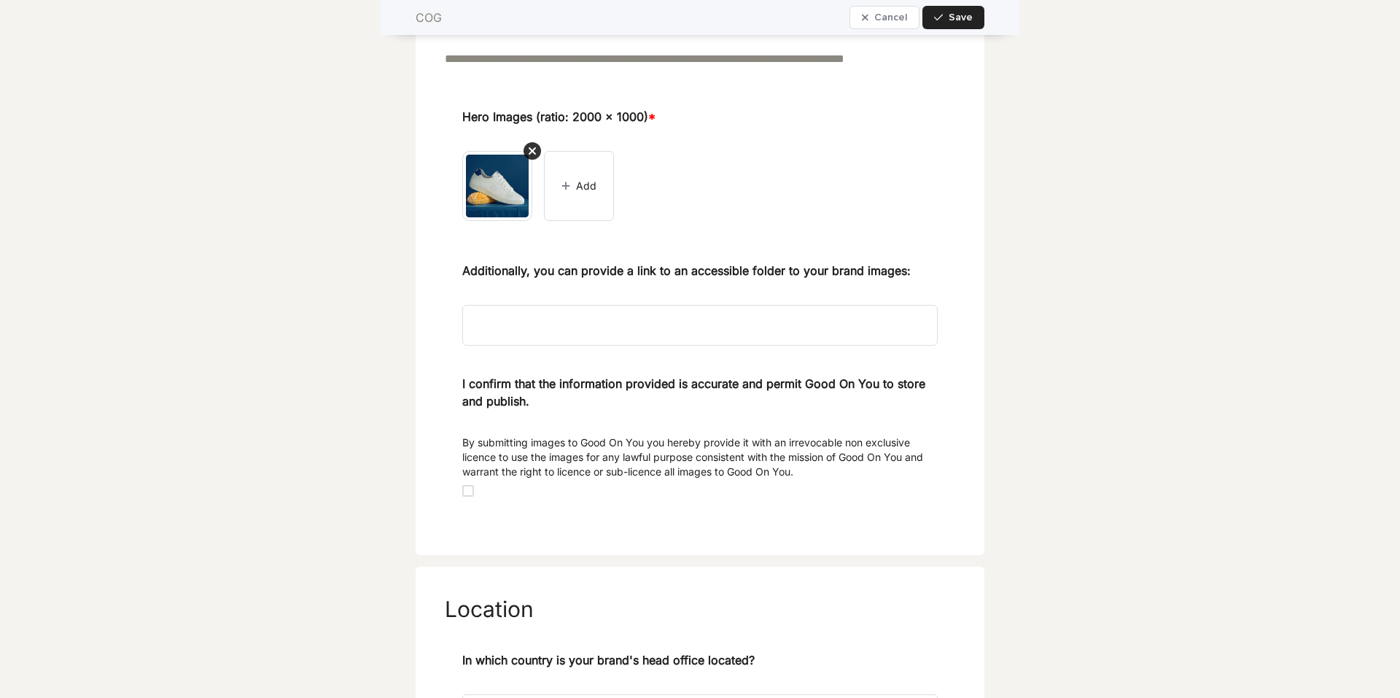
scroll to position [1834, 0]
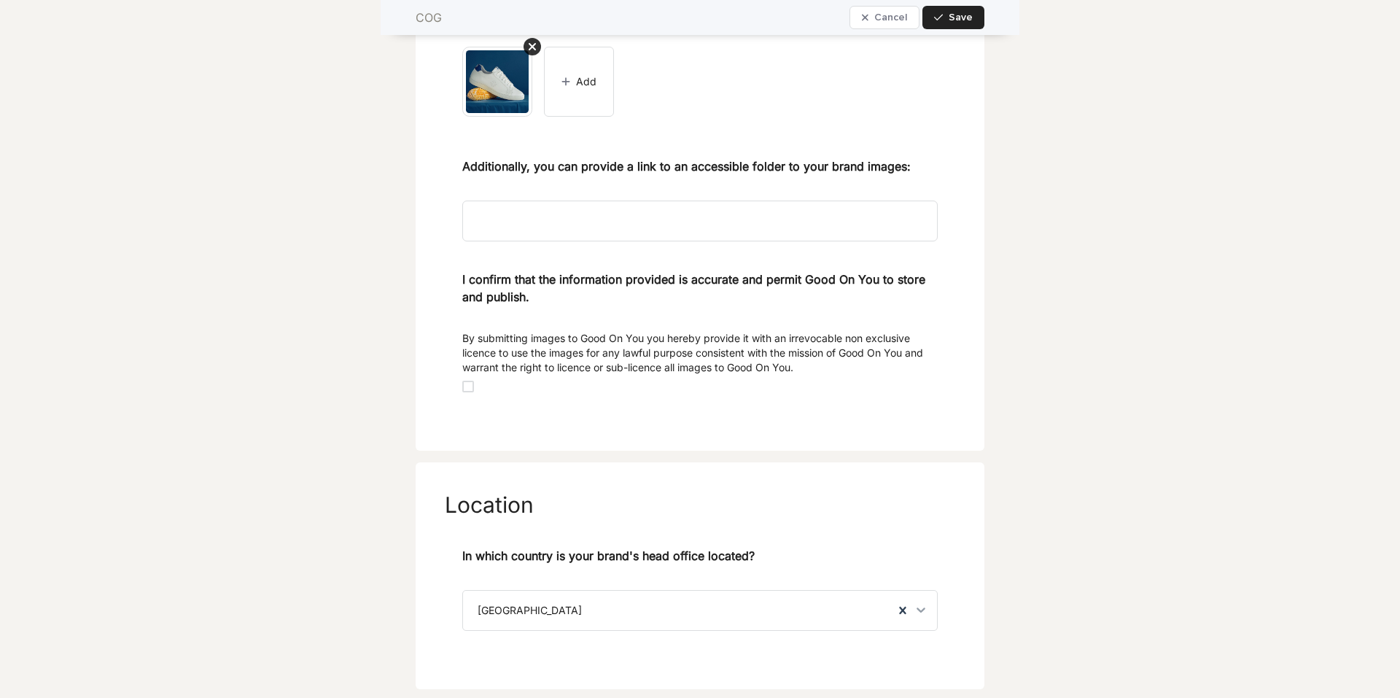
click at [465, 392] on span at bounding box center [468, 387] width 12 height 12
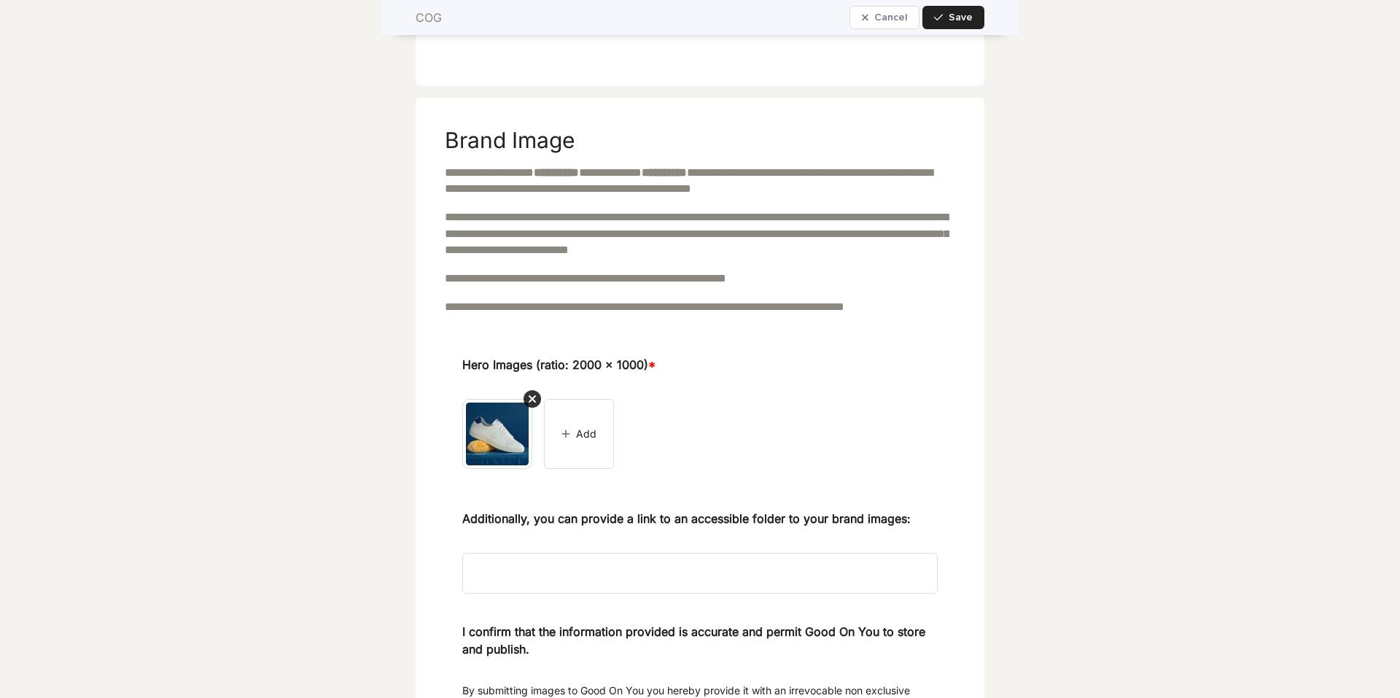
scroll to position [1397, 0]
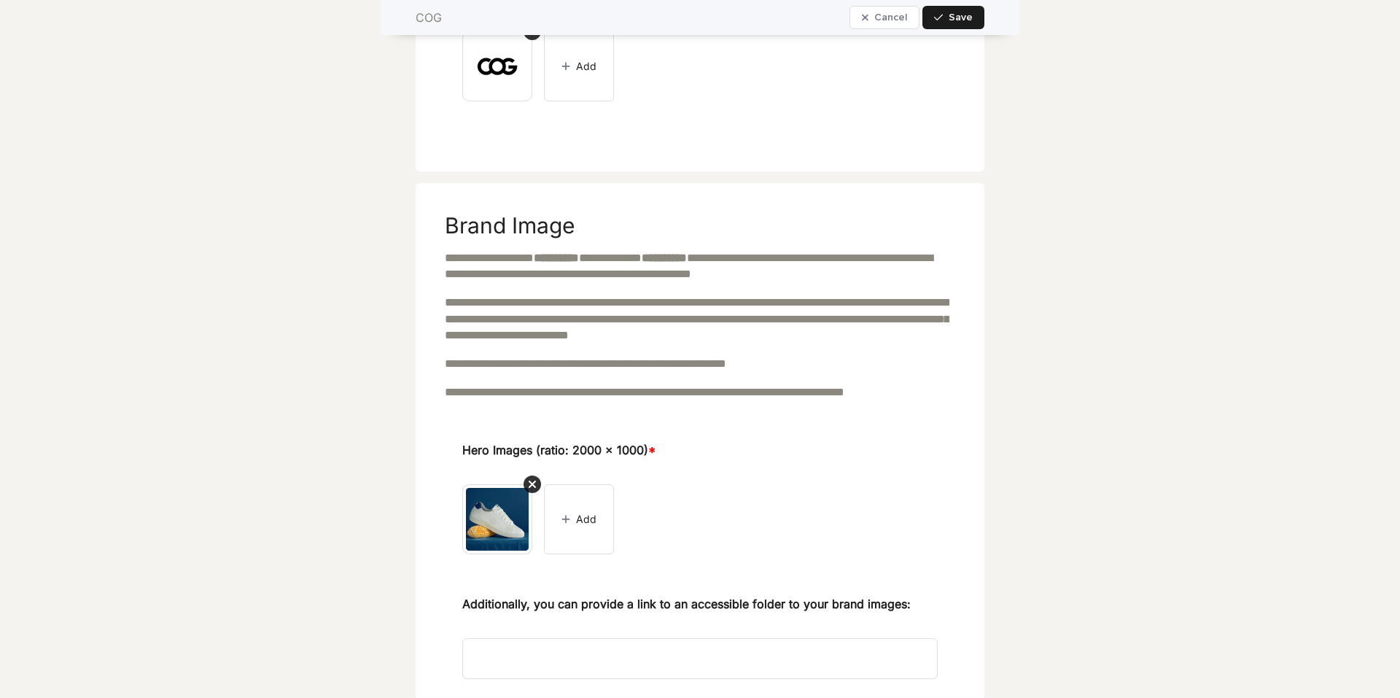
click at [913, 11] on button "Save" at bounding box center [954, 17] width 62 height 23
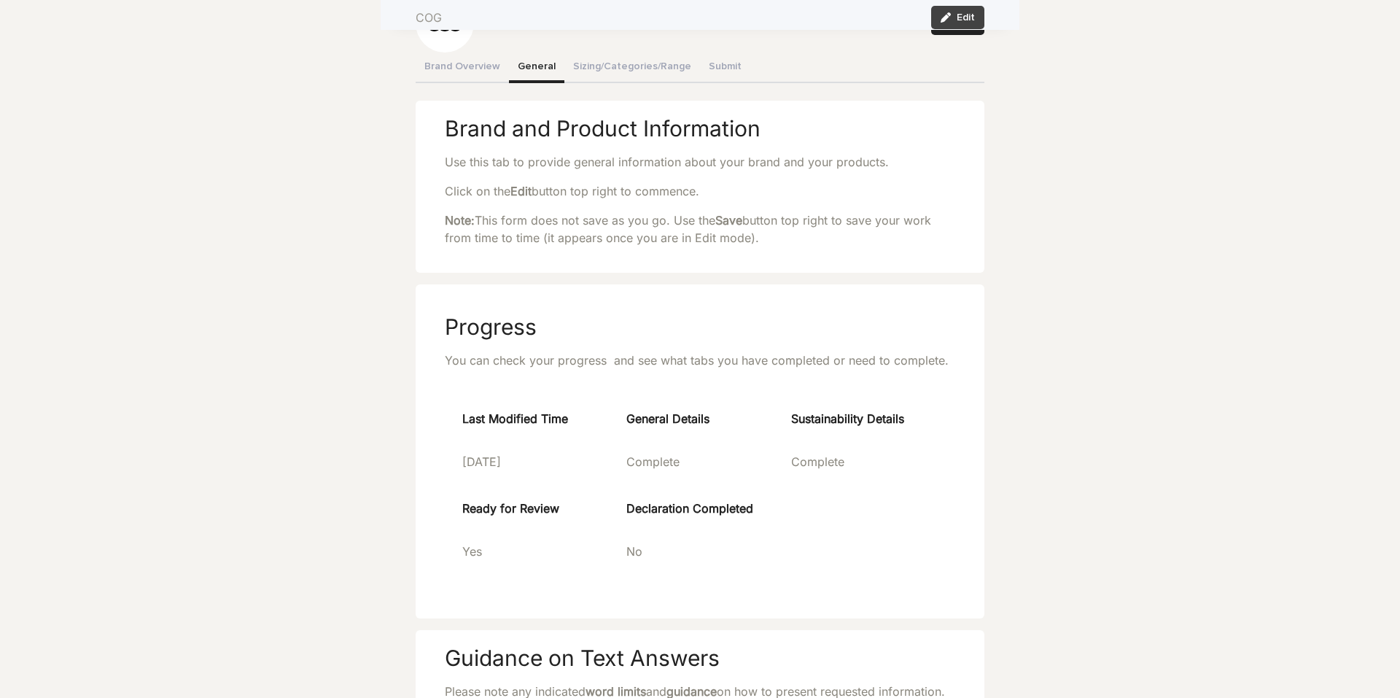
scroll to position [0, 0]
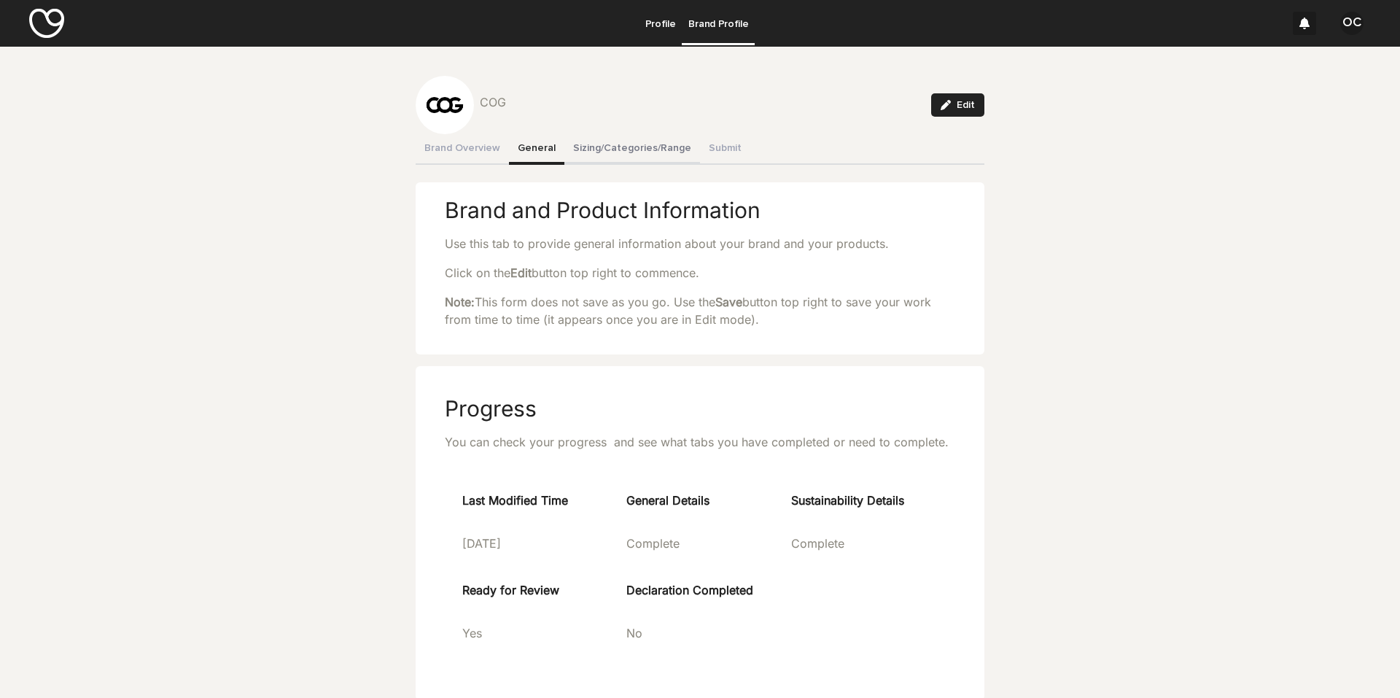
click at [640, 152] on button "Sizing/Categories/Range" at bounding box center [633, 149] width 136 height 31
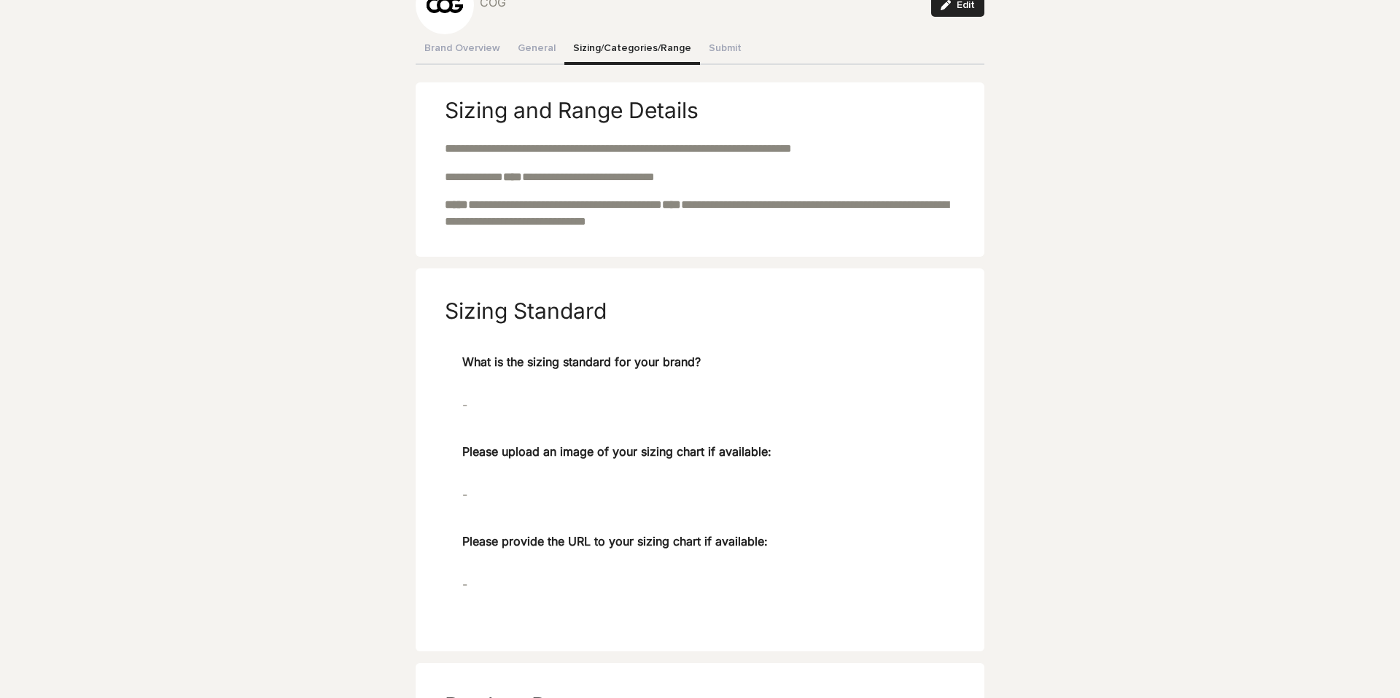
scroll to position [219, 0]
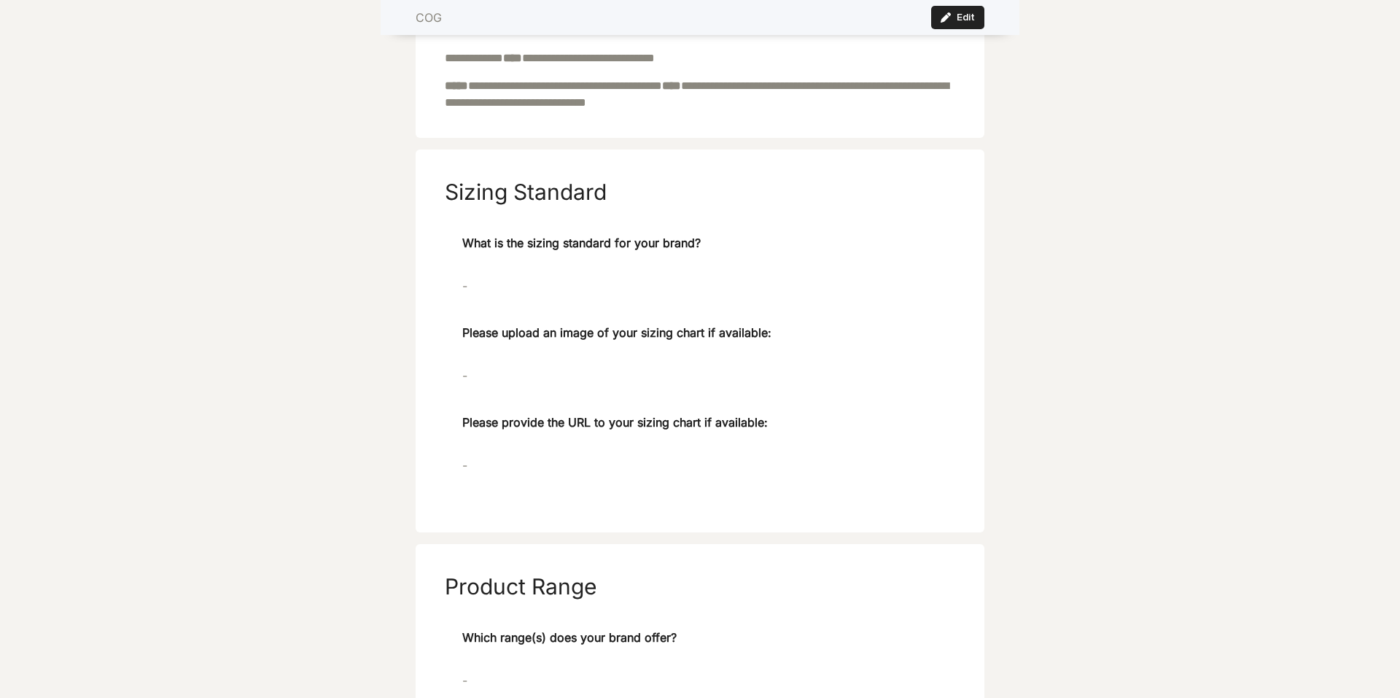
click at [462, 293] on p "-" at bounding box center [700, 286] width 476 height 18
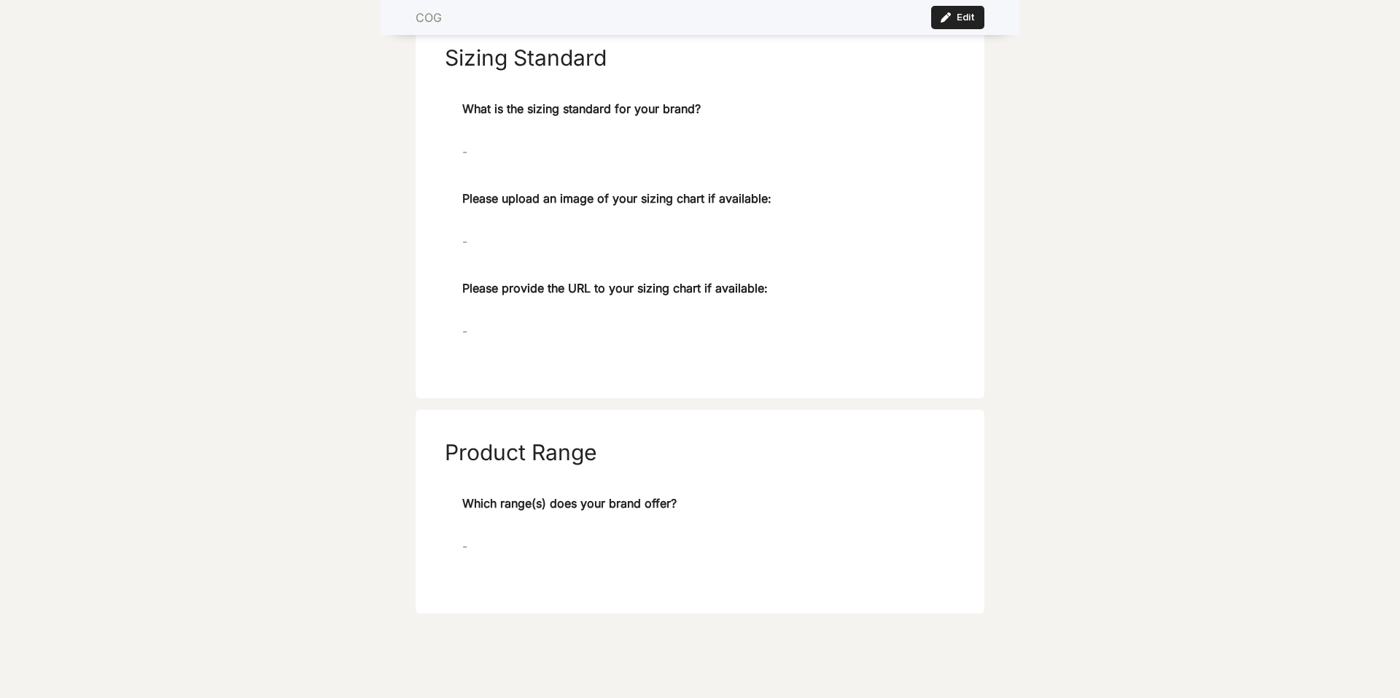
scroll to position [61, 0]
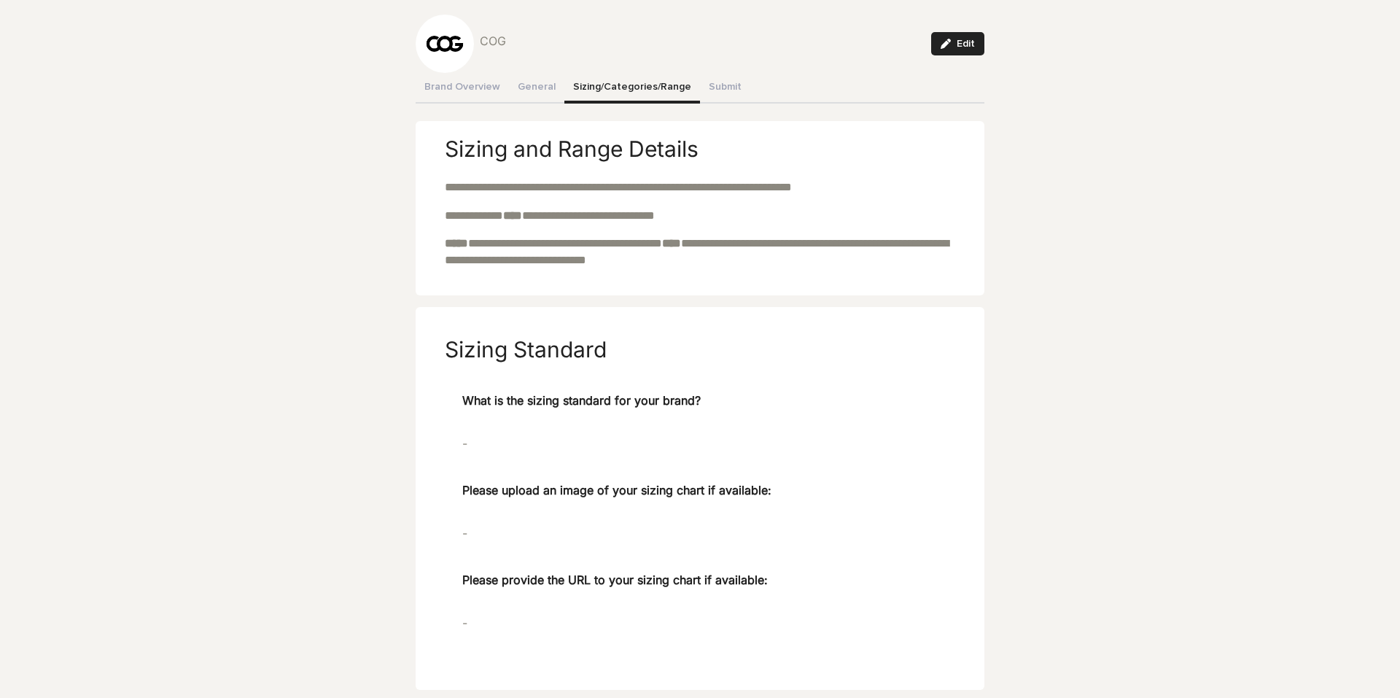
click at [465, 441] on p "-" at bounding box center [700, 444] width 476 height 18
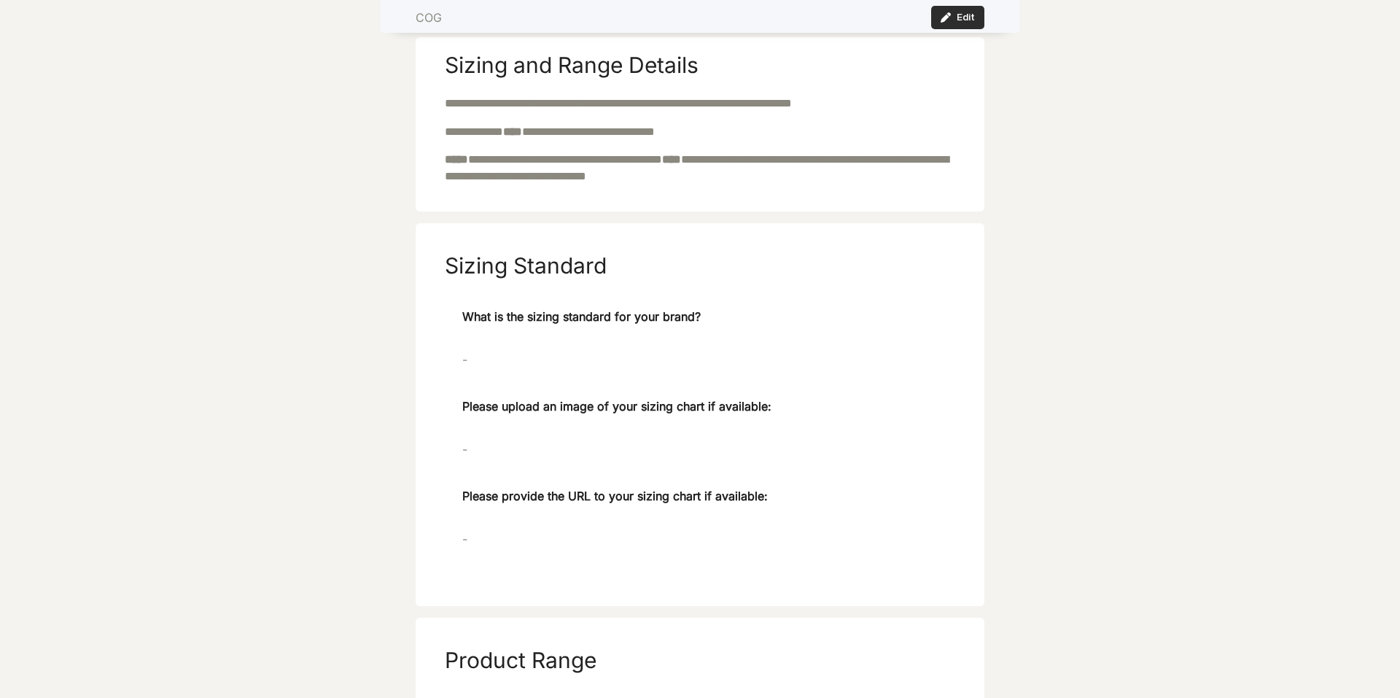
scroll to position [73, 0]
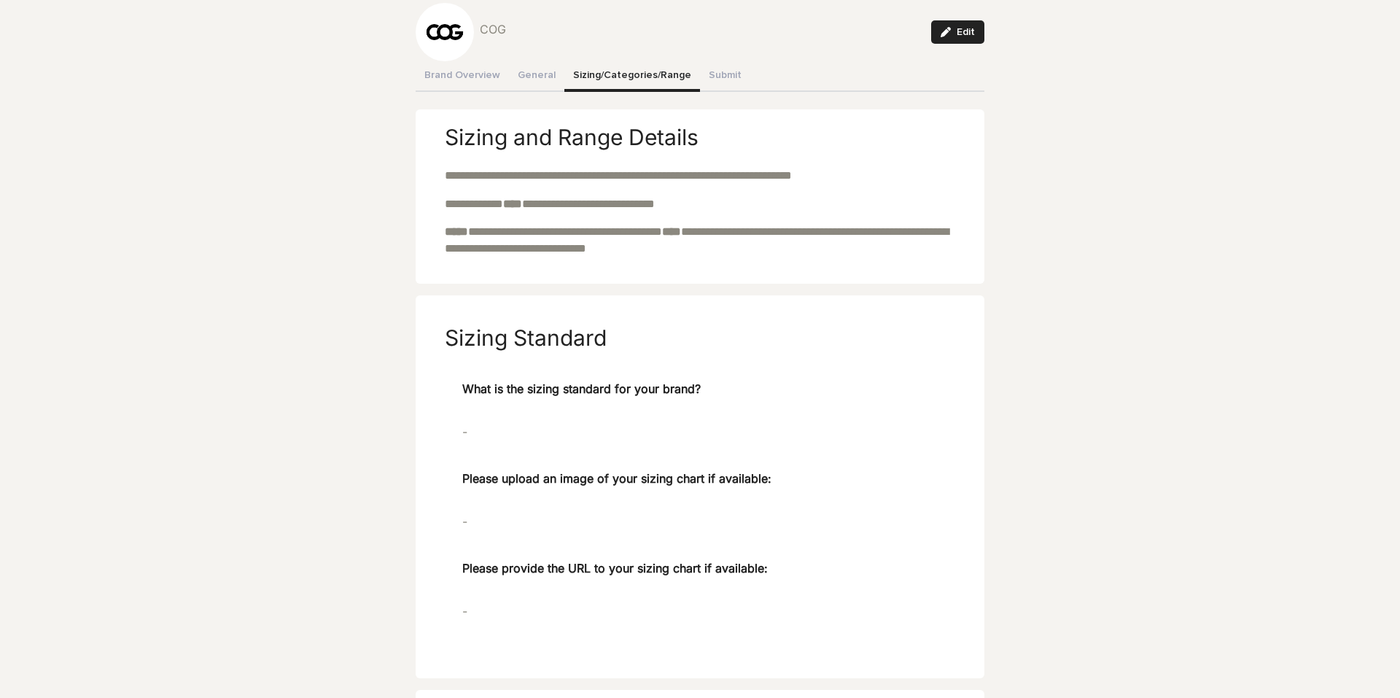
drag, startPoint x: 474, startPoint y: 435, endPoint x: 460, endPoint y: 389, distance: 48.7
drag, startPoint x: 460, startPoint y: 389, endPoint x: 478, endPoint y: 406, distance: 24.8
click at [478, 406] on span "What is the sizing standard for your brand?" at bounding box center [581, 398] width 239 height 37
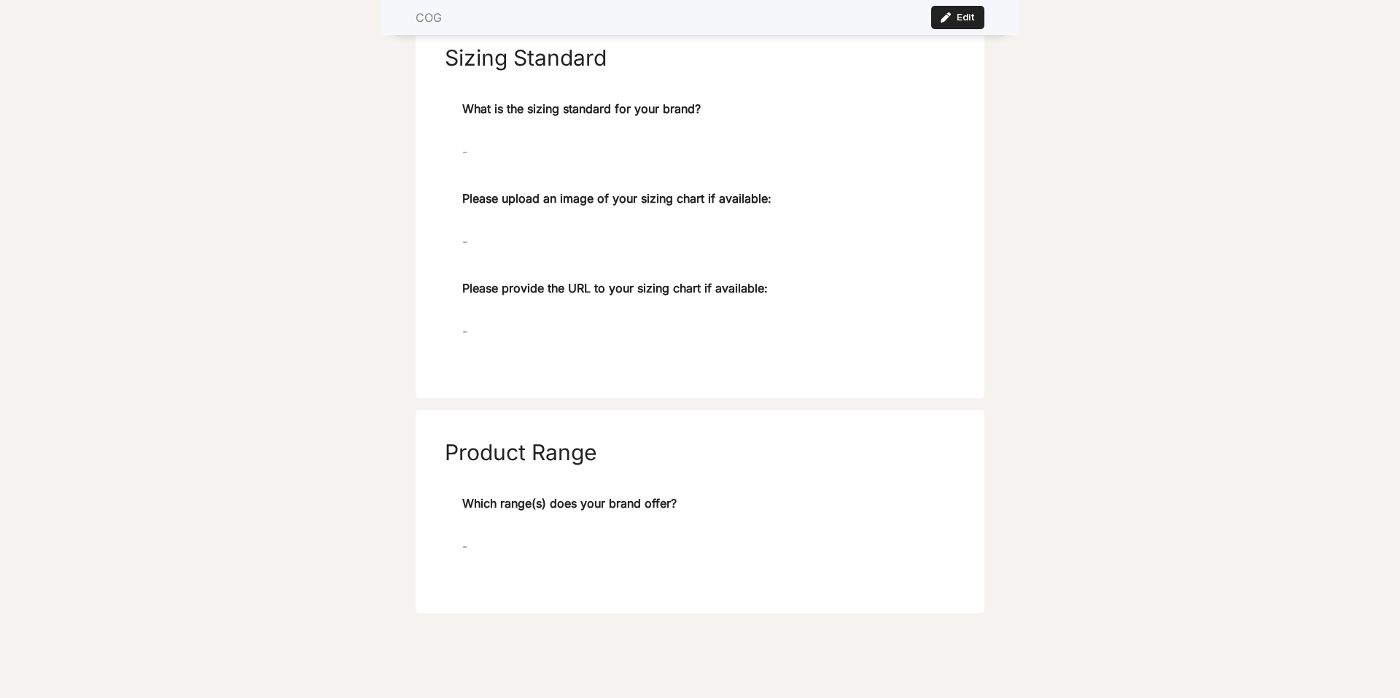
drag, startPoint x: 468, startPoint y: 541, endPoint x: 465, endPoint y: 550, distance: 9.5
click at [476, 542] on p "-" at bounding box center [576, 547] width 229 height 18
click at [462, 551] on p "-" at bounding box center [576, 547] width 229 height 18
drag, startPoint x: 467, startPoint y: 334, endPoint x: 450, endPoint y: 335, distance: 16.8
click at [450, 335] on div "What is the sizing standard for your brand? - Please upload an image of your si…" at bounding box center [700, 234] width 511 height 269
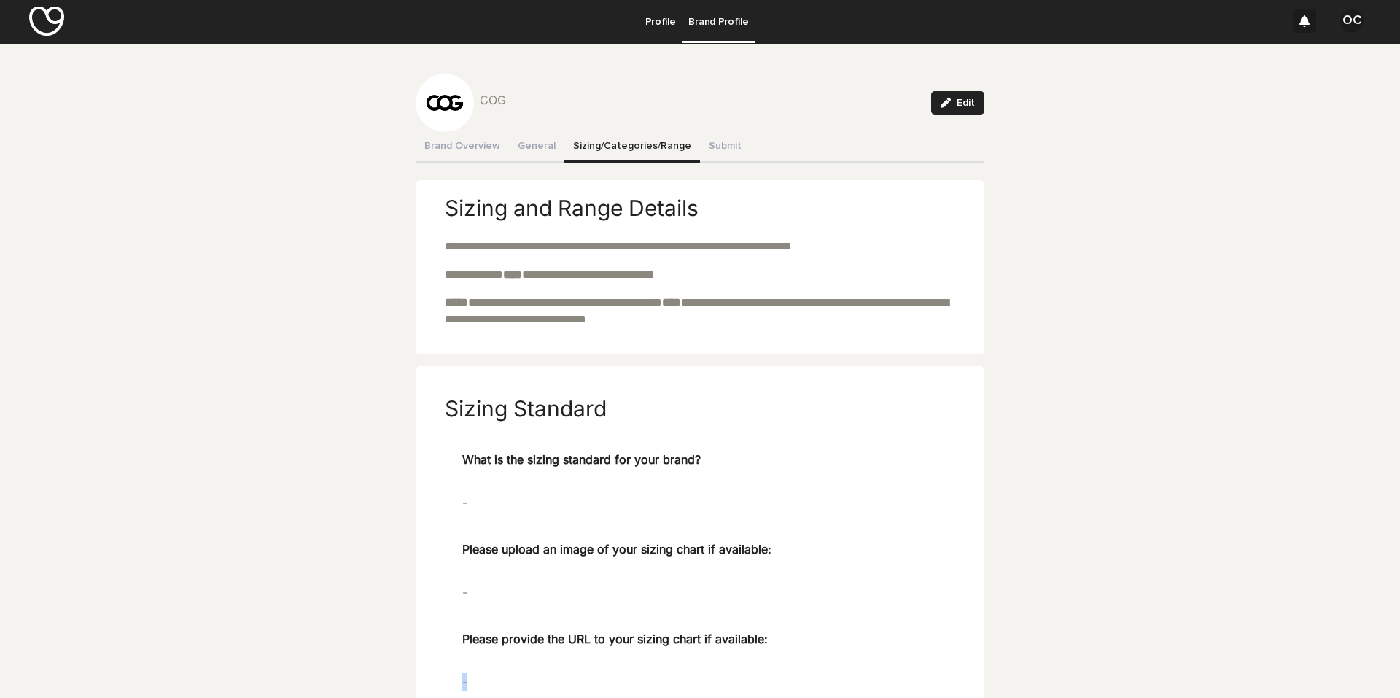
scroll to position [0, 0]
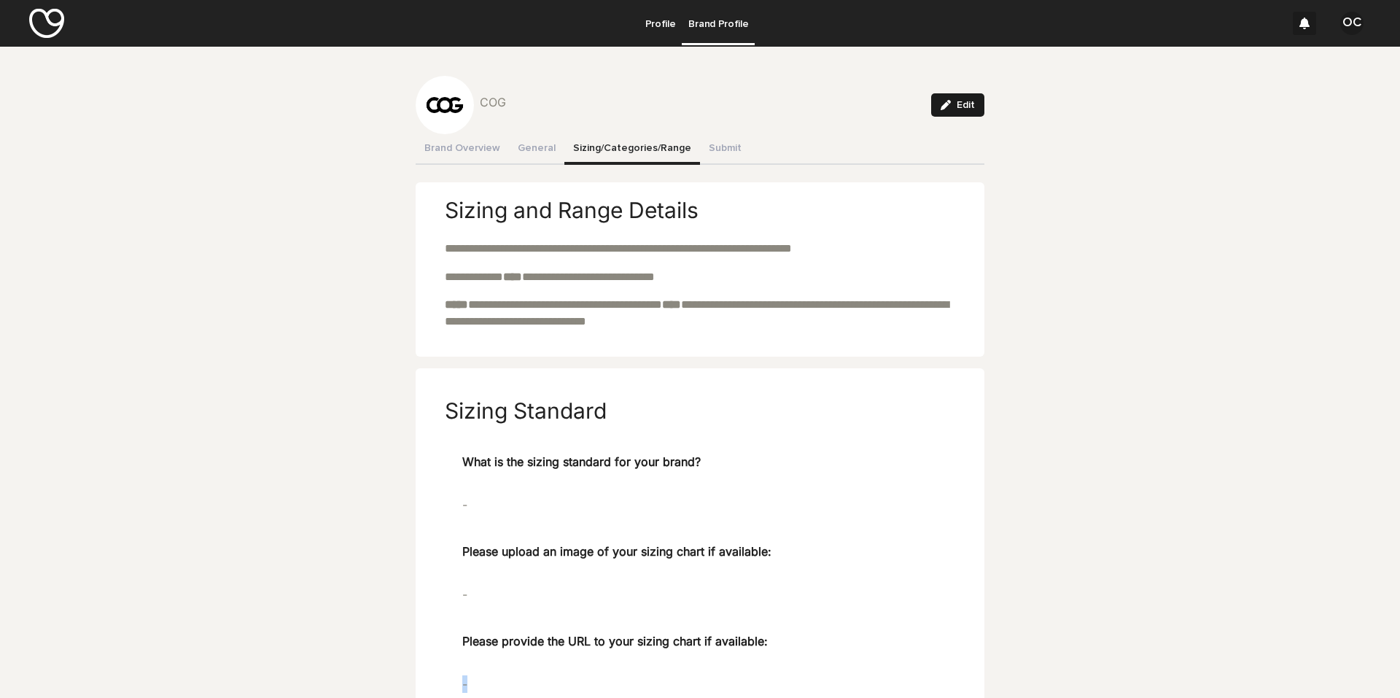
click at [913, 110] on button "Edit" at bounding box center [957, 104] width 53 height 23
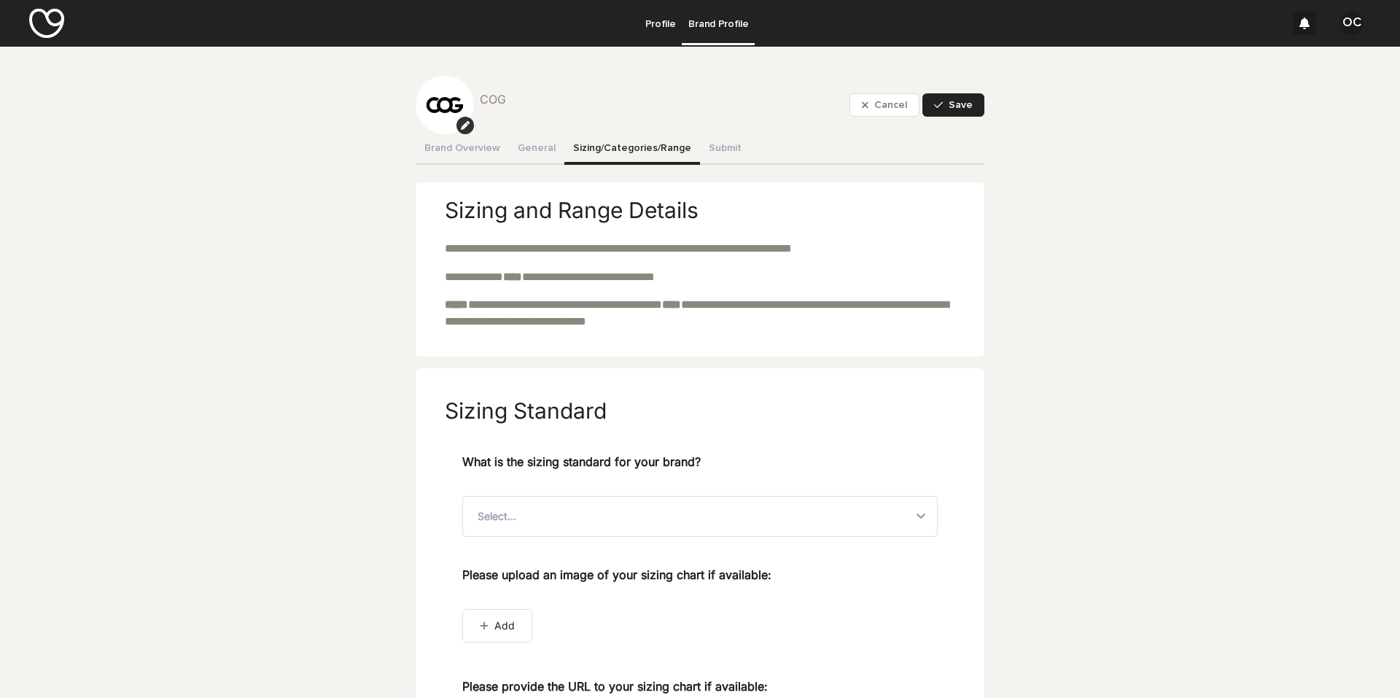
scroll to position [146, 0]
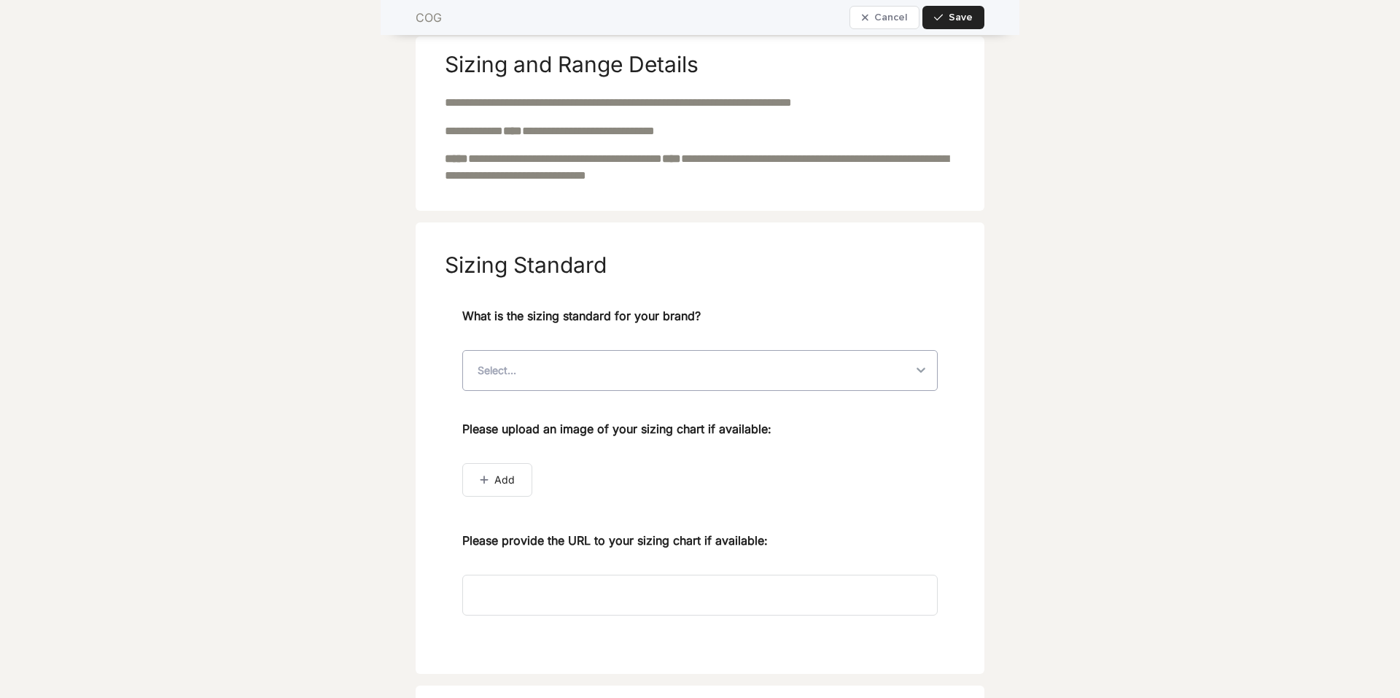
click at [664, 376] on div "Select..." at bounding box center [687, 370] width 449 height 39
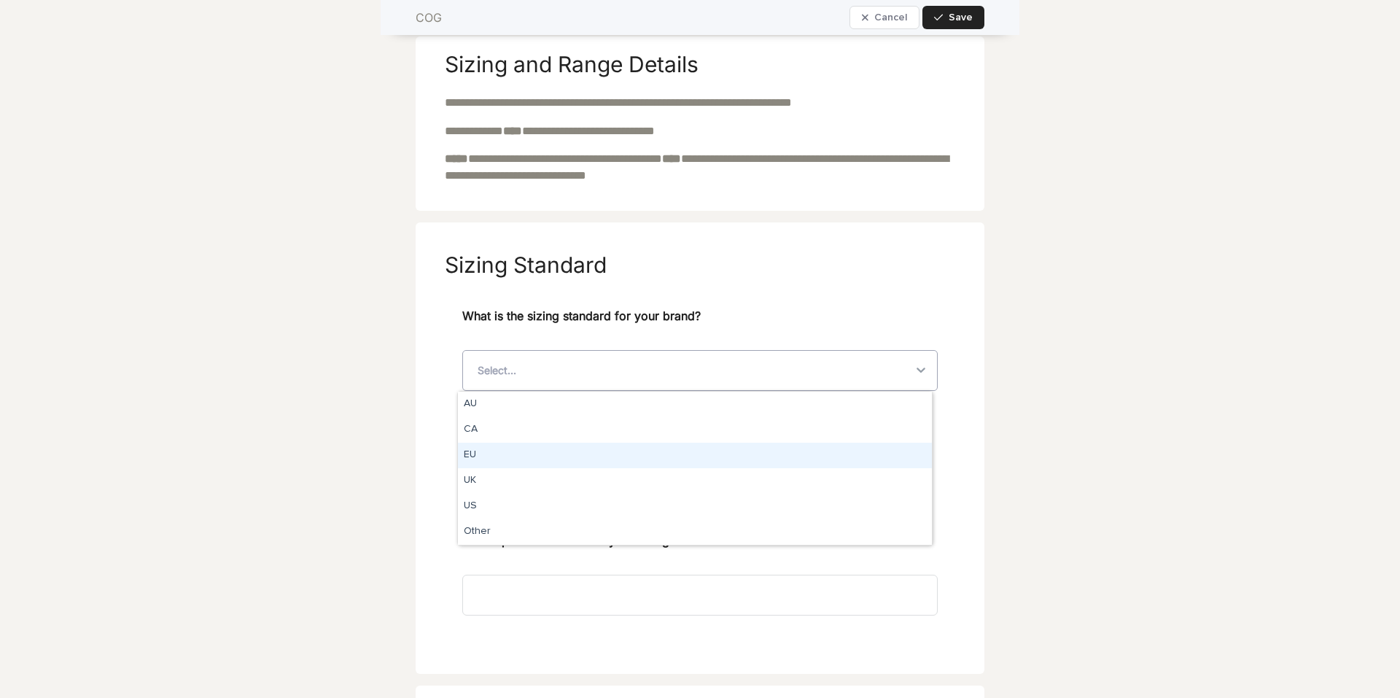
click at [575, 454] on div "EU" at bounding box center [695, 456] width 474 height 26
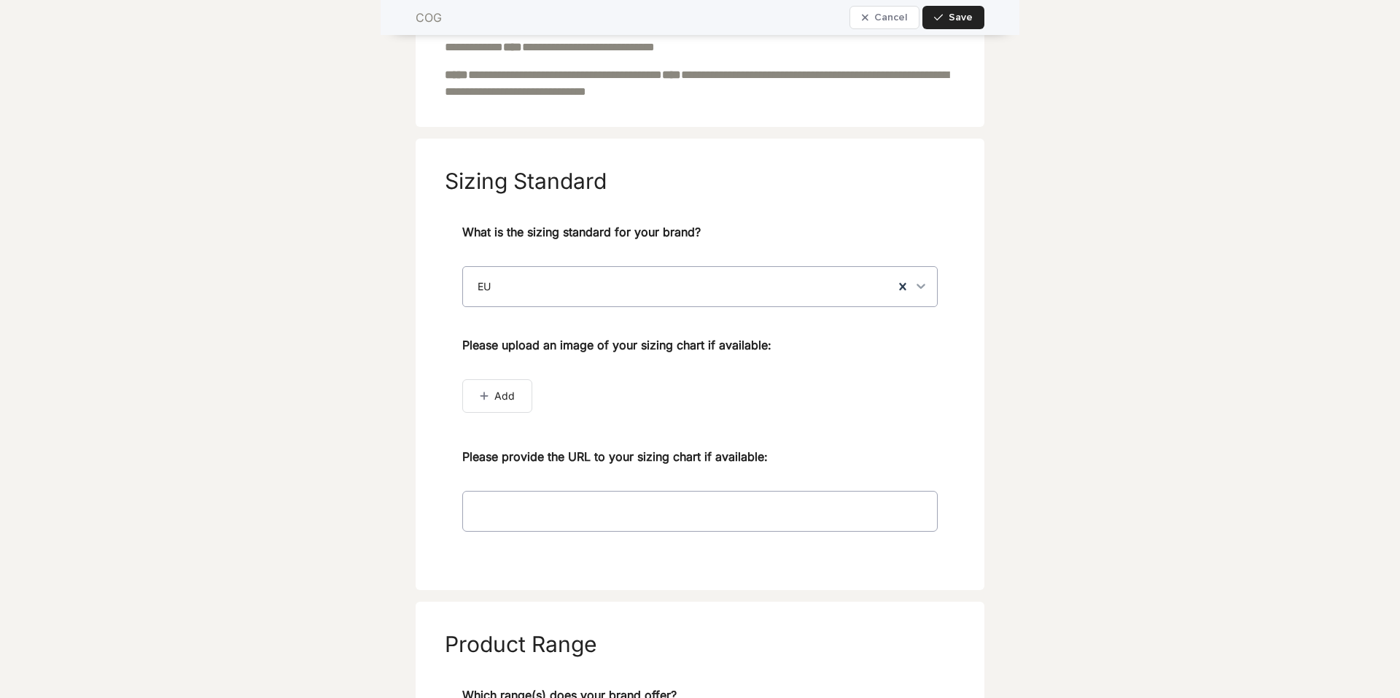
scroll to position [292, 0]
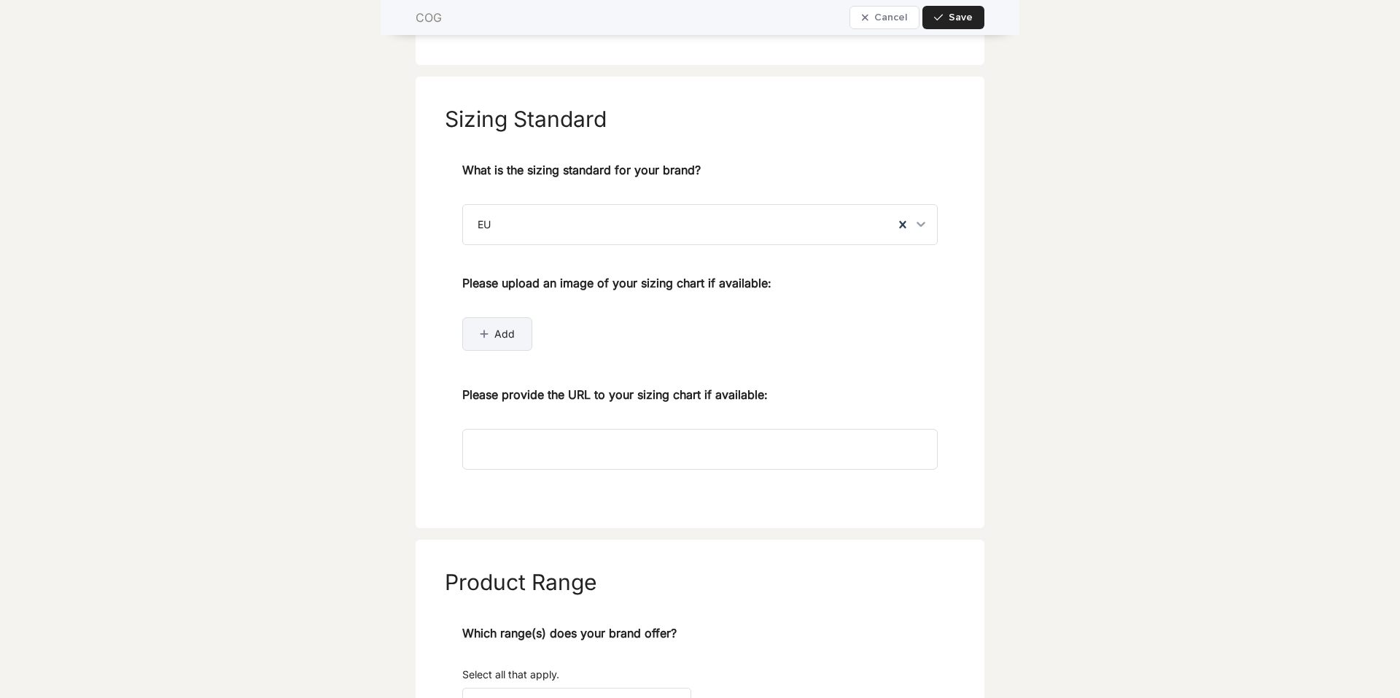
click at [488, 333] on div "button" at bounding box center [487, 334] width 15 height 10
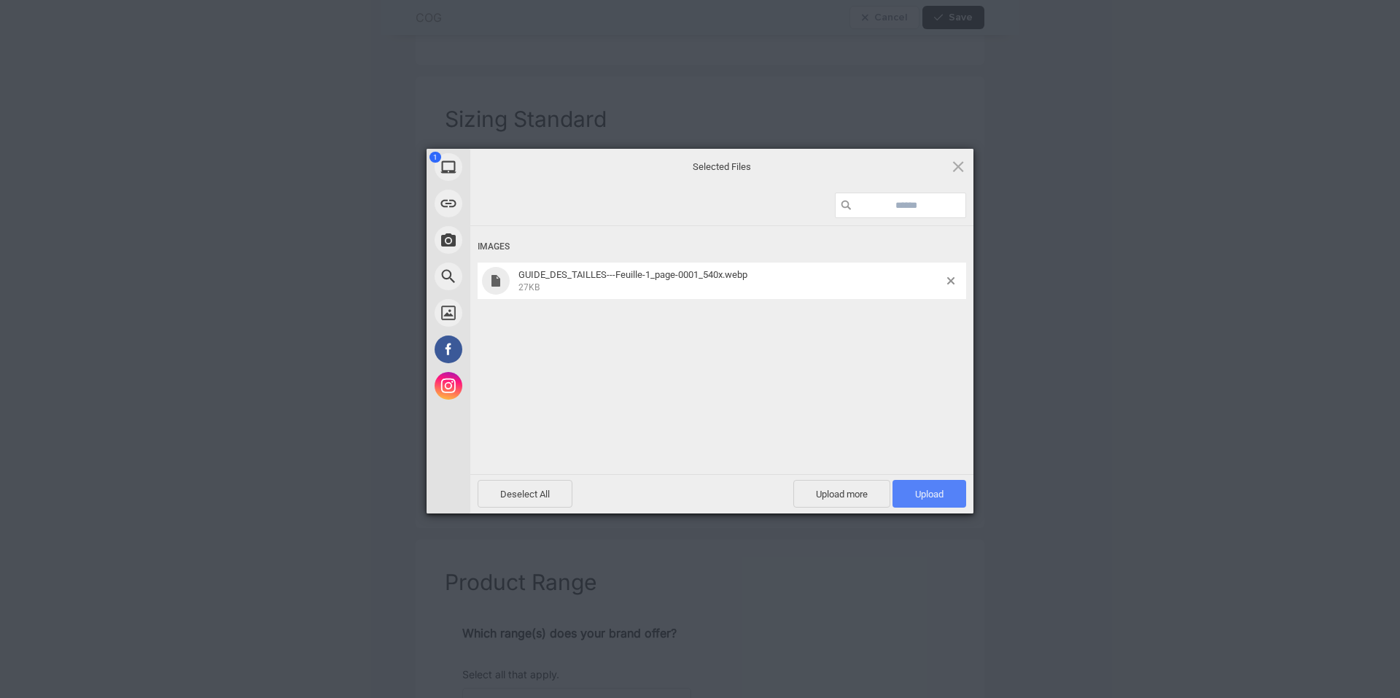
click at [913, 500] on span "Upload 1" at bounding box center [930, 494] width 74 height 28
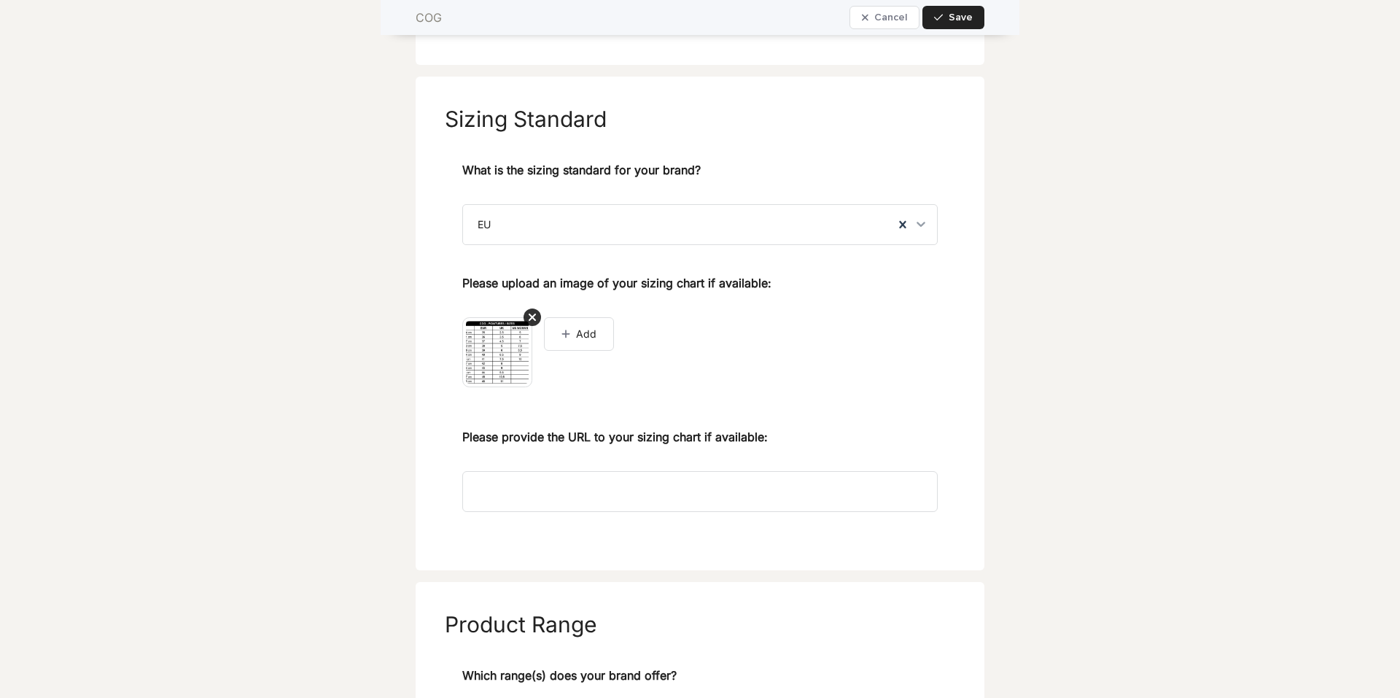
scroll to position [313, 0]
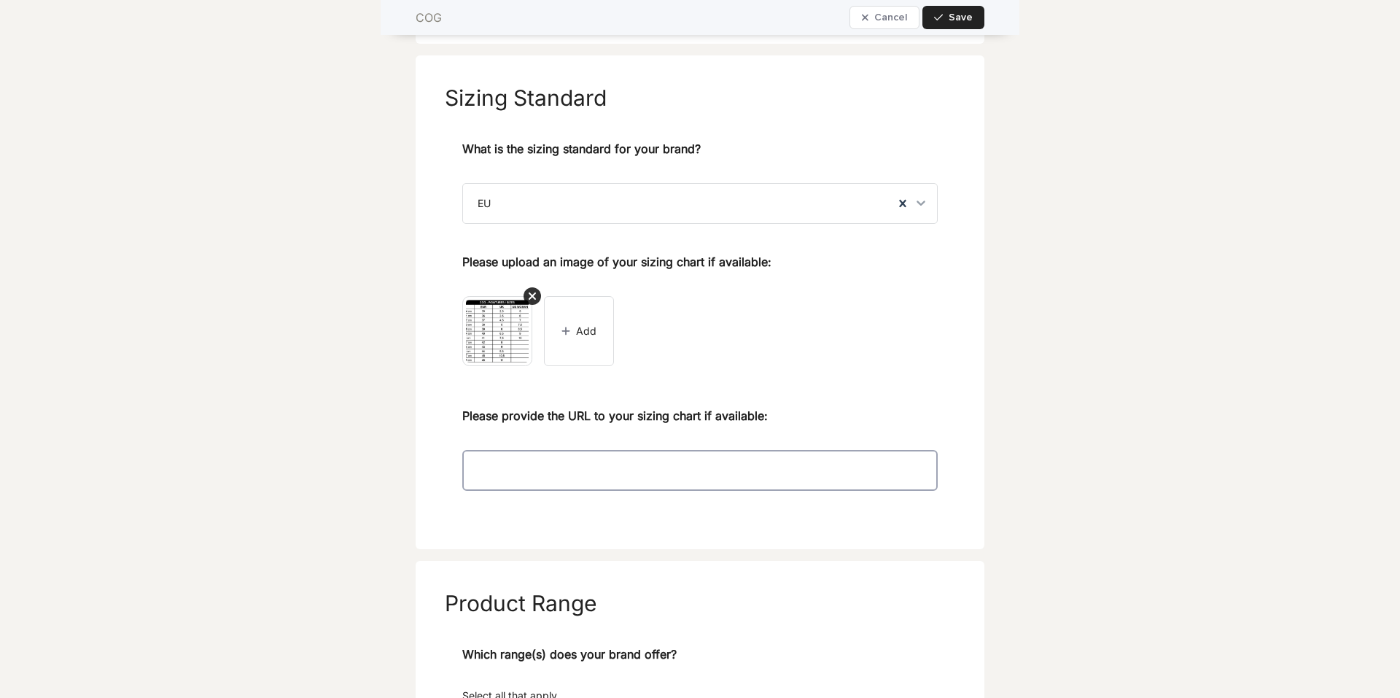
click at [557, 468] on input at bounding box center [700, 470] width 476 height 41
paste input "**********"
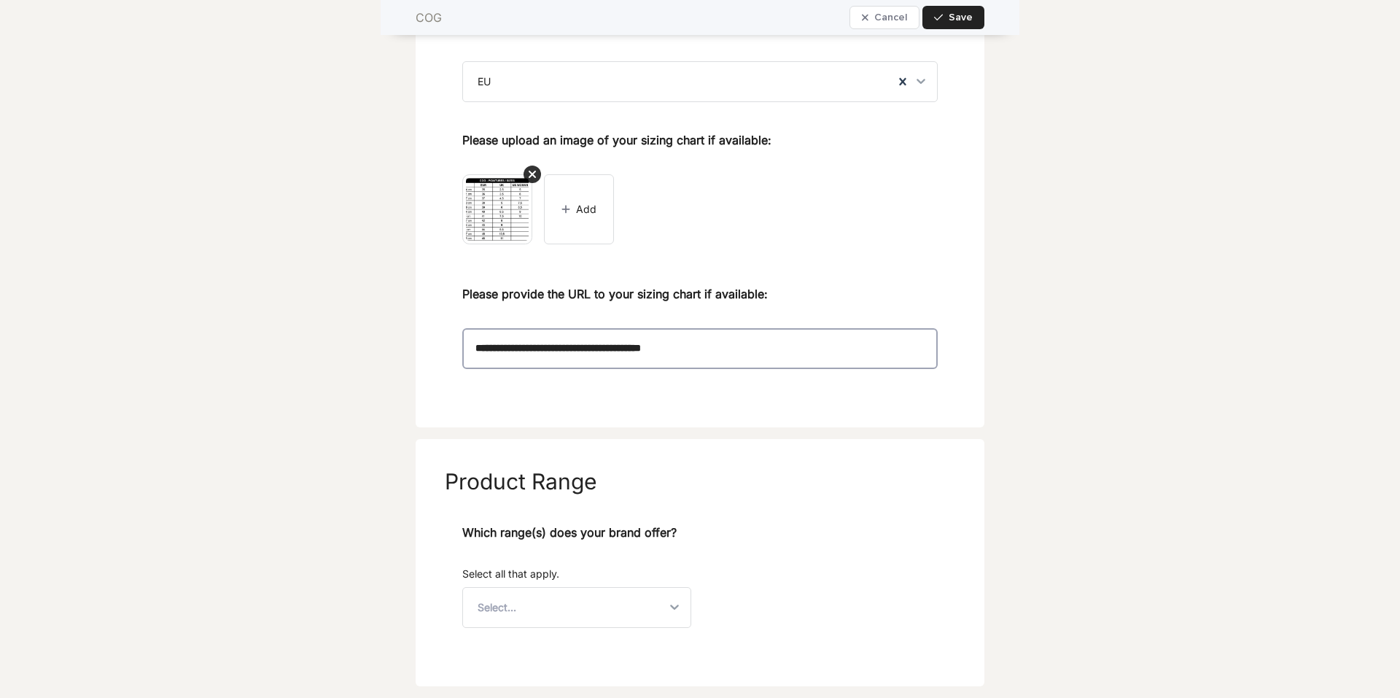
scroll to position [508, 0]
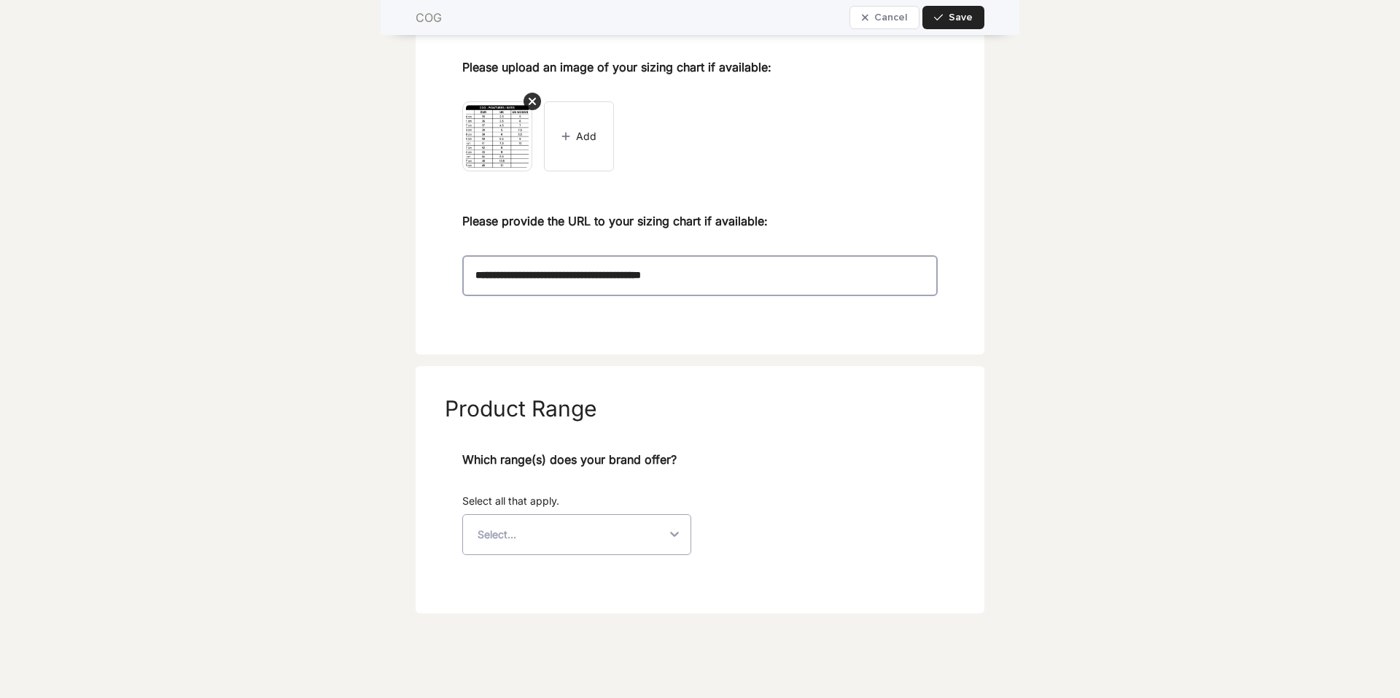
type input "**********"
click at [570, 536] on div "Select..." at bounding box center [564, 534] width 202 height 39
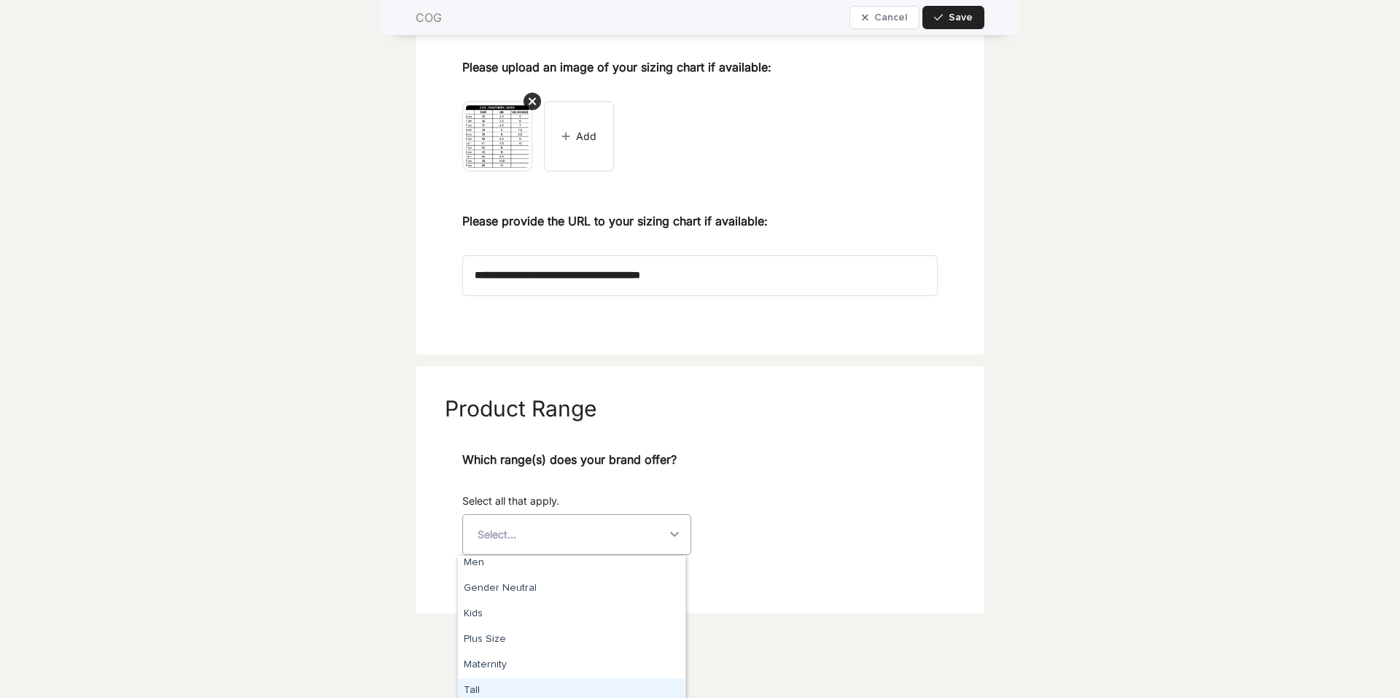
scroll to position [0, 0]
click at [537, 596] on div "Gender Neutral" at bounding box center [572, 620] width 228 height 26
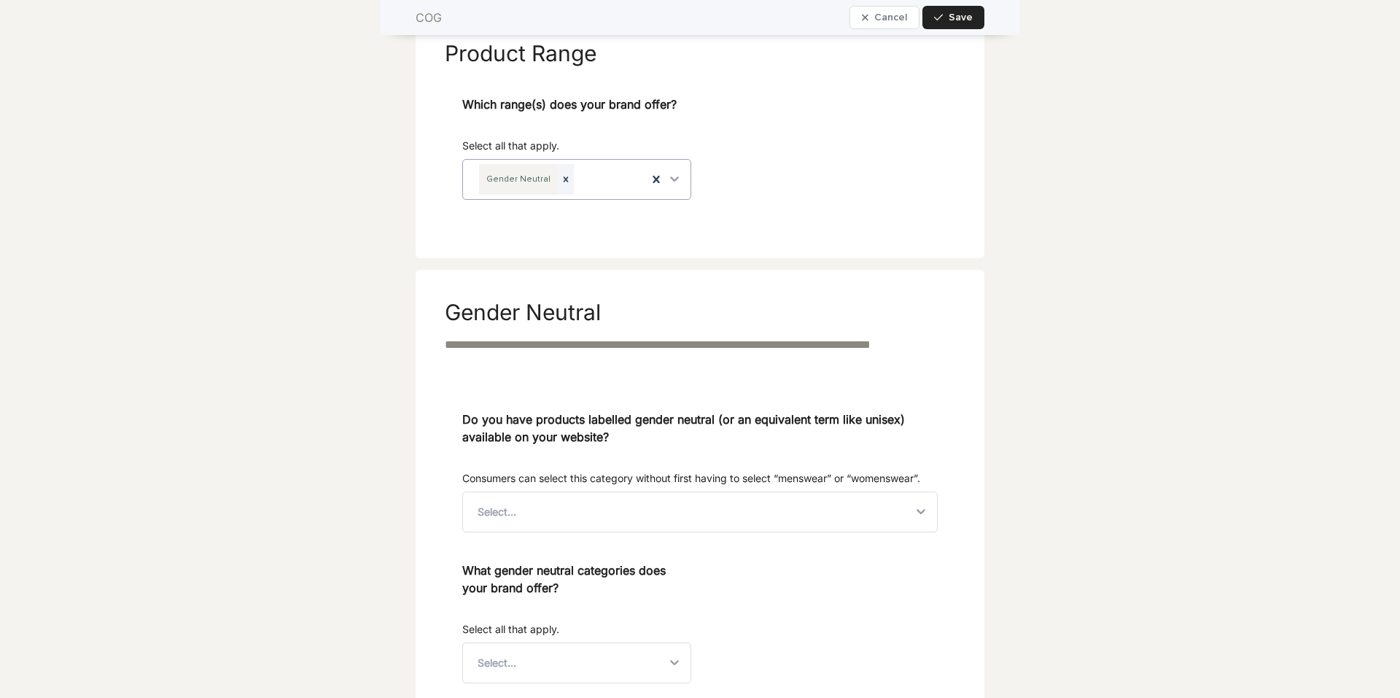
scroll to position [896, 0]
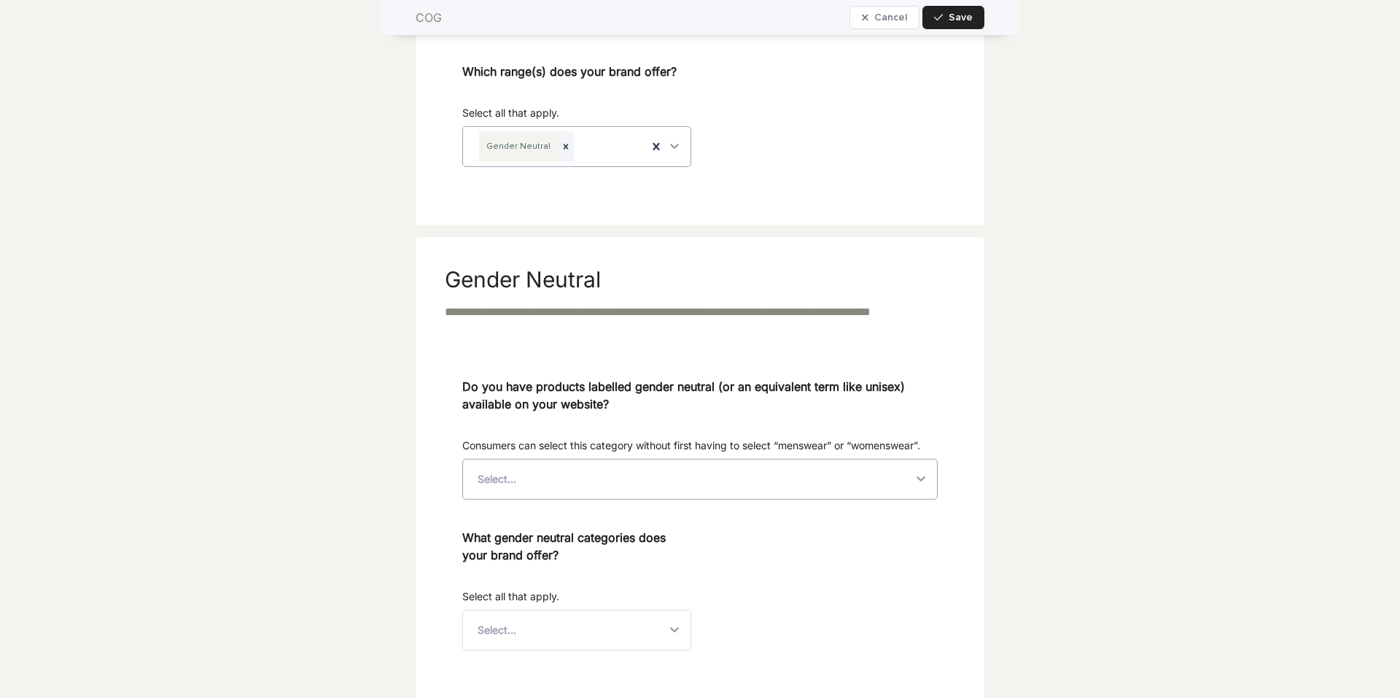
click at [543, 481] on div "Select..." at bounding box center [687, 479] width 449 height 39
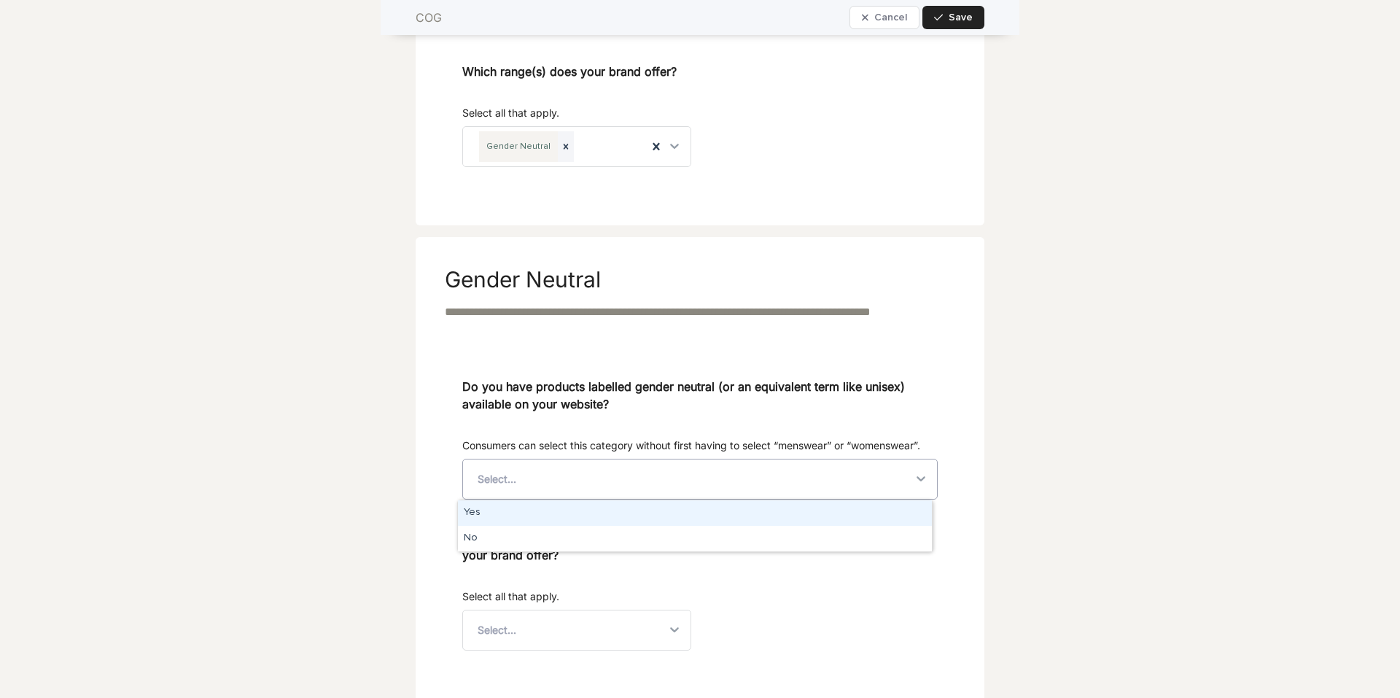
click at [503, 516] on div "Yes" at bounding box center [695, 513] width 474 height 26
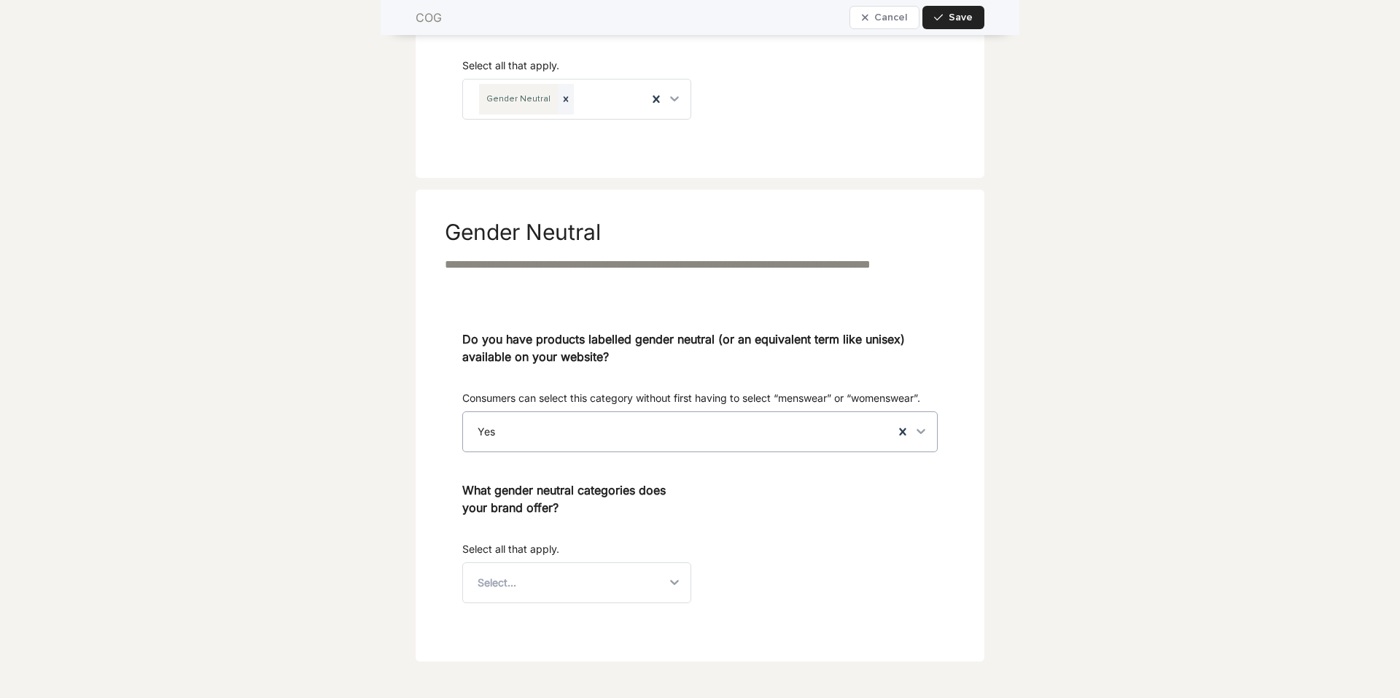
scroll to position [991, 0]
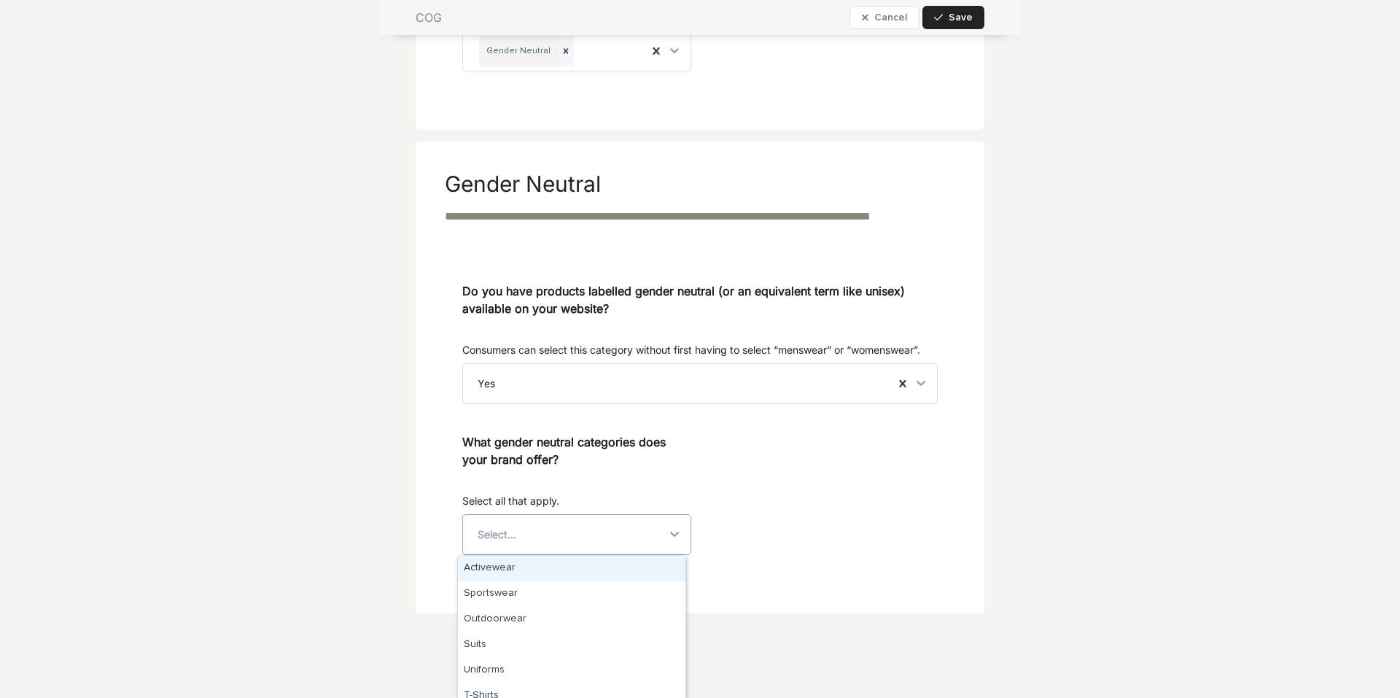
click at [592, 538] on div "Select..." at bounding box center [564, 534] width 202 height 39
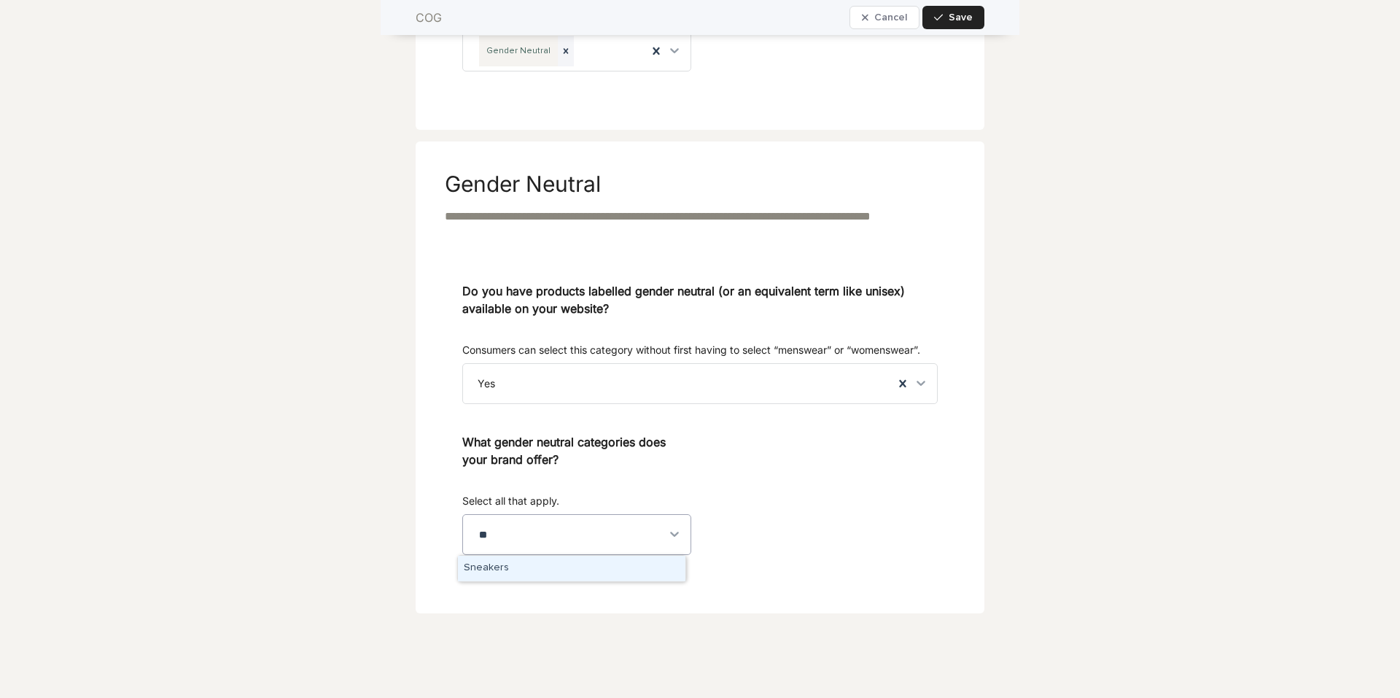
scroll to position [0, 0]
type input "****"
click at [512, 565] on div "Sneakers" at bounding box center [572, 569] width 228 height 26
click at [823, 546] on div "Do you have products labelled gender neutral (or an equivalent term like unisex…" at bounding box center [700, 424] width 476 height 284
click at [891, 514] on div "Do you have products labelled gender neutral (or an equivalent term like unisex…" at bounding box center [700, 424] width 476 height 284
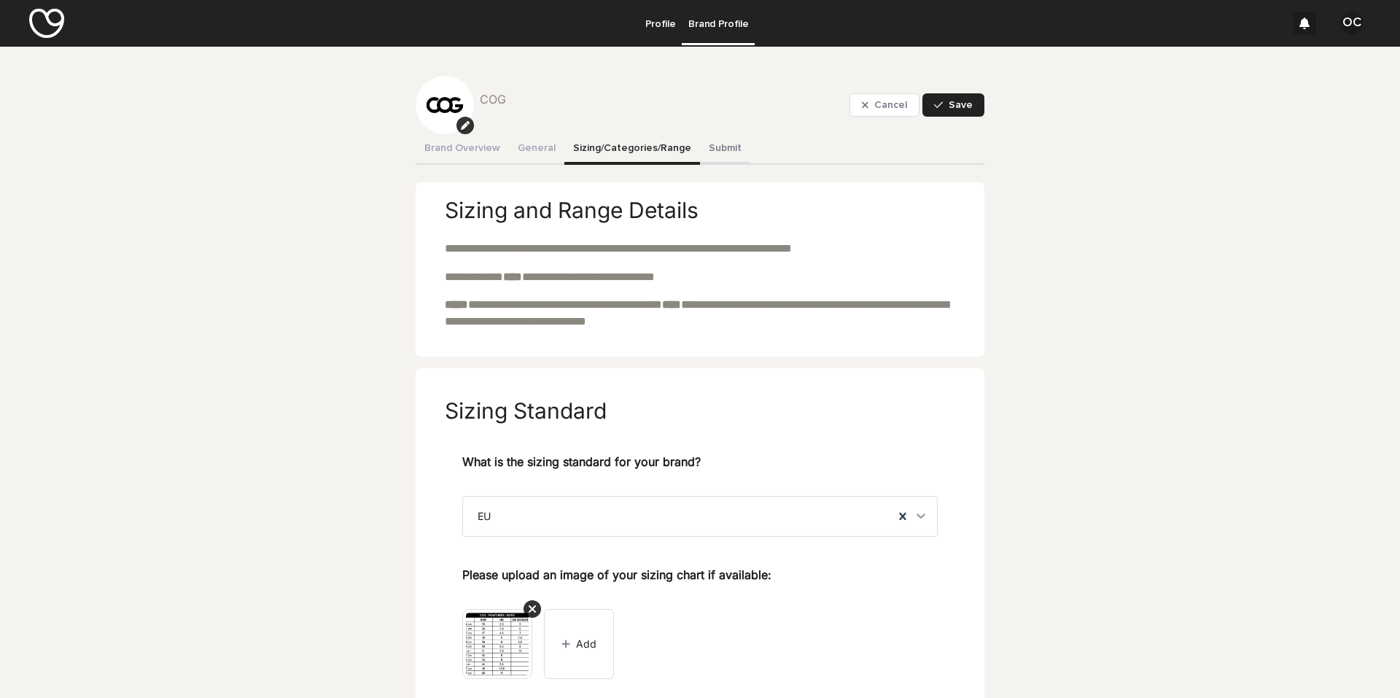
click at [710, 144] on button "Submit" at bounding box center [725, 149] width 50 height 31
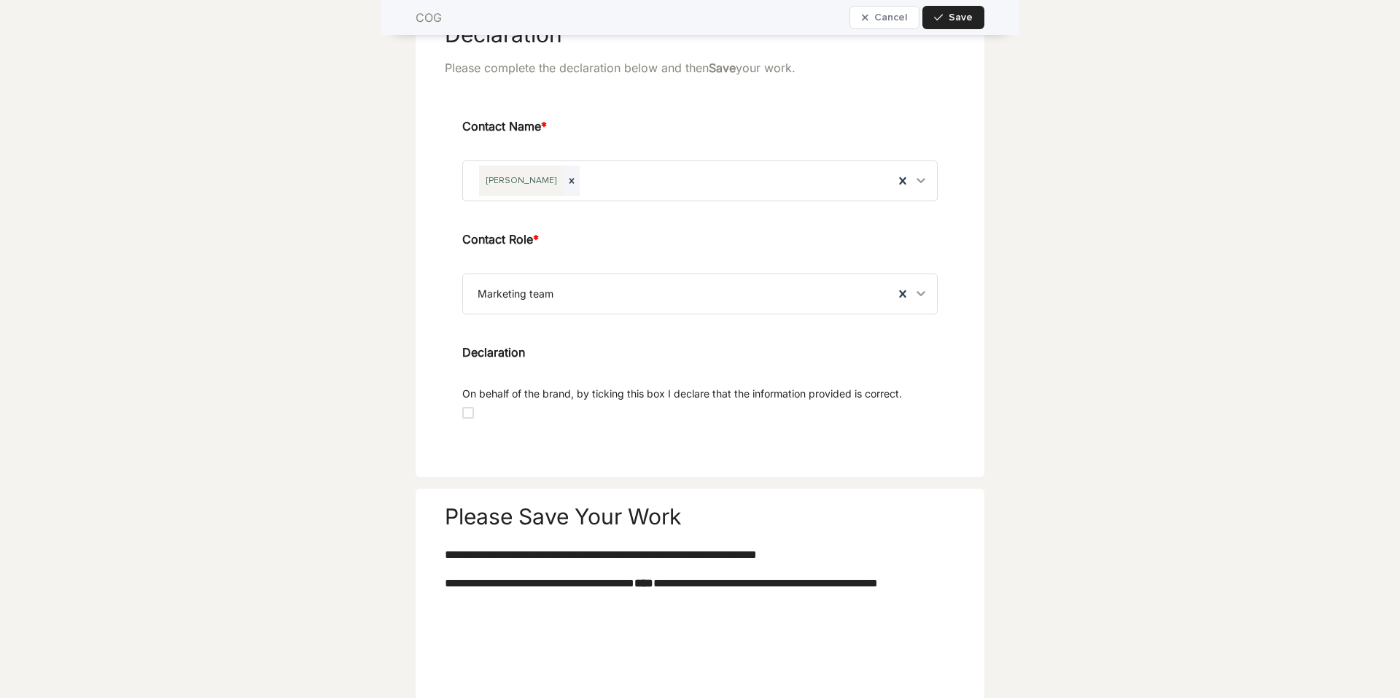
scroll to position [535, 0]
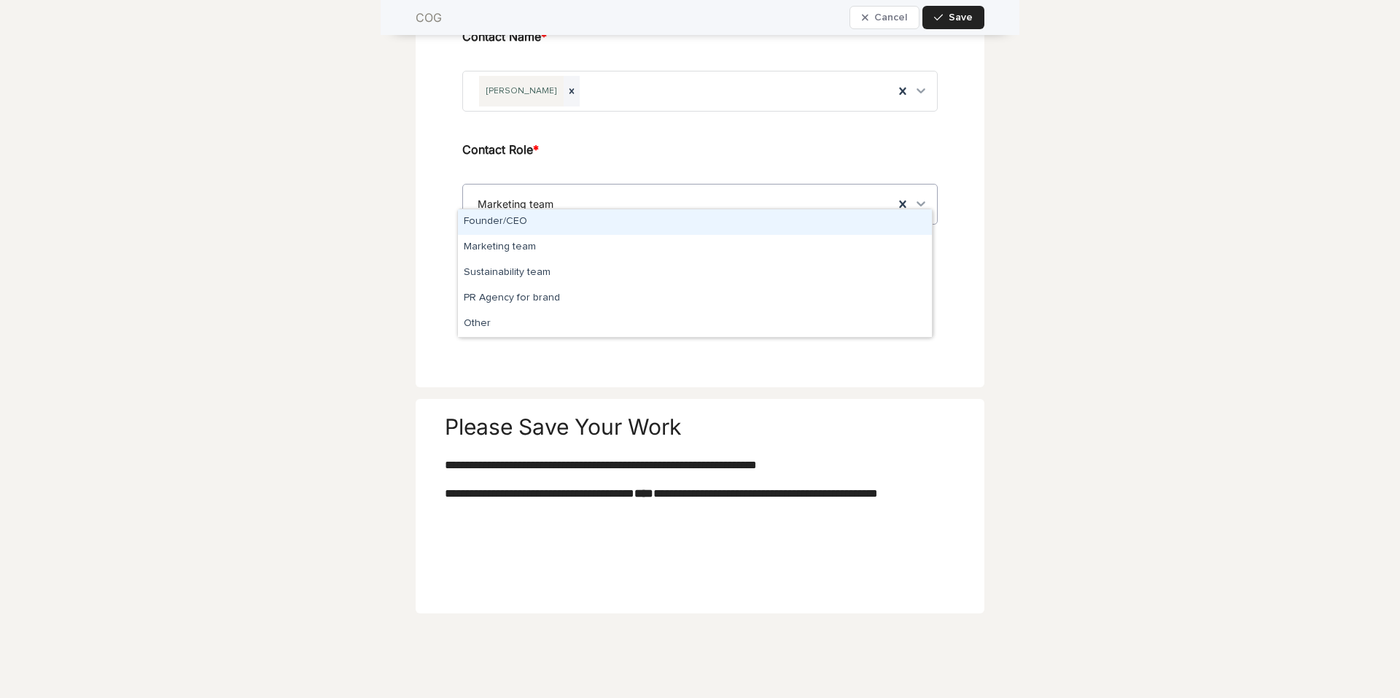
click at [913, 201] on icon at bounding box center [921, 203] width 9 height 5
click at [691, 220] on div "Founder/CEO" at bounding box center [695, 222] width 474 height 26
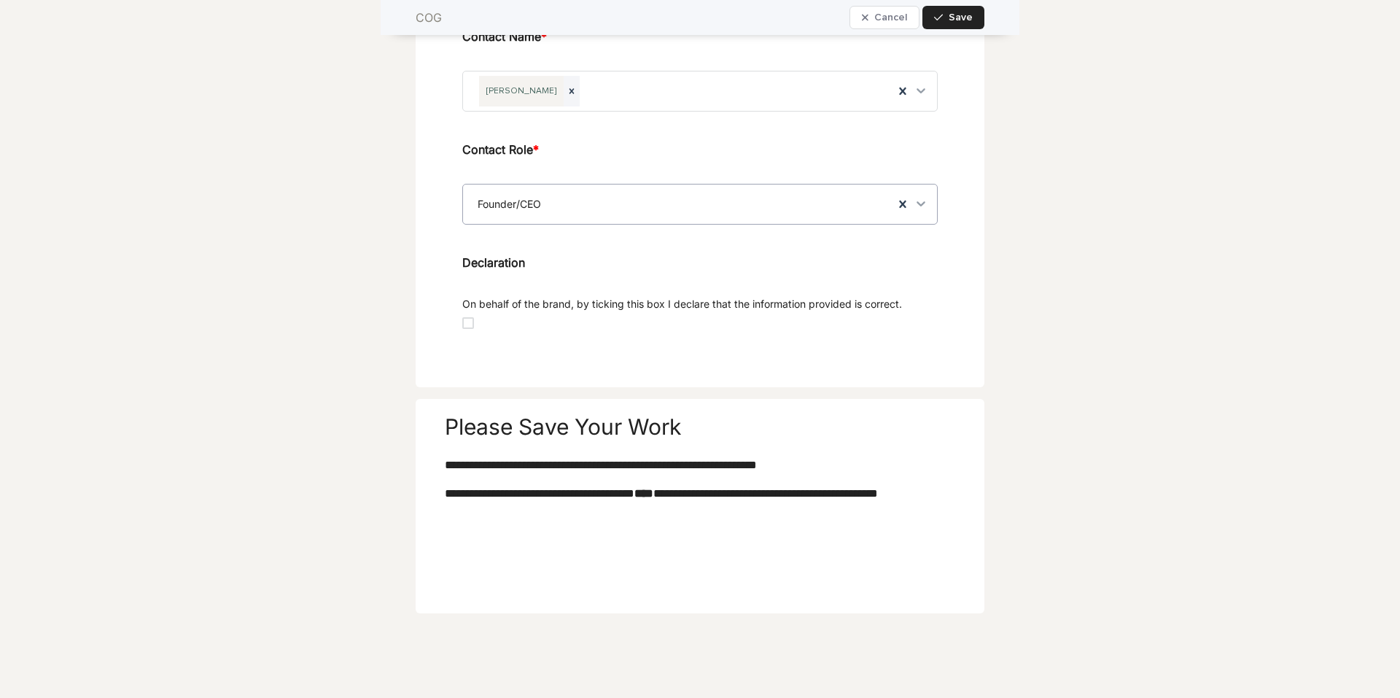
click at [462, 317] on span at bounding box center [468, 323] width 12 height 12
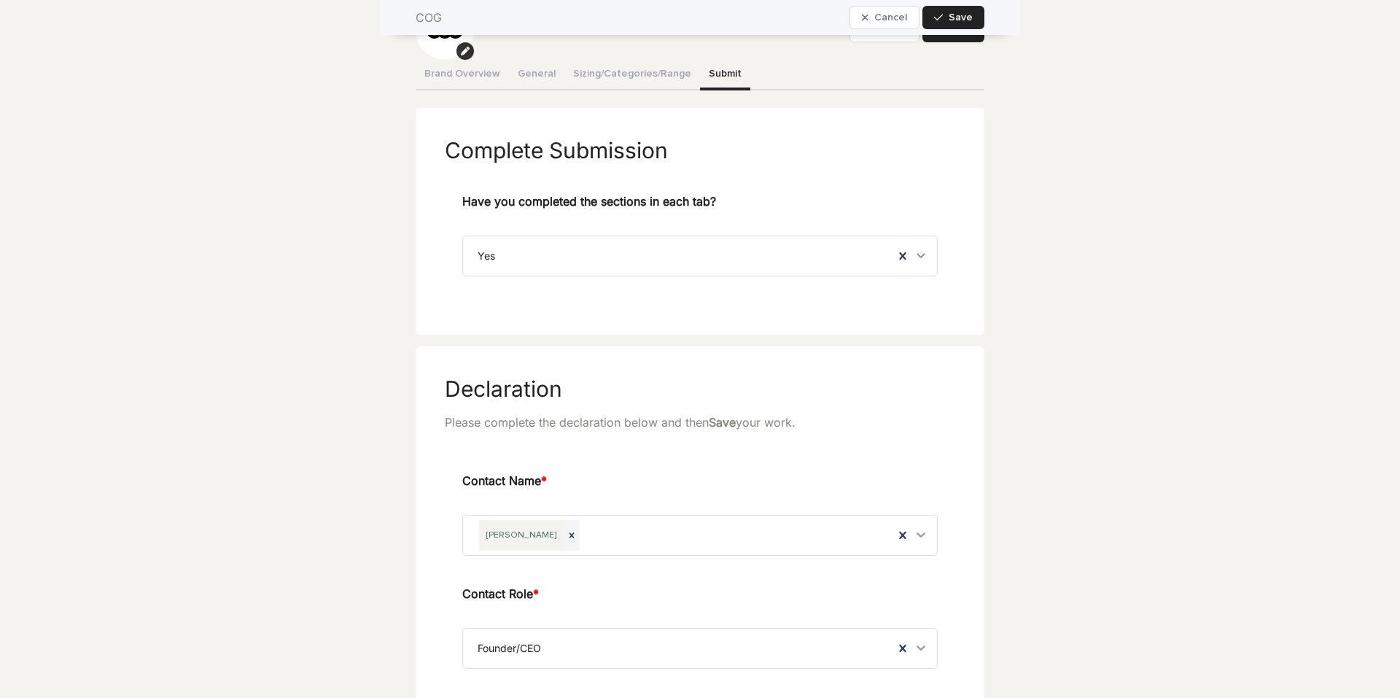
scroll to position [0, 0]
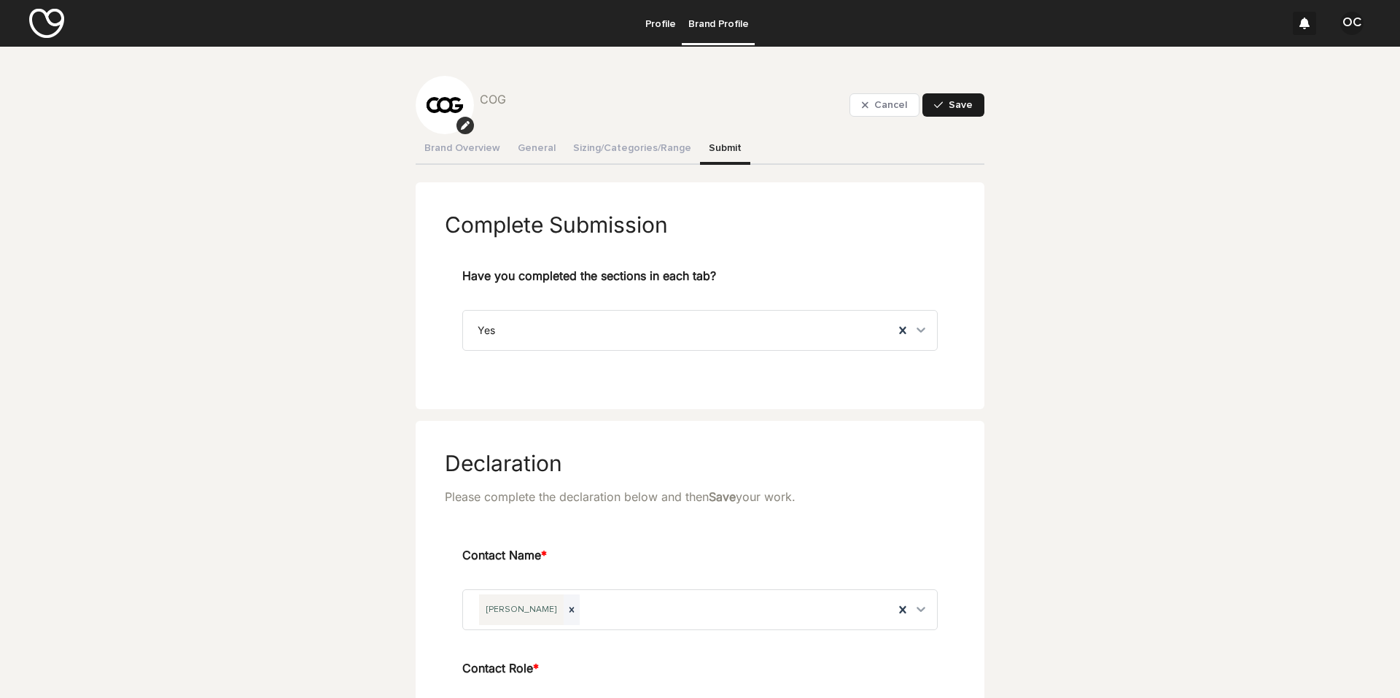
click at [913, 104] on span "Save" at bounding box center [961, 105] width 24 height 10
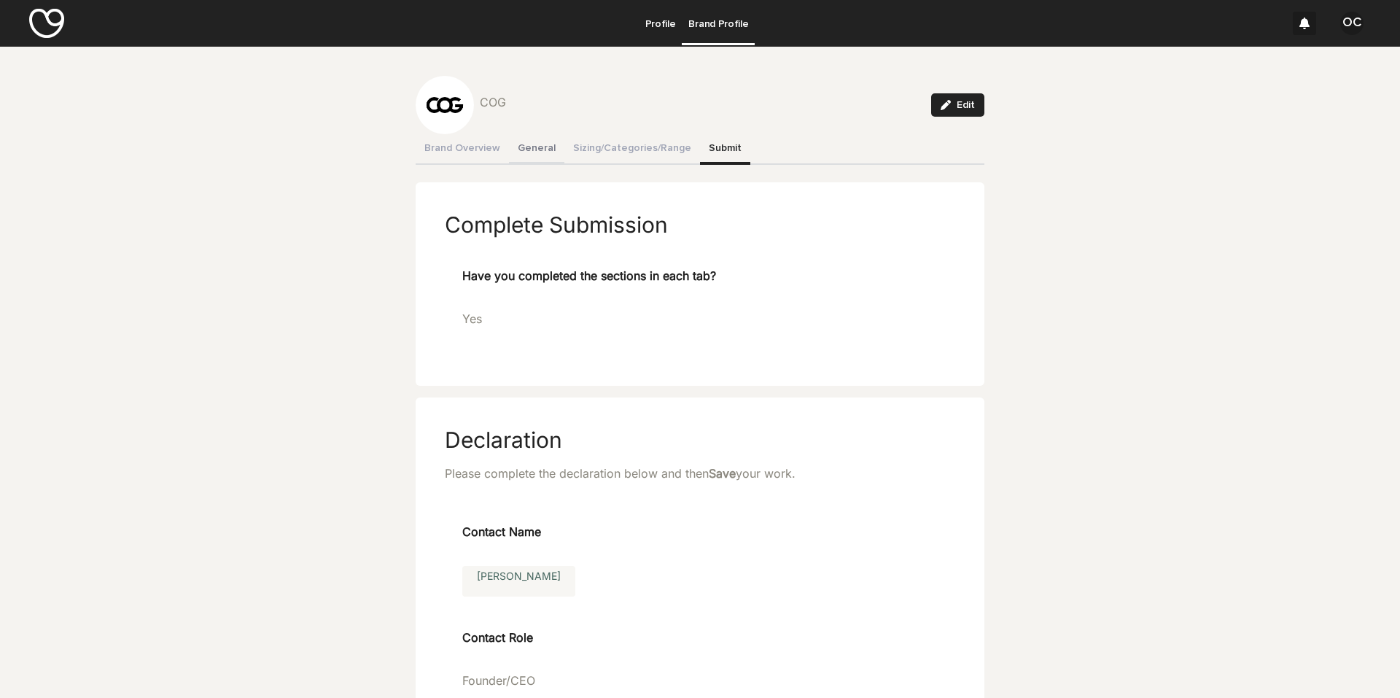
click at [524, 145] on button "General" at bounding box center [536, 149] width 55 height 31
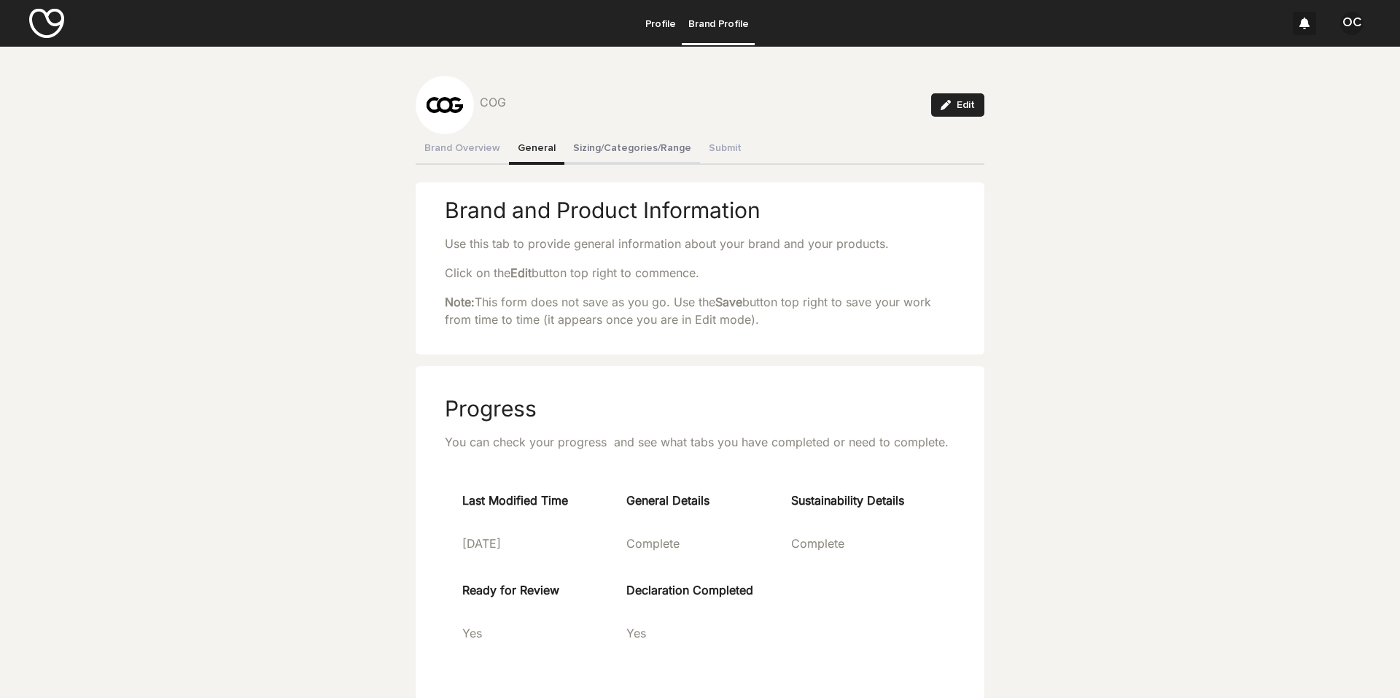
click at [605, 150] on button "Sizing/Categories/Range" at bounding box center [633, 149] width 136 height 31
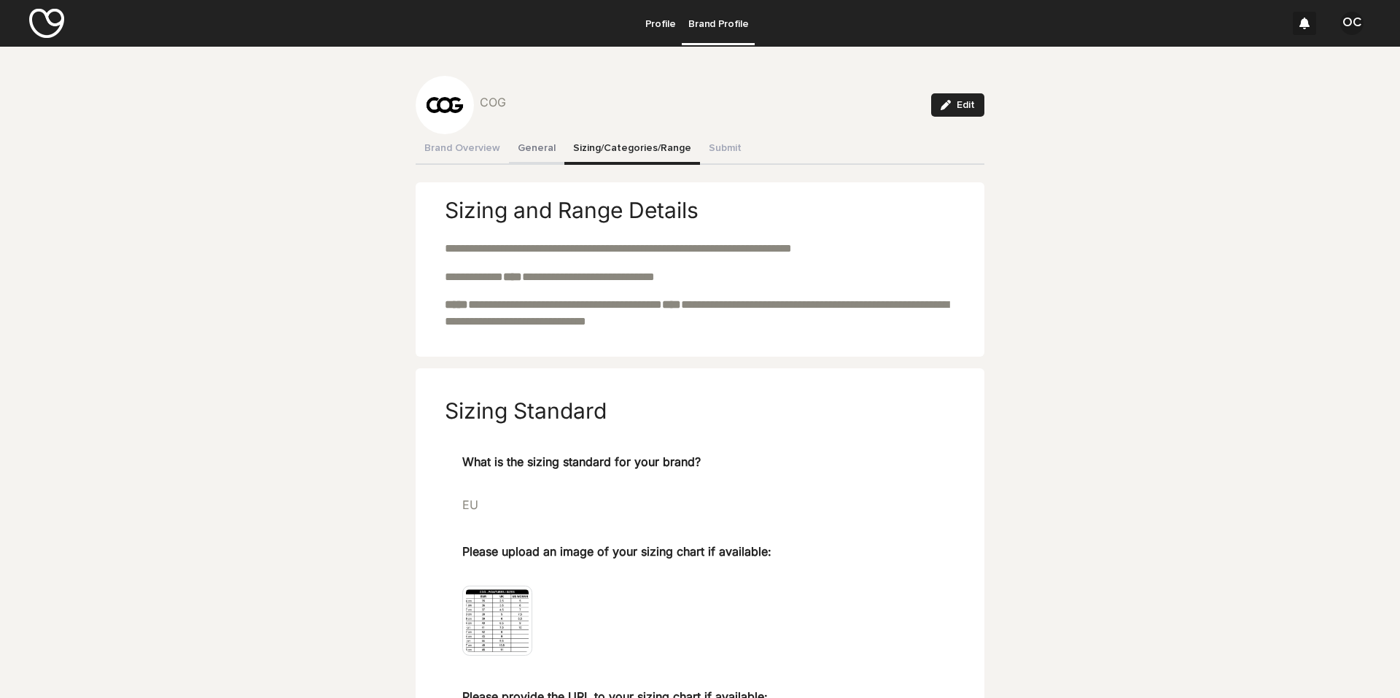
click at [542, 147] on button "General" at bounding box center [536, 149] width 55 height 31
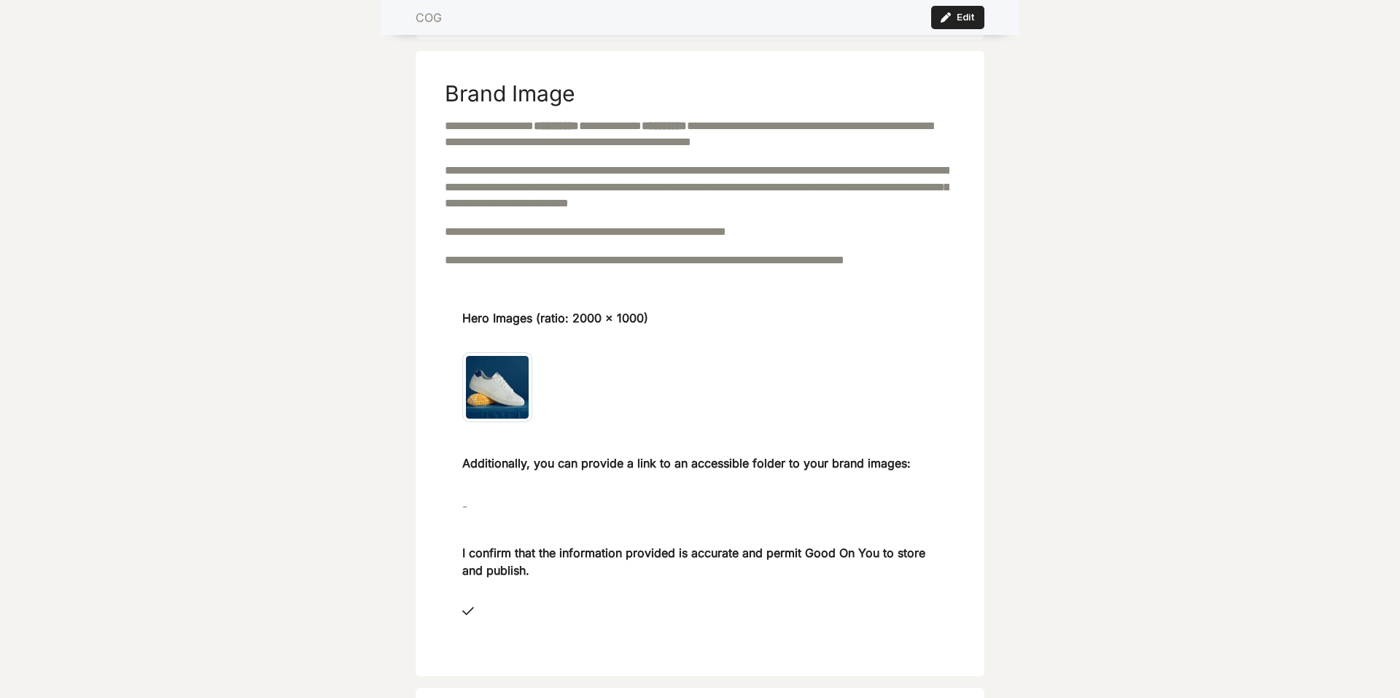
scroll to position [1459, 0]
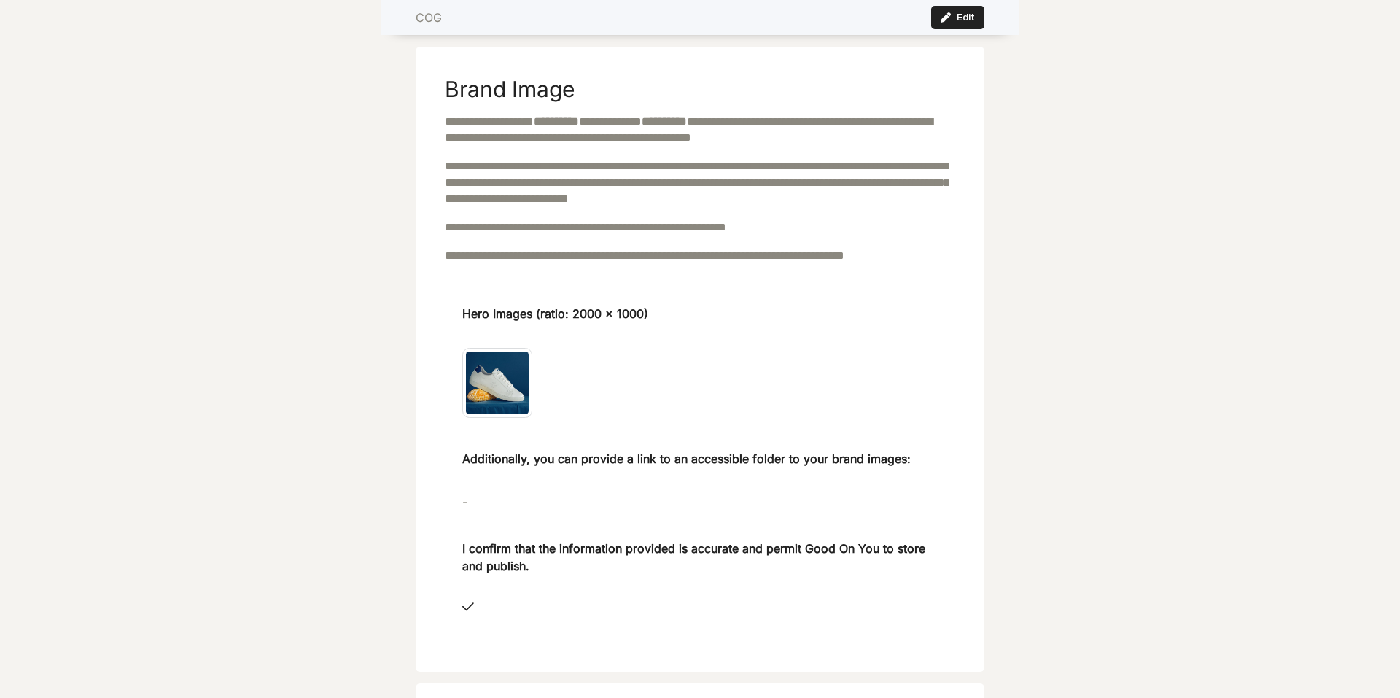
click at [500, 410] on img at bounding box center [497, 383] width 70 height 70
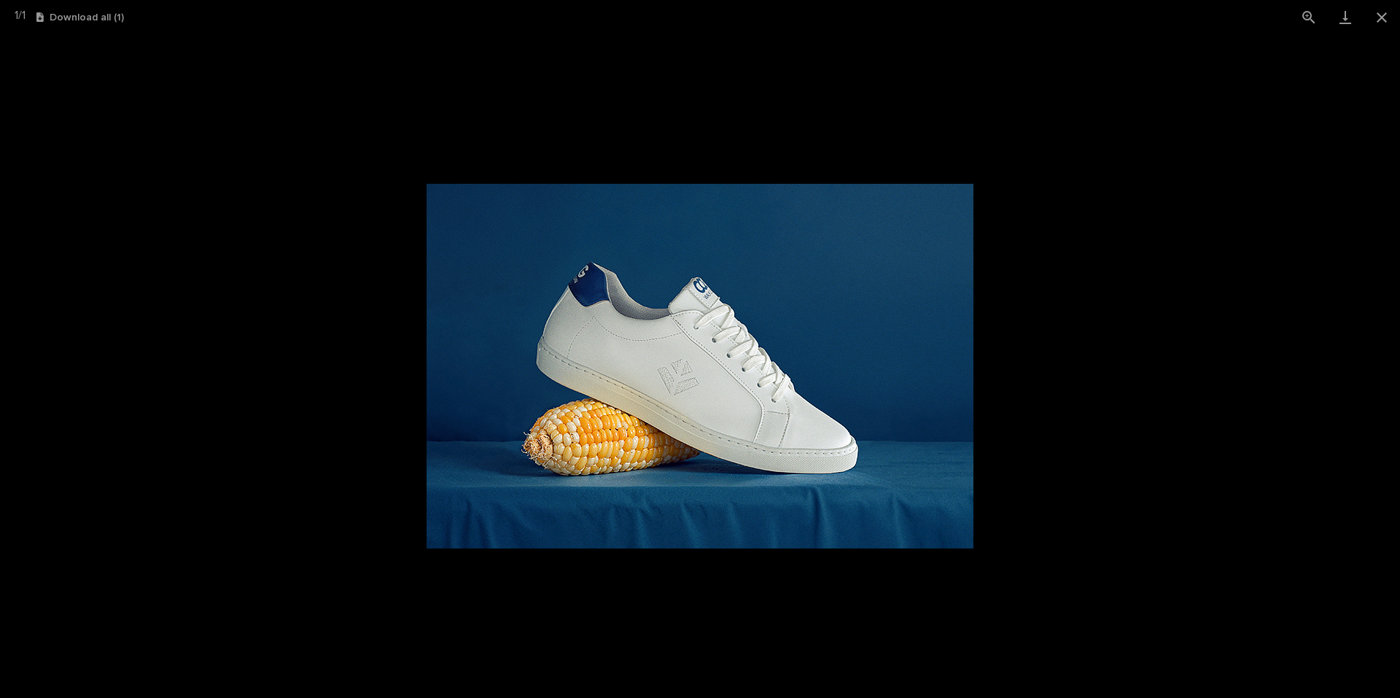
click at [913, 438] on picture at bounding box center [700, 366] width 1400 height 664
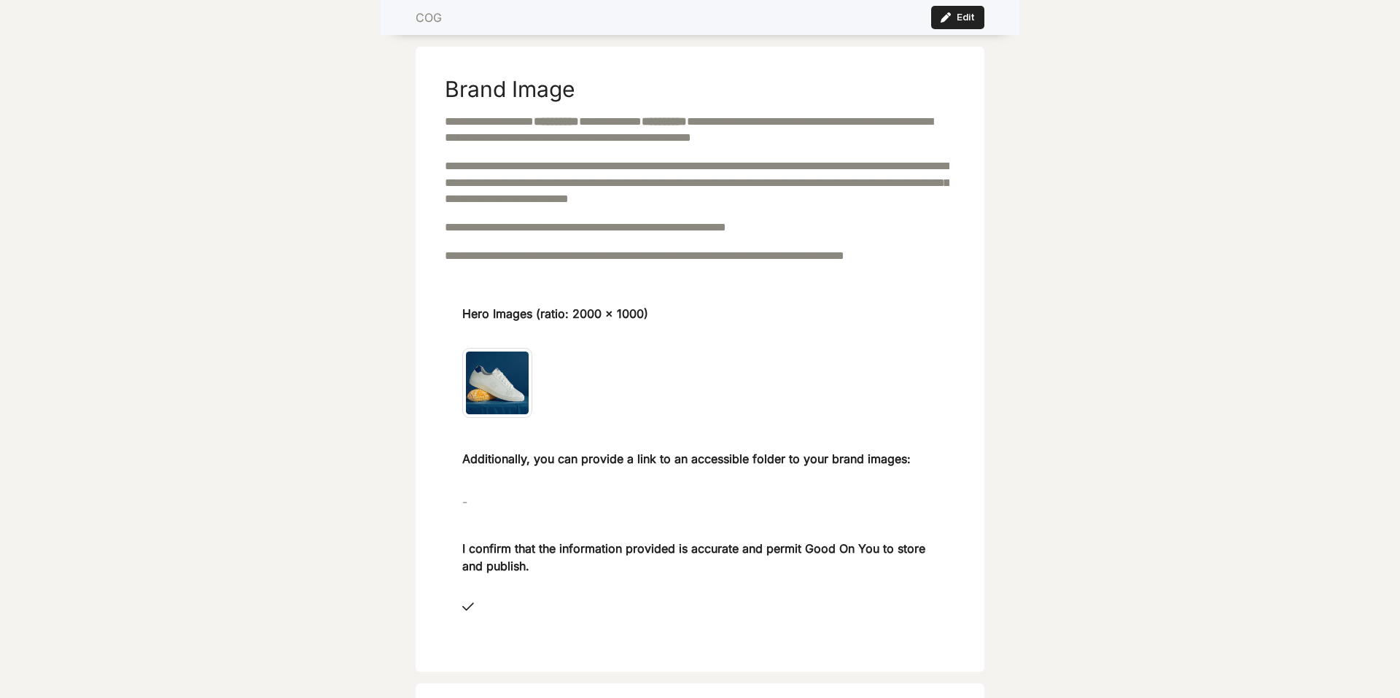
click at [505, 397] on img at bounding box center [497, 383] width 70 height 70
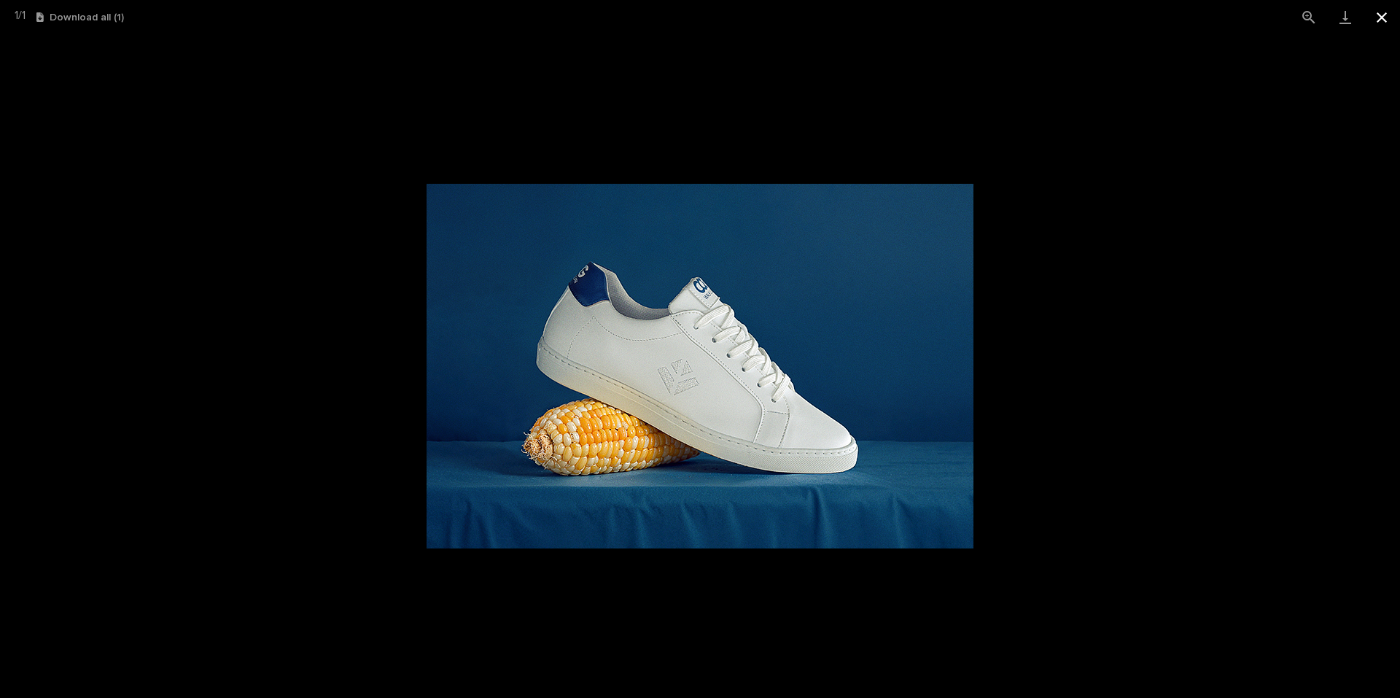
click at [913, 14] on button "Close gallery" at bounding box center [1382, 17] width 36 height 34
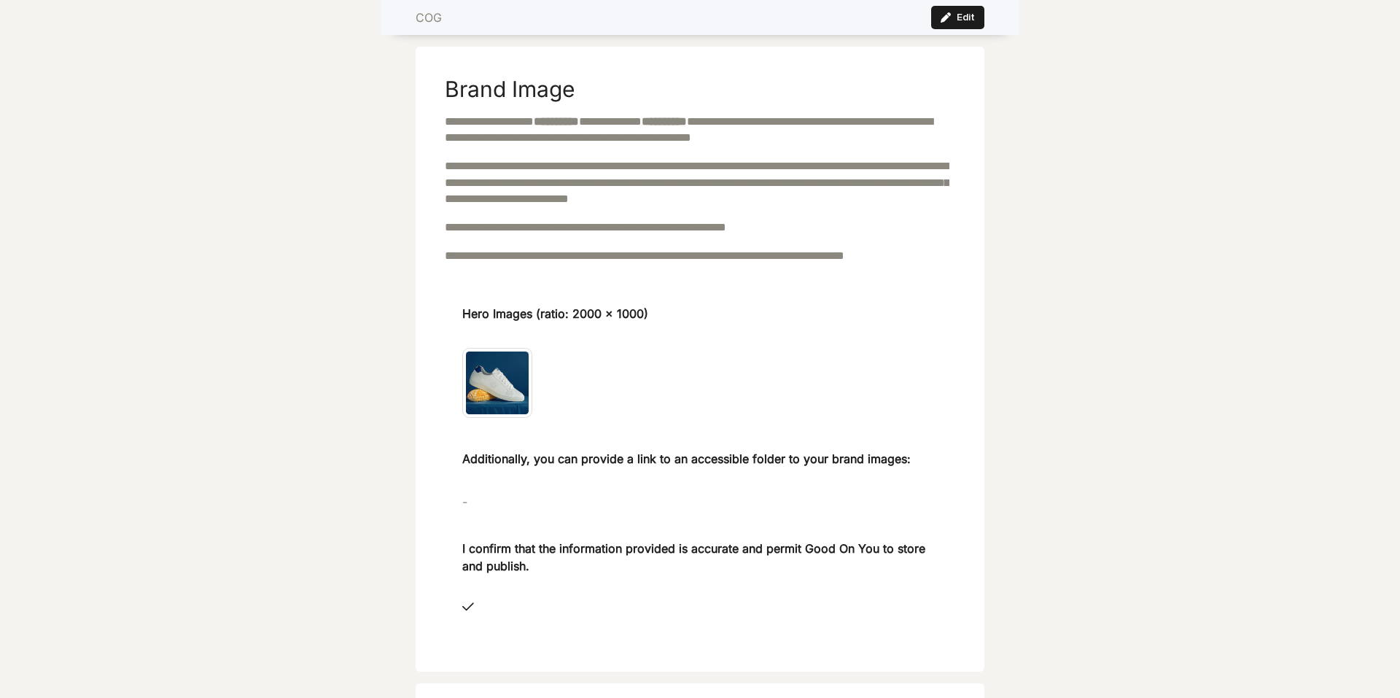
click at [913, 15] on button "Edit" at bounding box center [957, 17] width 53 height 23
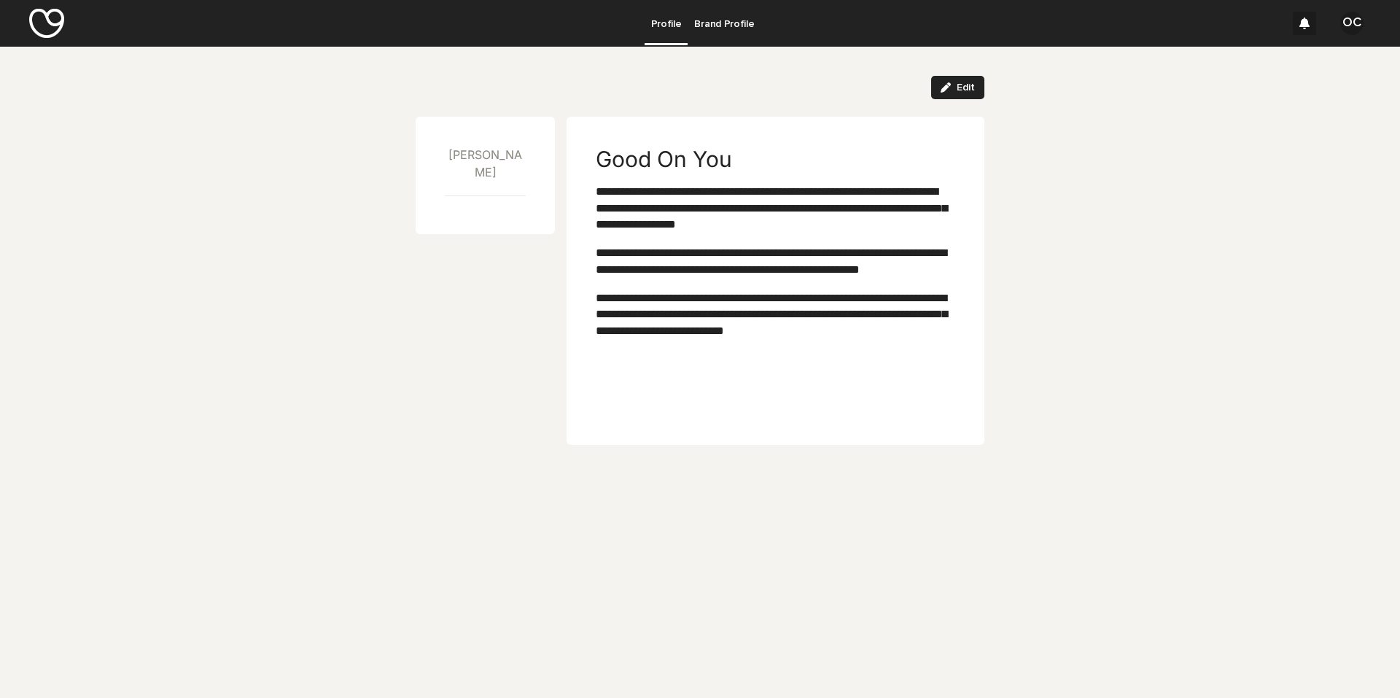
click at [734, 28] on p "Brand Profile" at bounding box center [724, 15] width 60 height 31
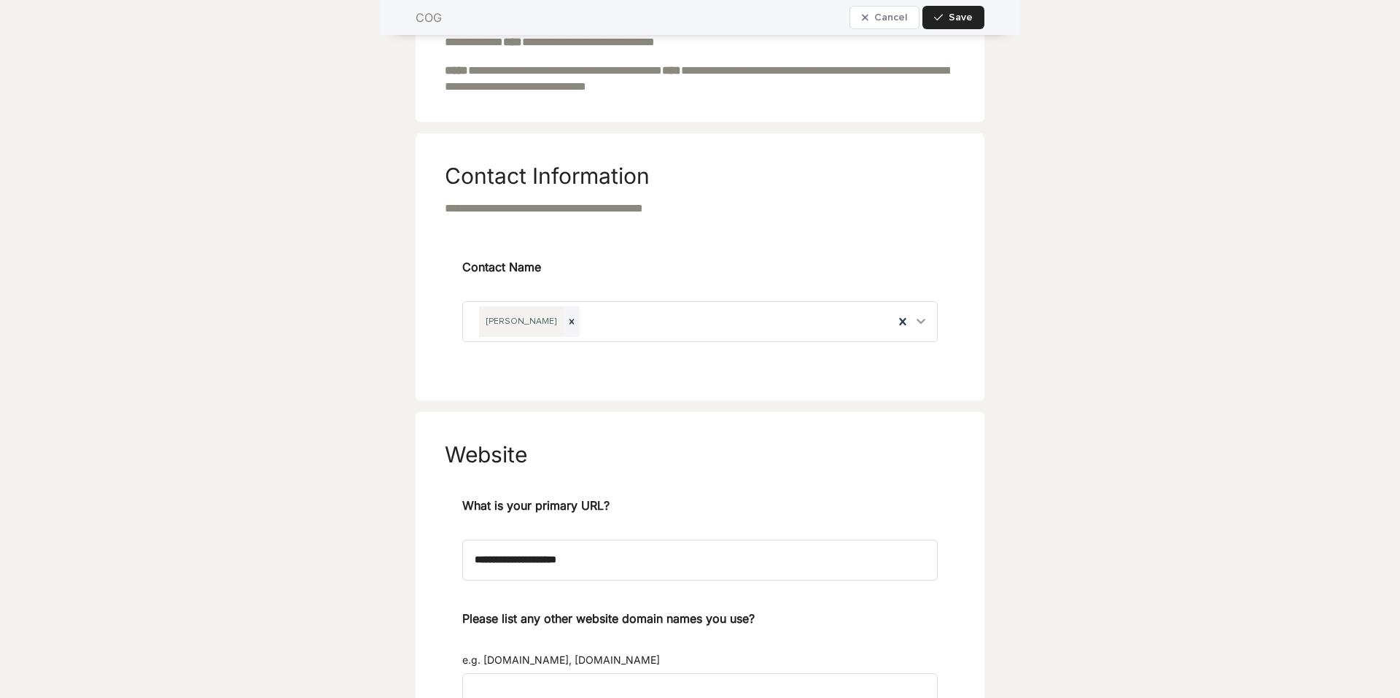
scroll to position [146, 0]
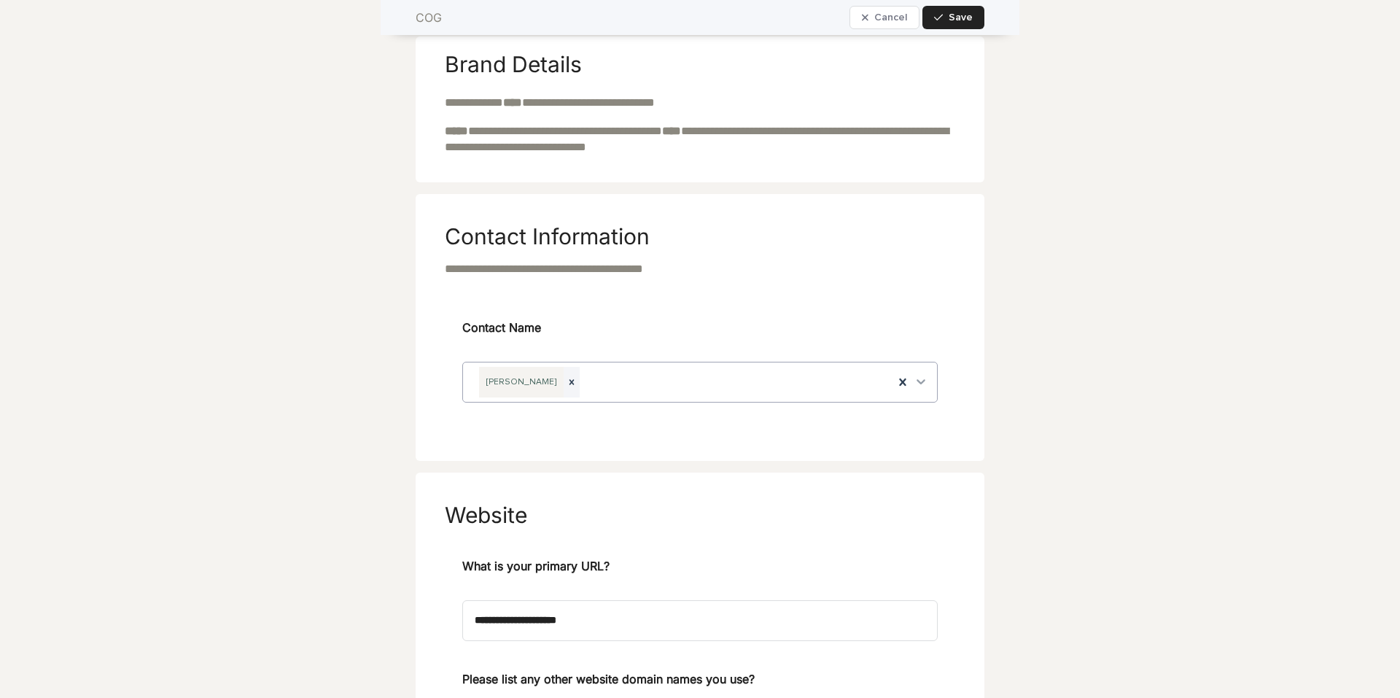
click at [916, 381] on icon at bounding box center [921, 381] width 15 height 15
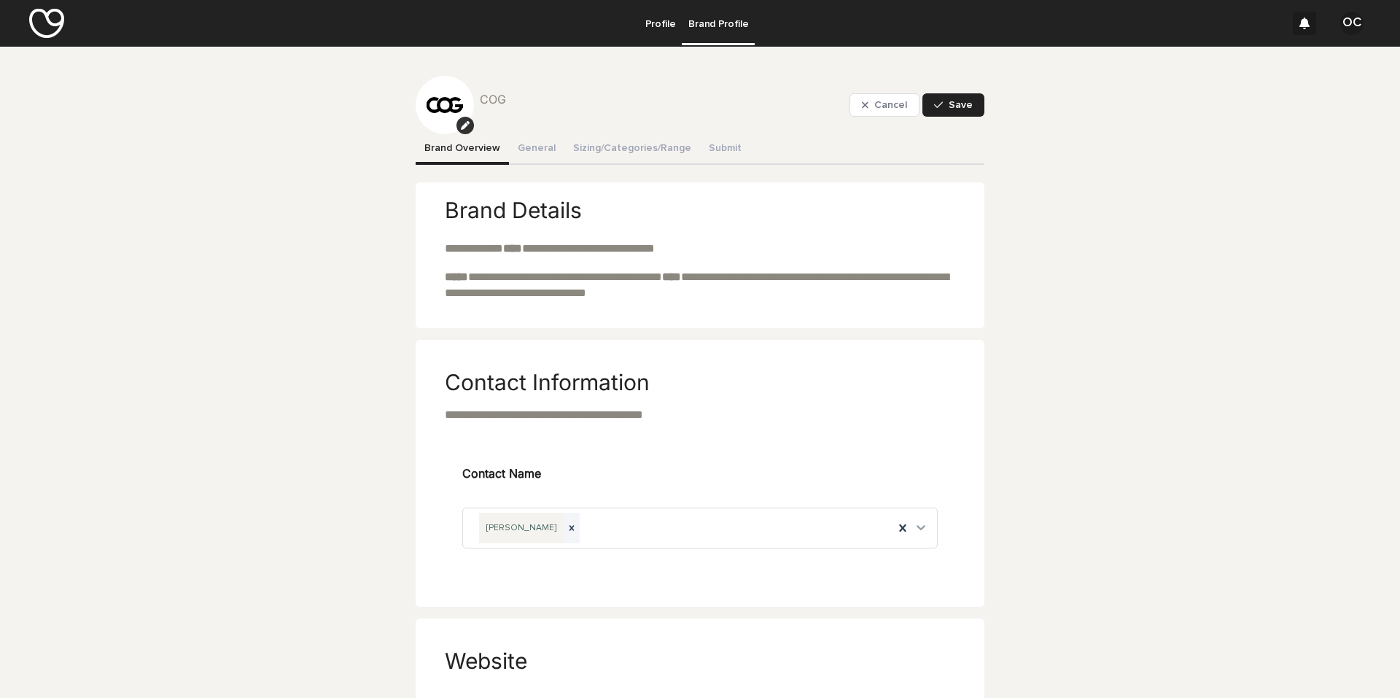
click at [1341, 29] on div "OC" at bounding box center [1352, 23] width 23 height 23
click at [578, 151] on button "Sizing/Categories/Range" at bounding box center [633, 149] width 136 height 31
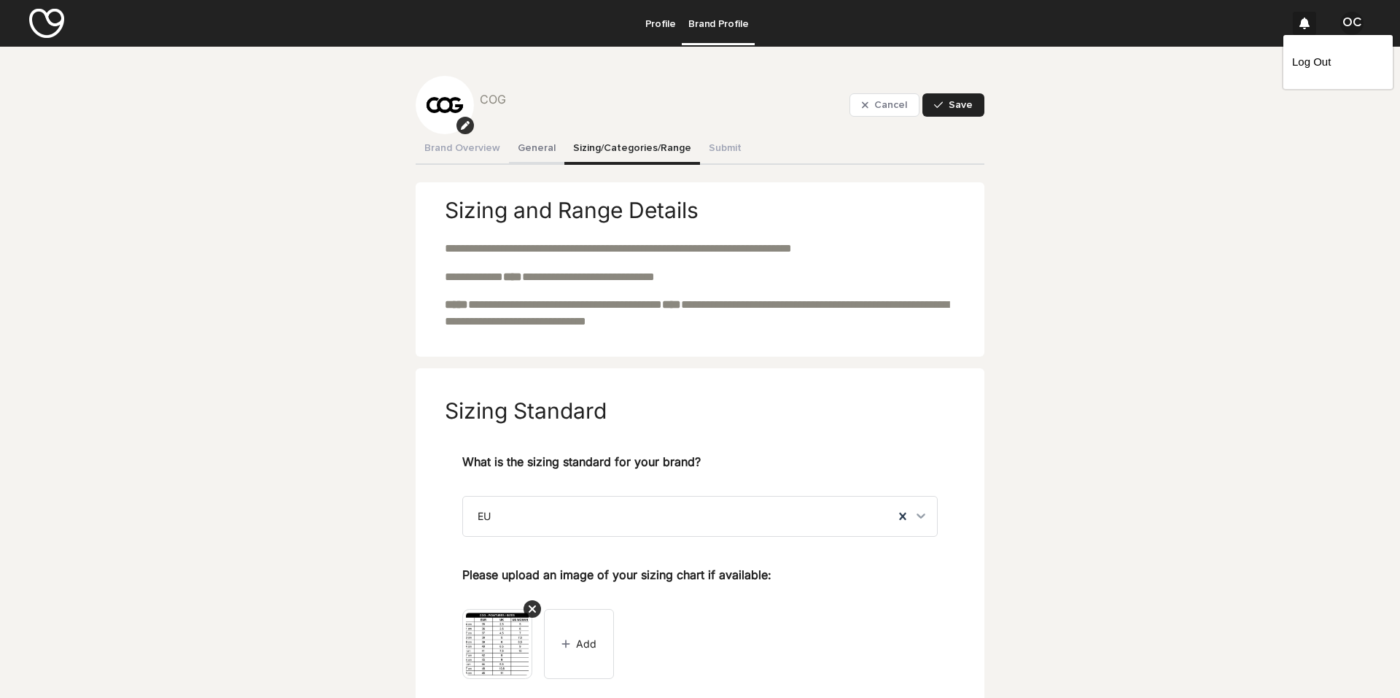
click at [525, 149] on button "General" at bounding box center [536, 149] width 55 height 31
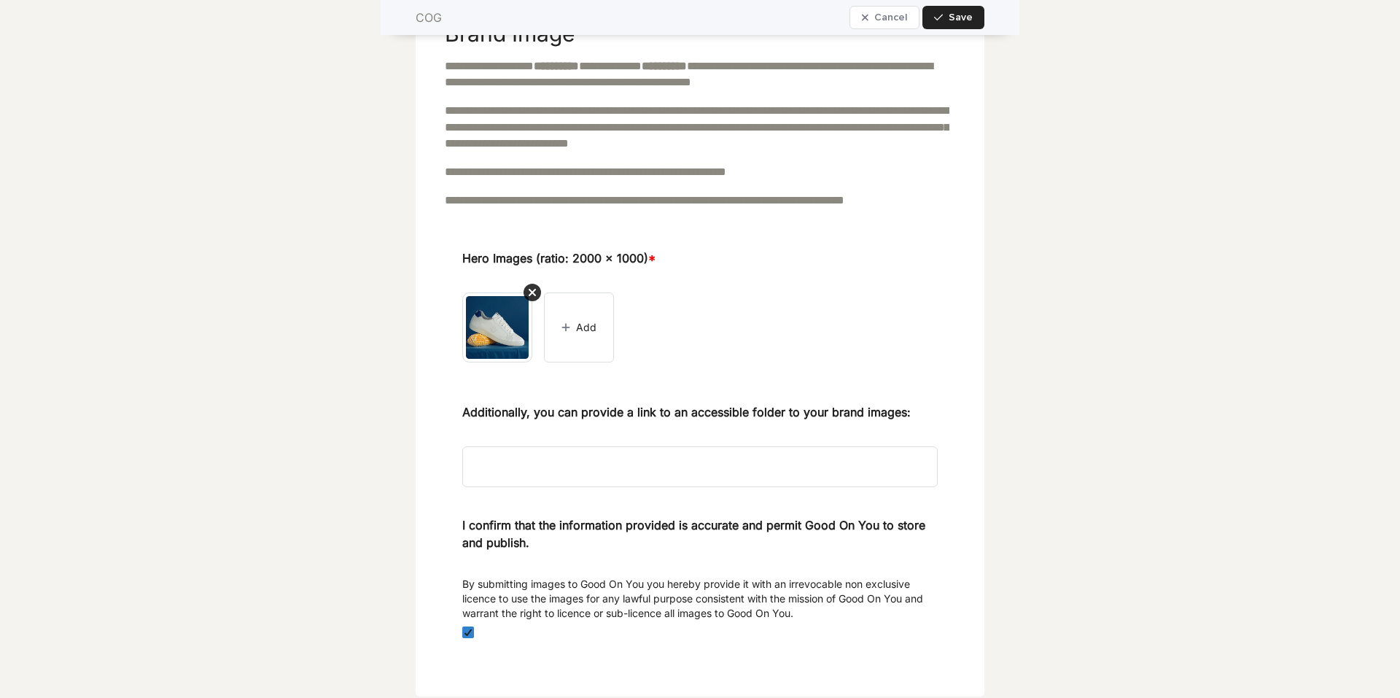
scroll to position [1678, 0]
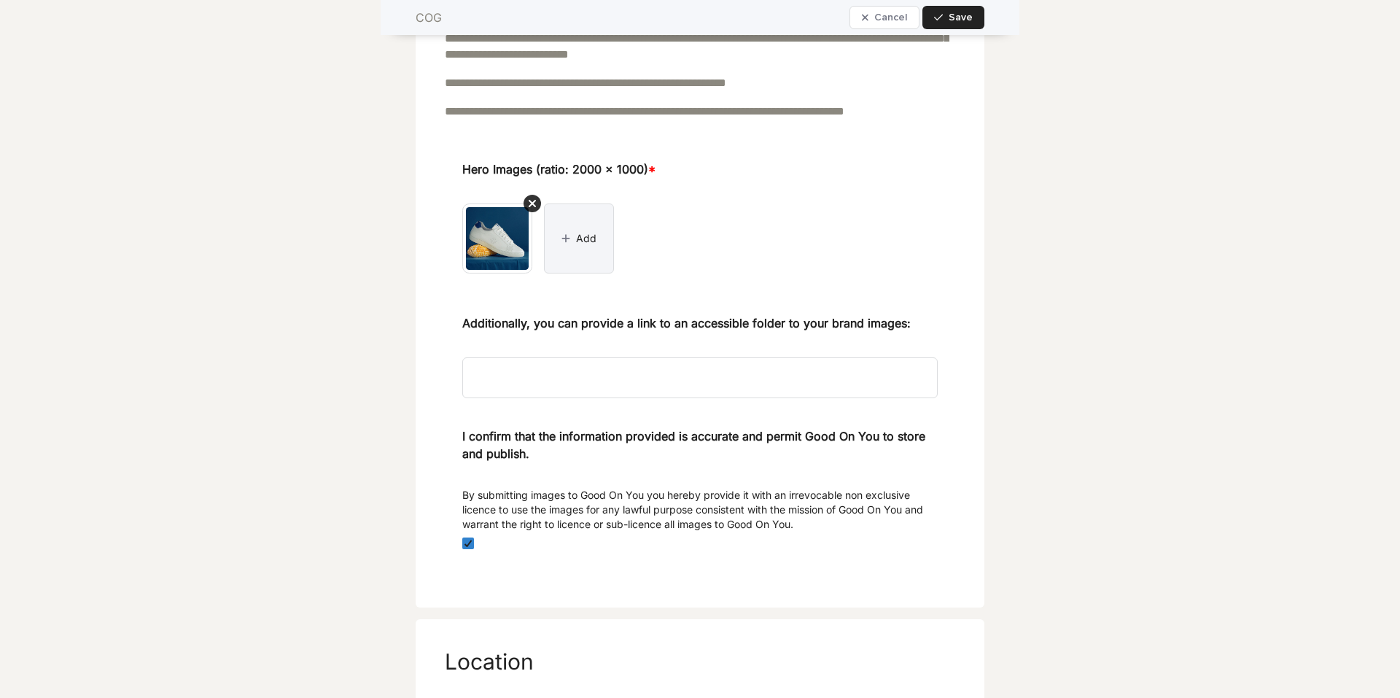
click at [569, 263] on button "Add" at bounding box center [579, 238] width 70 height 70
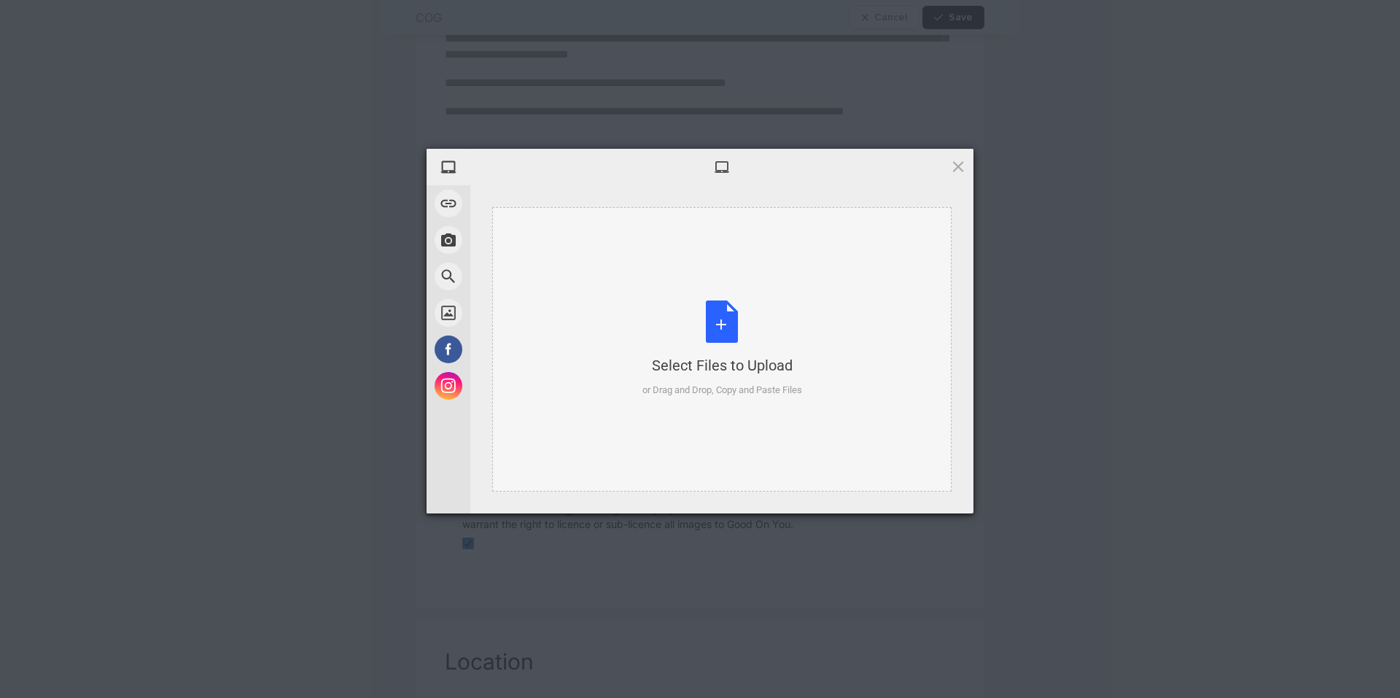
click at [716, 322] on div "Select Files to Upload or Drag and Drop, Copy and Paste Files" at bounding box center [723, 349] width 160 height 97
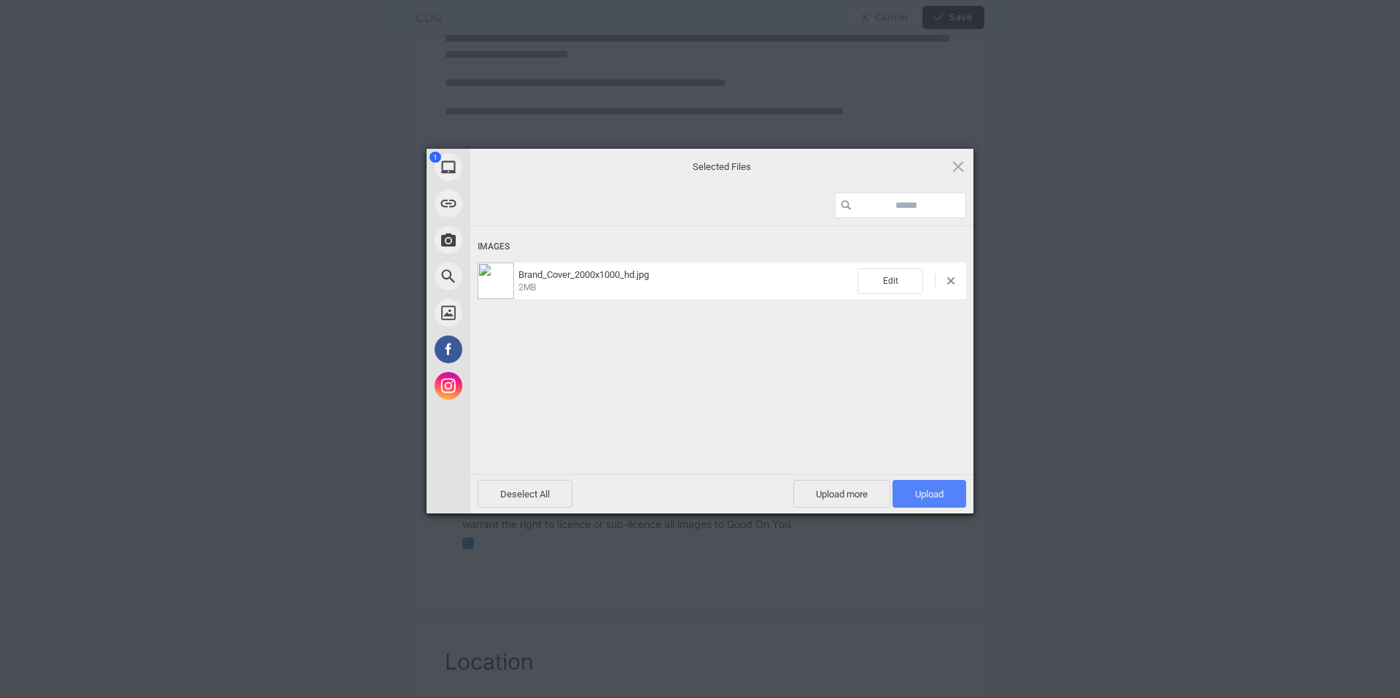
click at [938, 489] on span "Upload 1" at bounding box center [929, 494] width 28 height 11
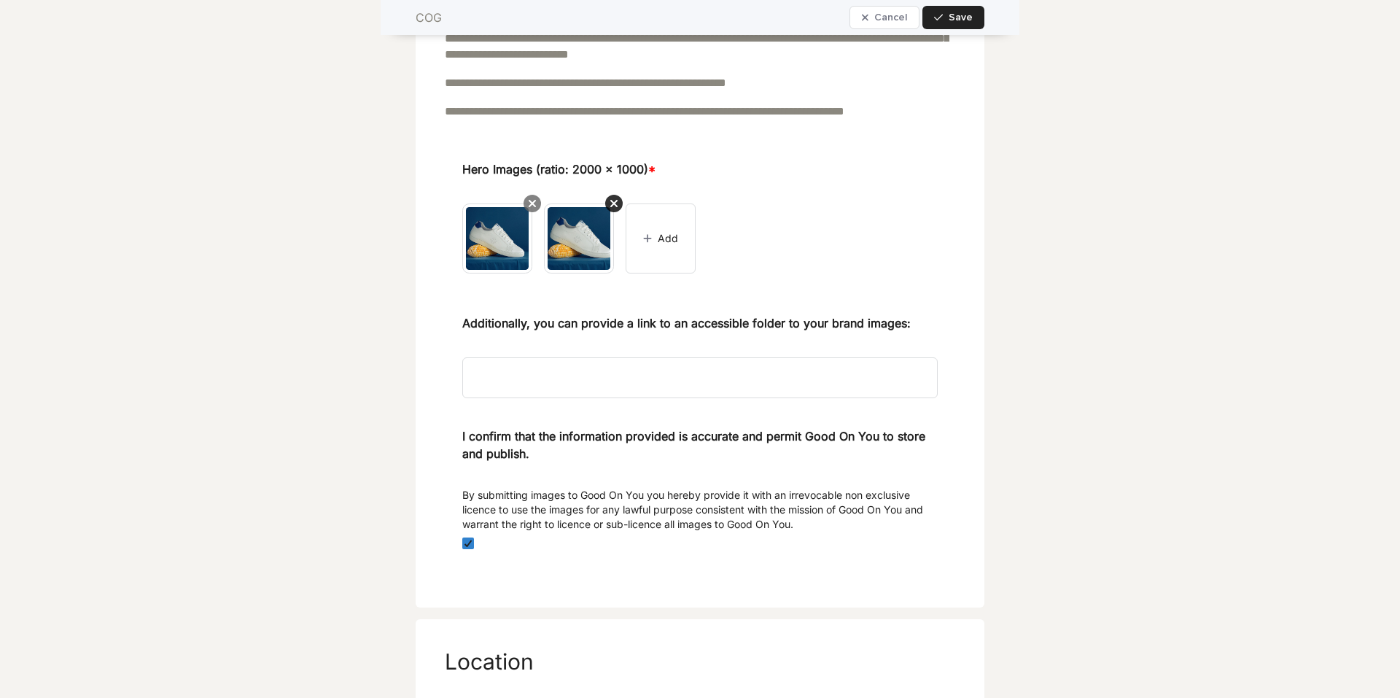
click at [529, 207] on icon at bounding box center [532, 203] width 7 height 7
click at [950, 21] on span "Save" at bounding box center [961, 17] width 24 height 10
